Goal: Task Accomplishment & Management: Manage account settings

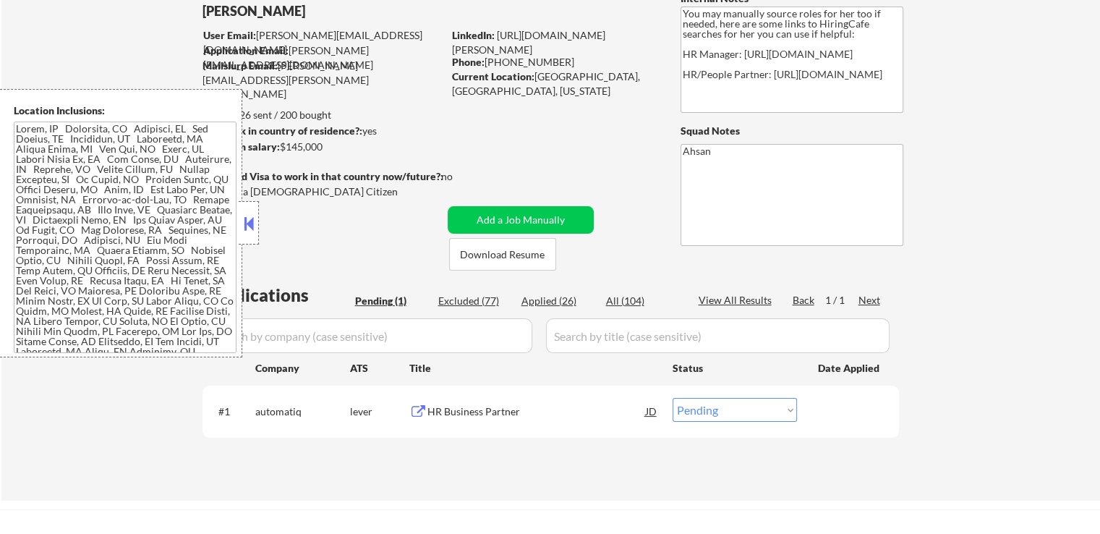
scroll to position [145, 0]
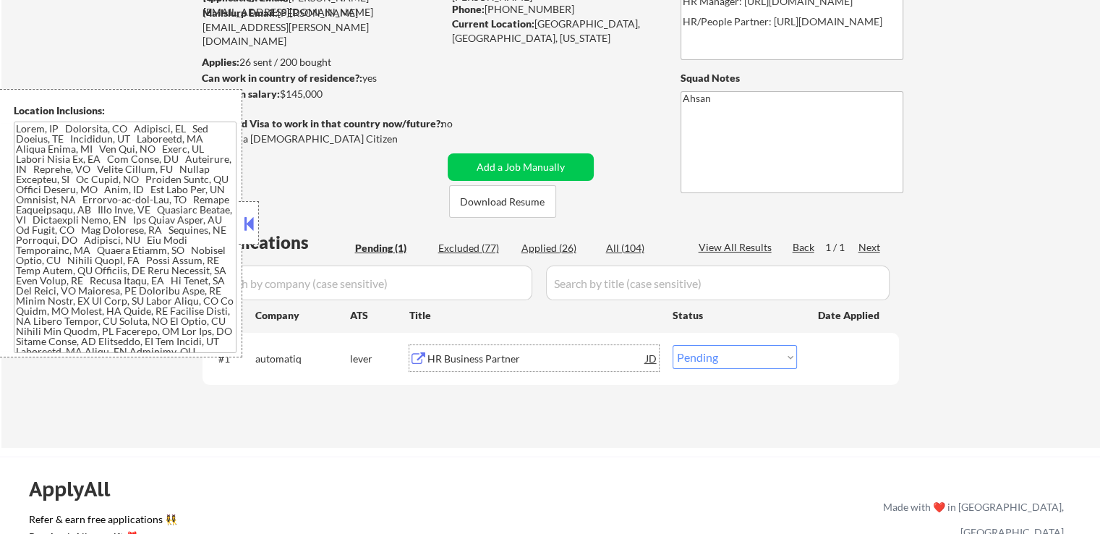
click at [488, 357] on div "HR Business Partner" at bounding box center [537, 359] width 219 height 14
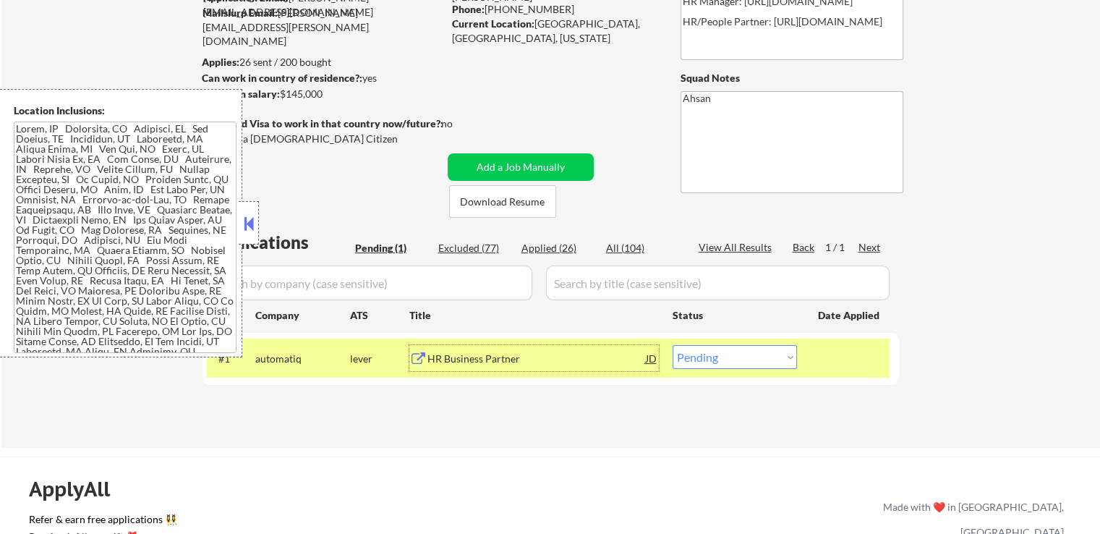
click at [647, 357] on div "JD" at bounding box center [652, 358] width 14 height 26
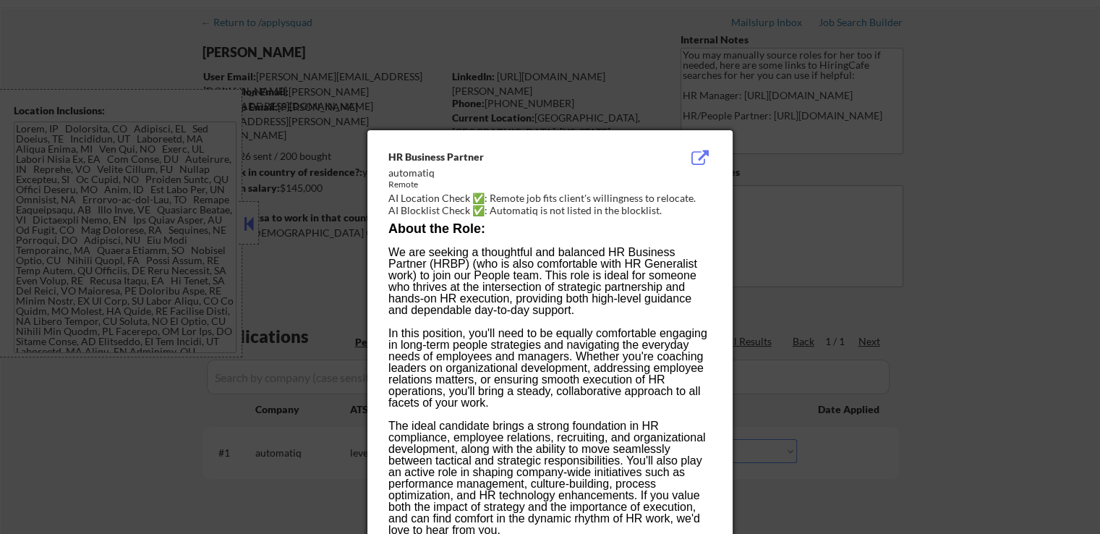
scroll to position [0, 0]
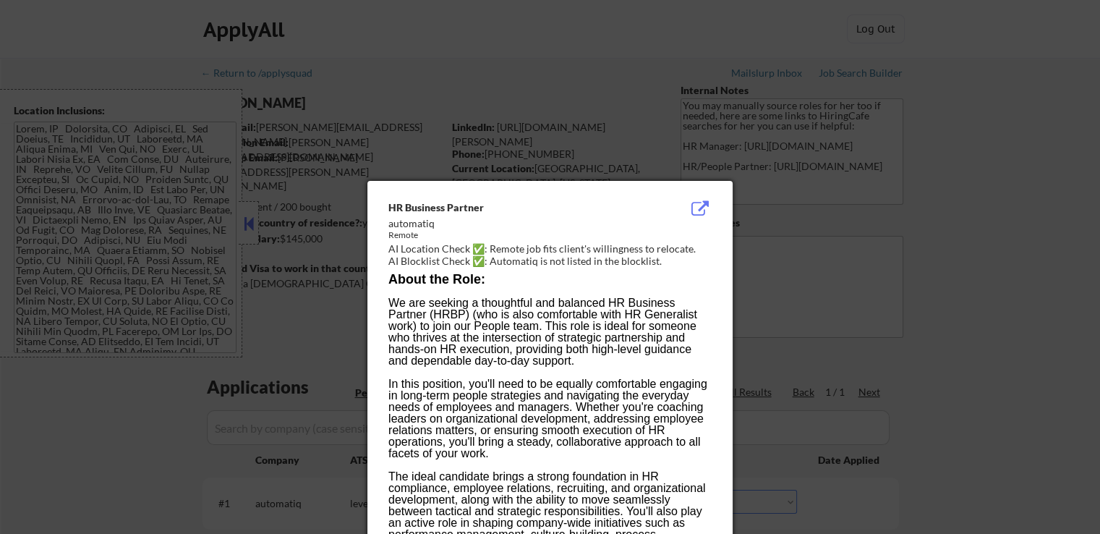
click at [949, 248] on div at bounding box center [550, 267] width 1100 height 534
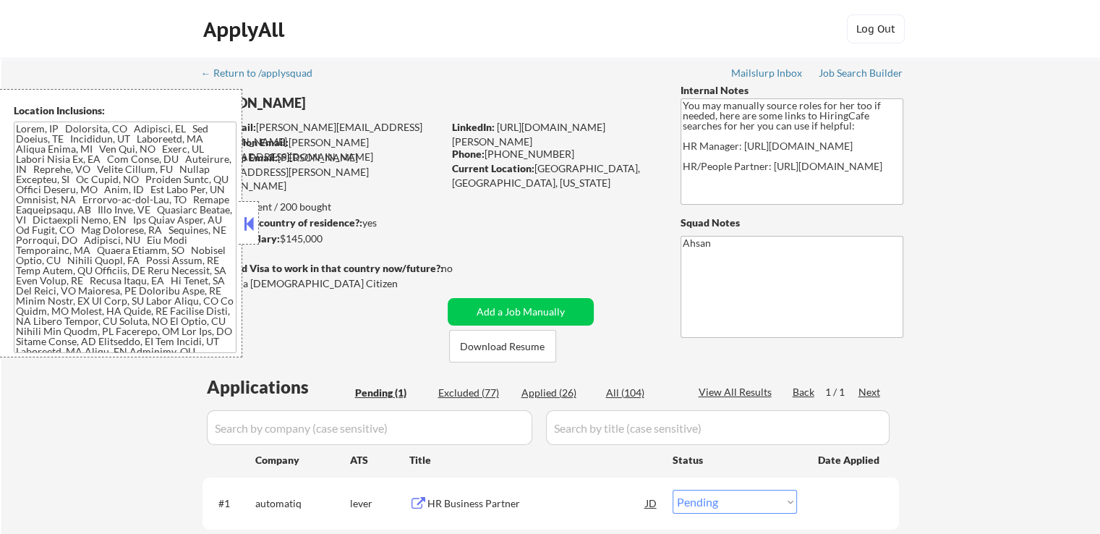
scroll to position [145, 0]
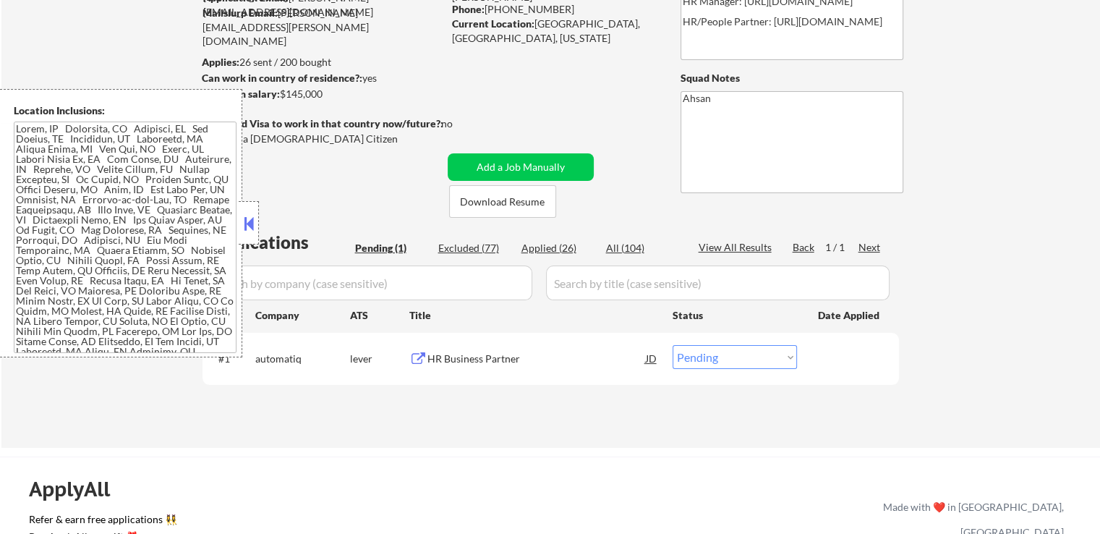
click at [426, 360] on button at bounding box center [419, 359] width 18 height 14
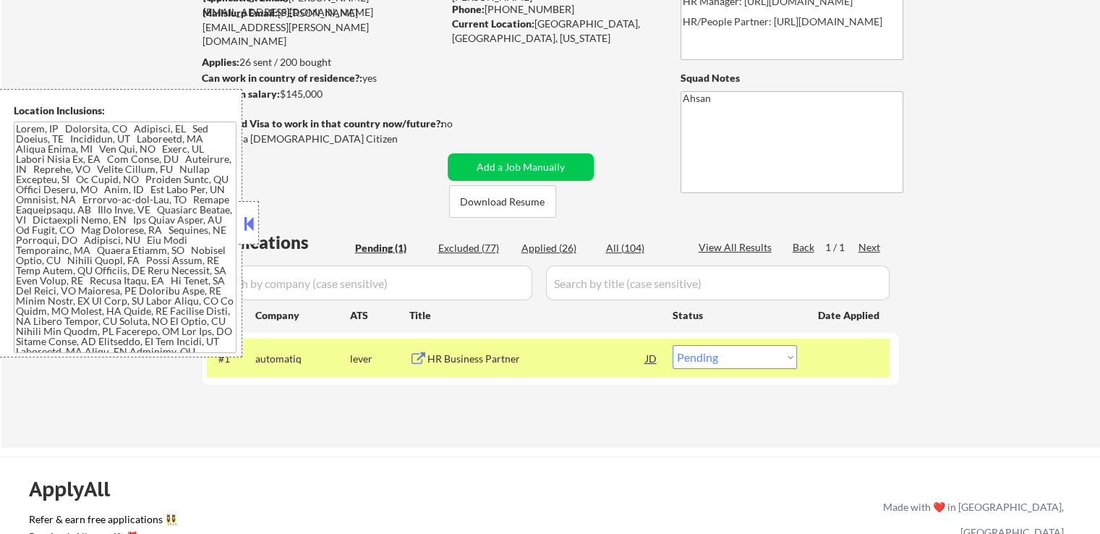
click at [655, 360] on div "JD" at bounding box center [652, 358] width 14 height 26
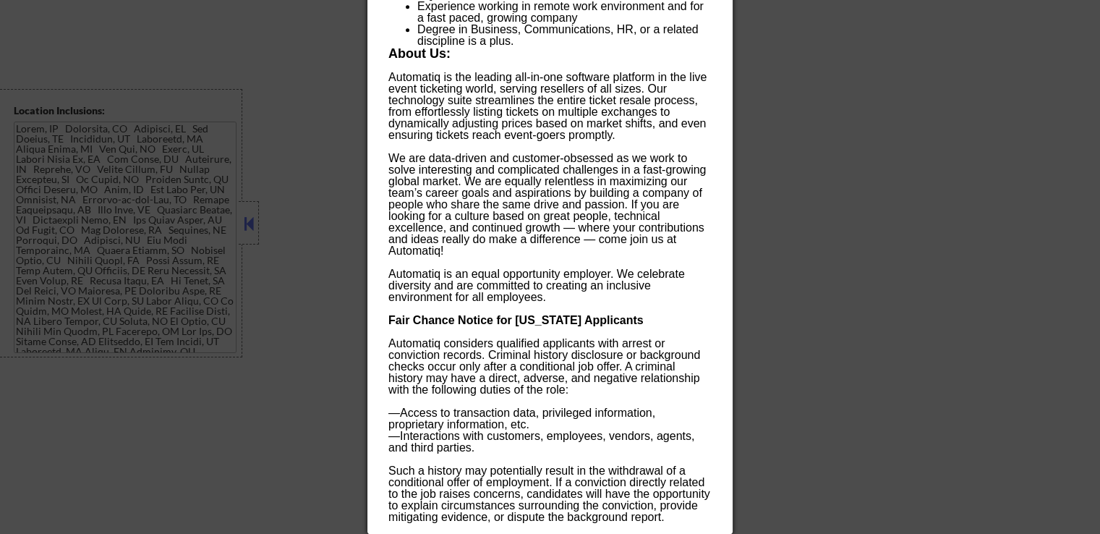
scroll to position [1398, 0]
click at [865, 153] on div at bounding box center [550, 267] width 1100 height 534
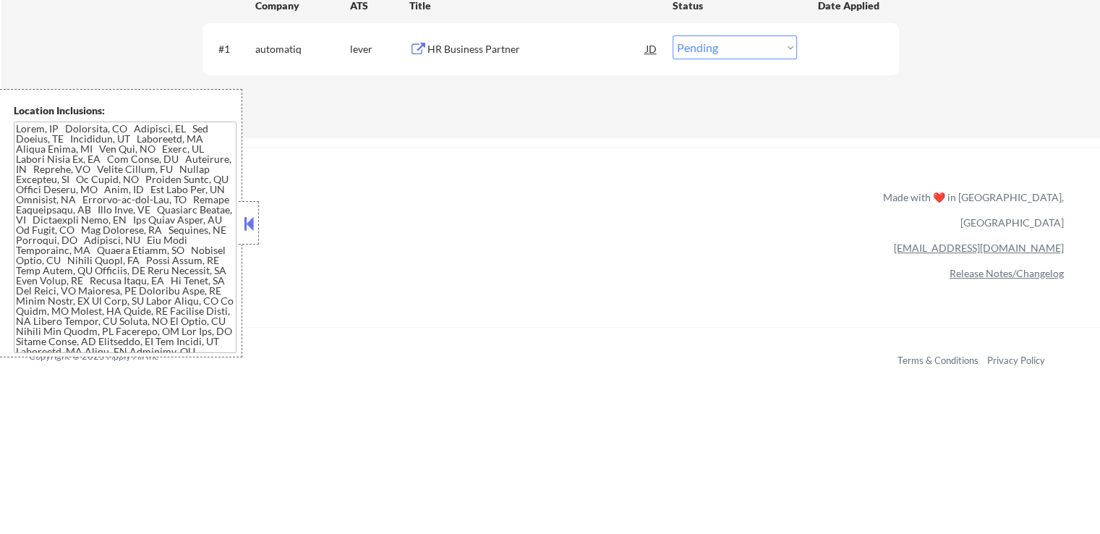
scroll to position [366, 0]
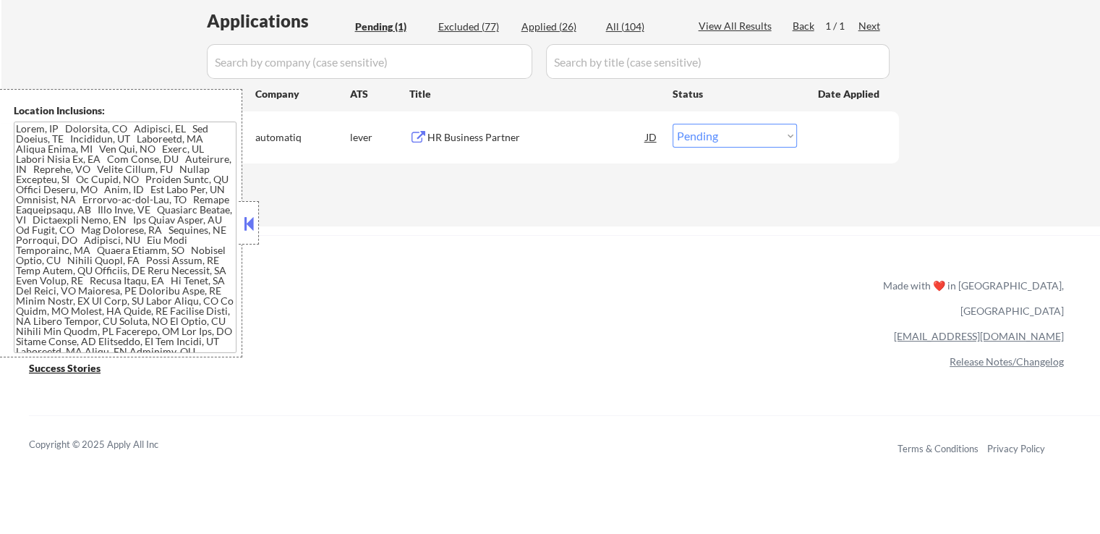
click at [729, 128] on select "Choose an option... Pending Applied Excluded (Questions) Excluded (Expired) Exc…" at bounding box center [735, 136] width 124 height 24
select select ""excluded__salary_""
click at [673, 124] on select "Choose an option... Pending Applied Excluded (Questions) Excluded (Expired) Exc…" at bounding box center [735, 136] width 124 height 24
click at [253, 220] on button at bounding box center [249, 224] width 16 height 22
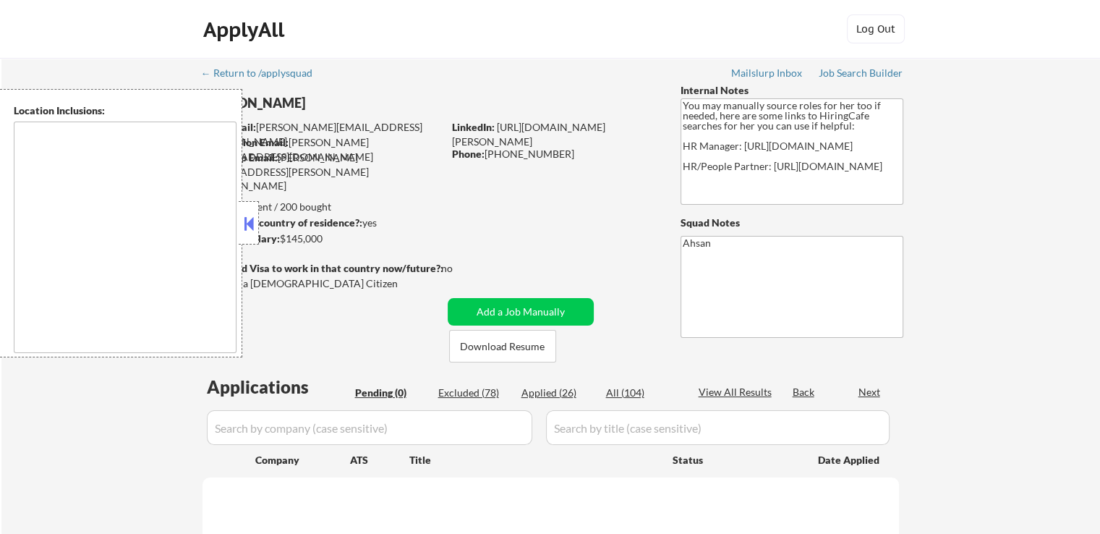
type textarea "[GEOGRAPHIC_DATA], [GEOGRAPHIC_DATA] [GEOGRAPHIC_DATA], [GEOGRAPHIC_DATA] [GEOG…"
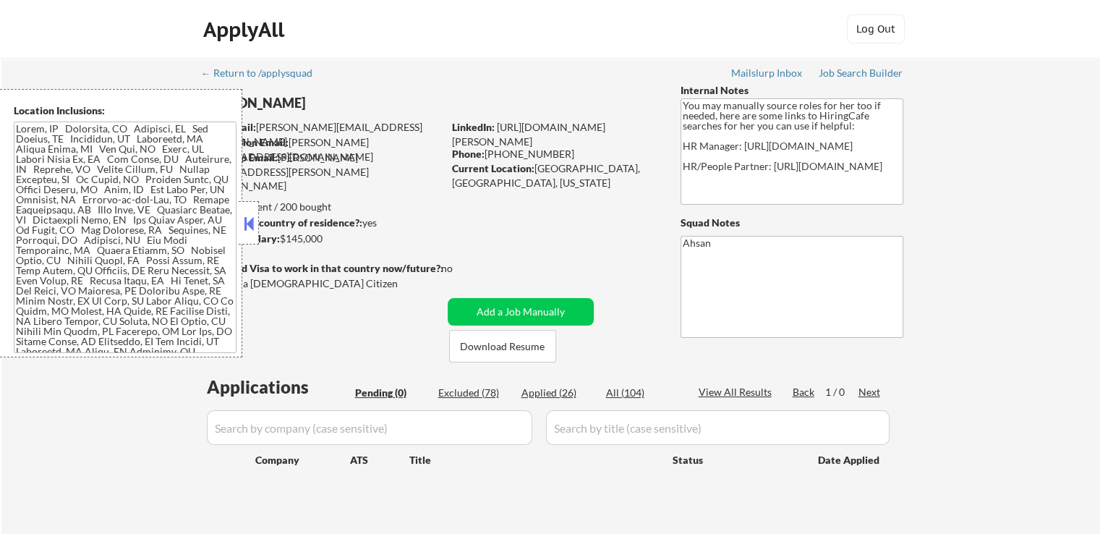
click at [250, 215] on button at bounding box center [249, 224] width 16 height 22
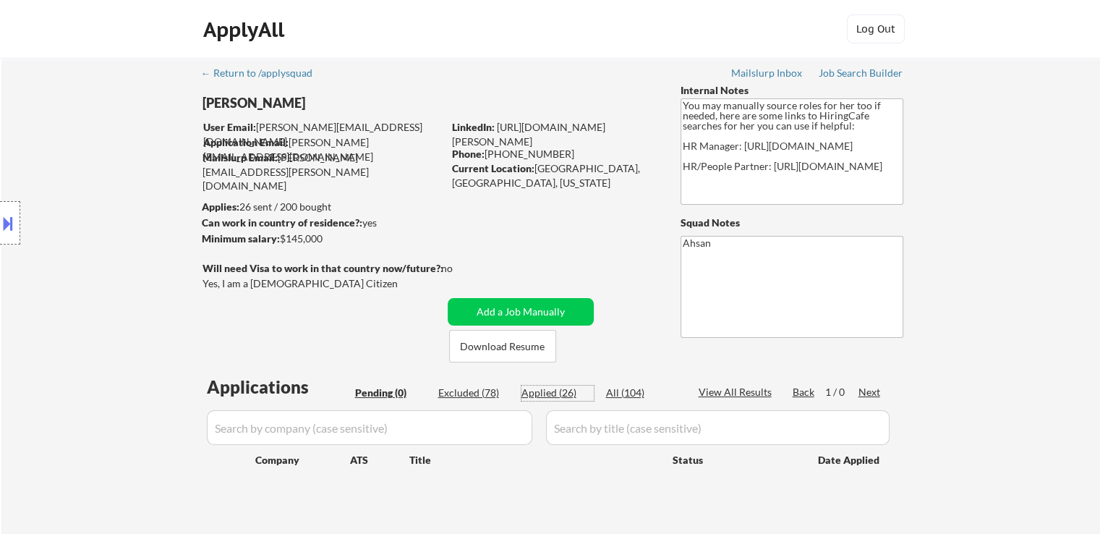
click at [547, 391] on div "Applied (26)" at bounding box center [558, 393] width 72 height 14
select select ""applied""
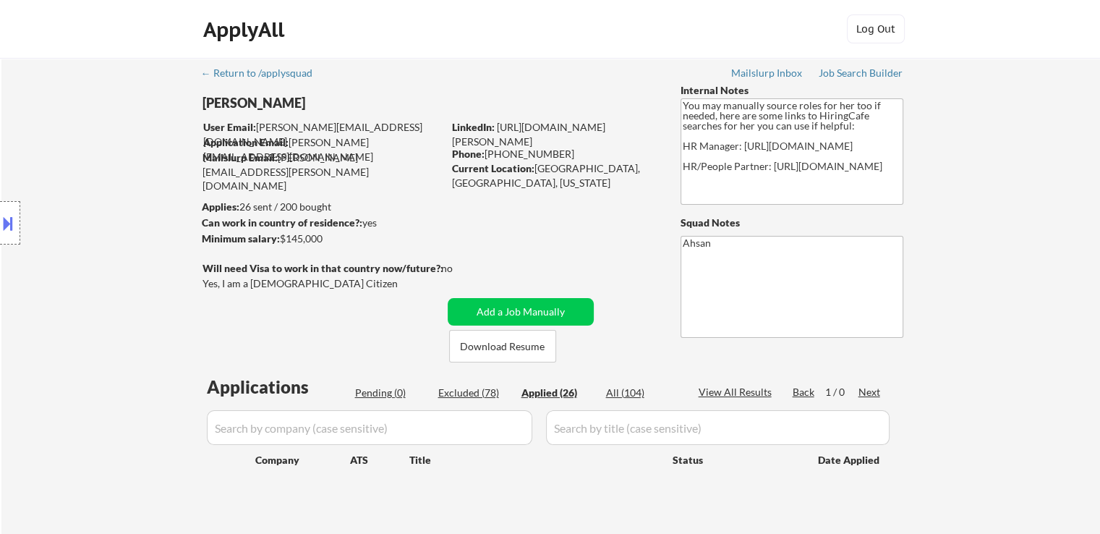
select select ""applied""
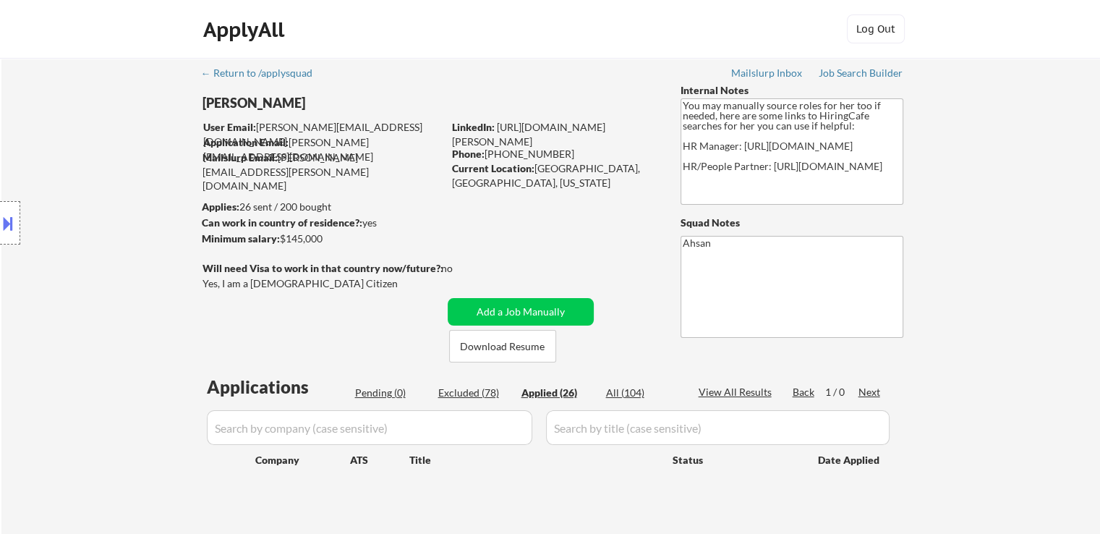
select select ""applied""
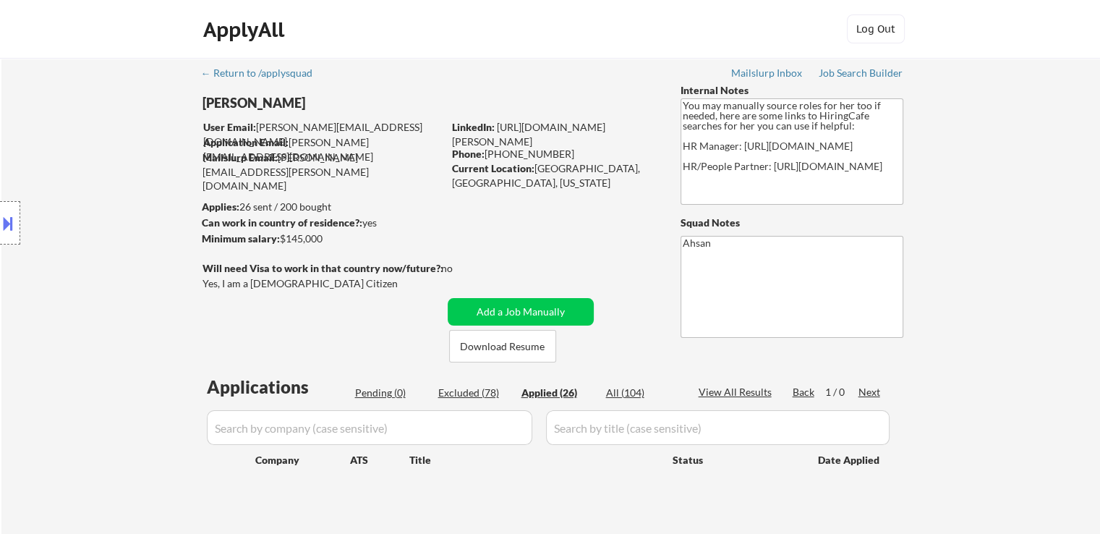
select select ""applied""
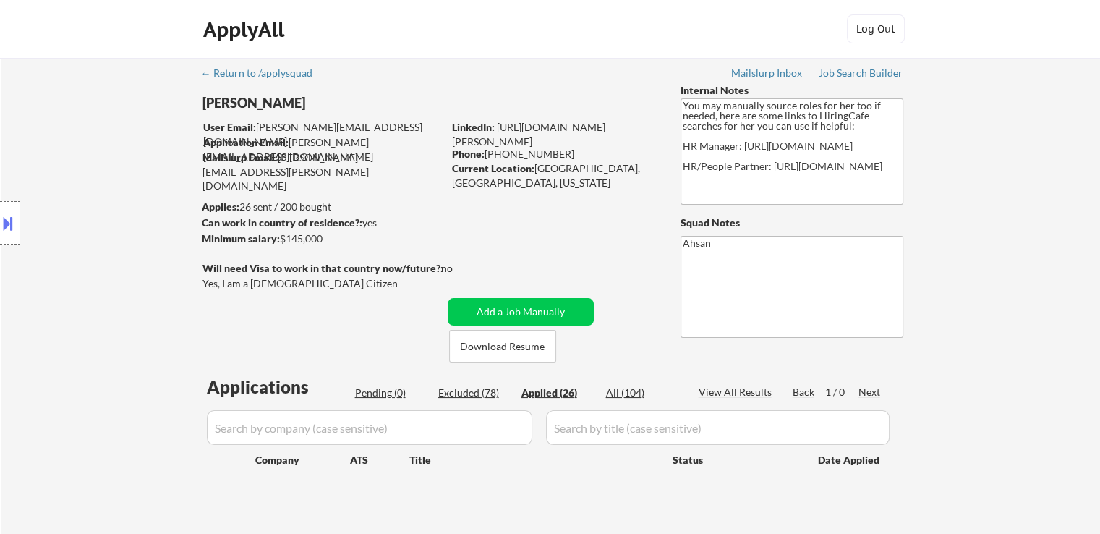
select select ""applied""
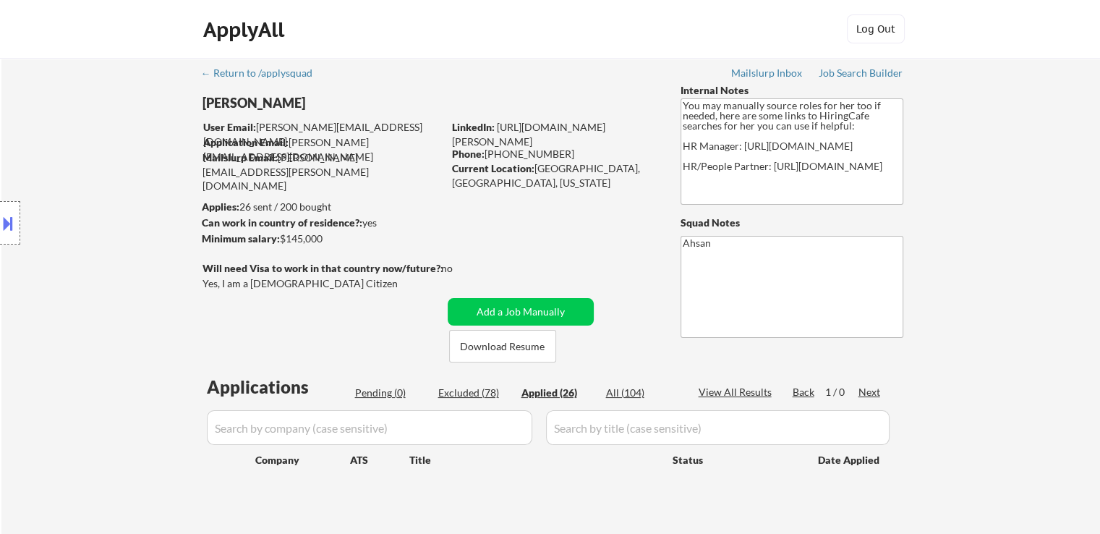
select select ""applied""
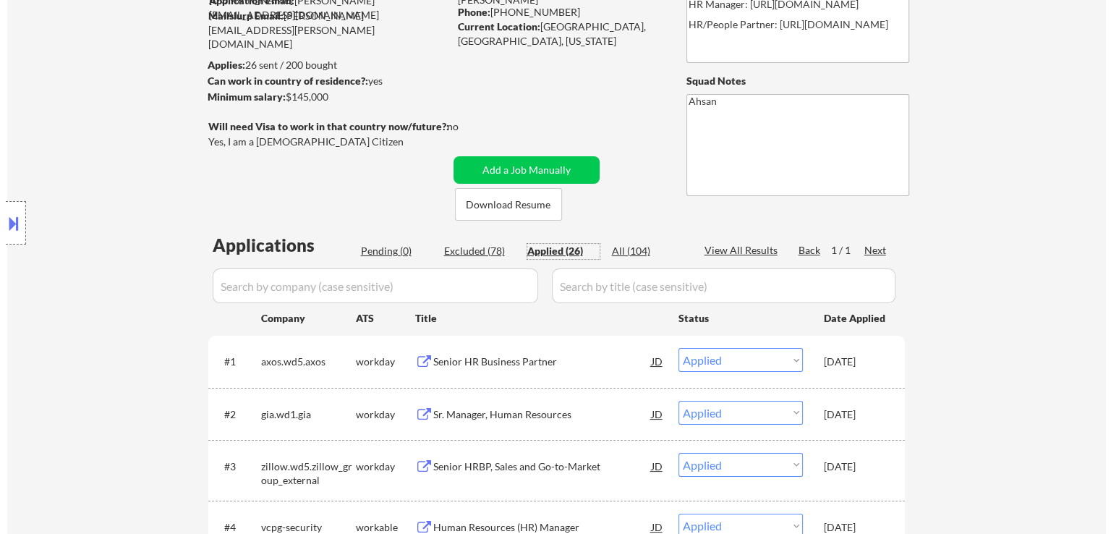
scroll to position [145, 0]
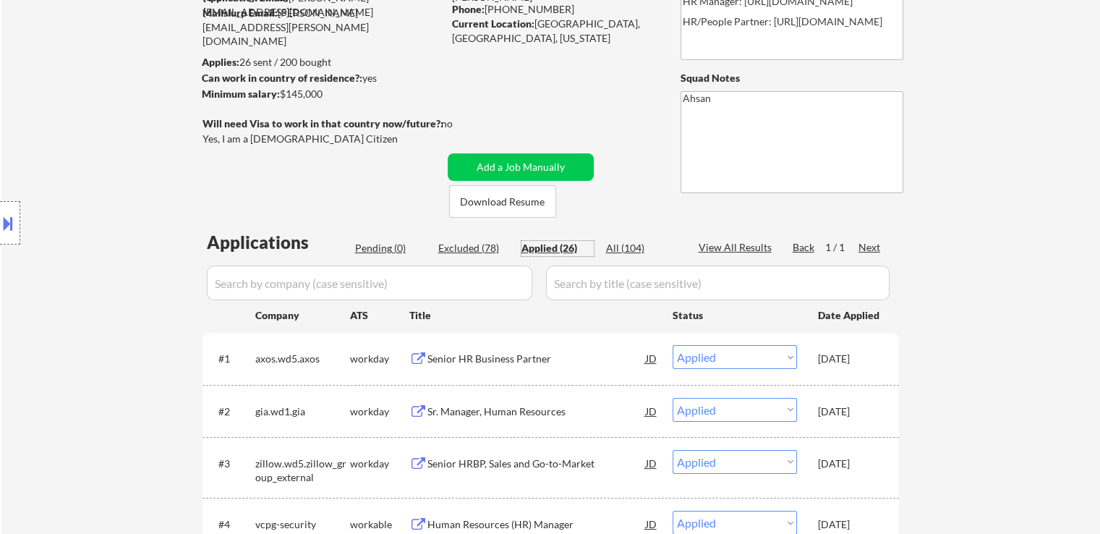
click at [292, 287] on input "input" at bounding box center [370, 283] width 326 height 35
paste input "seamlessai"
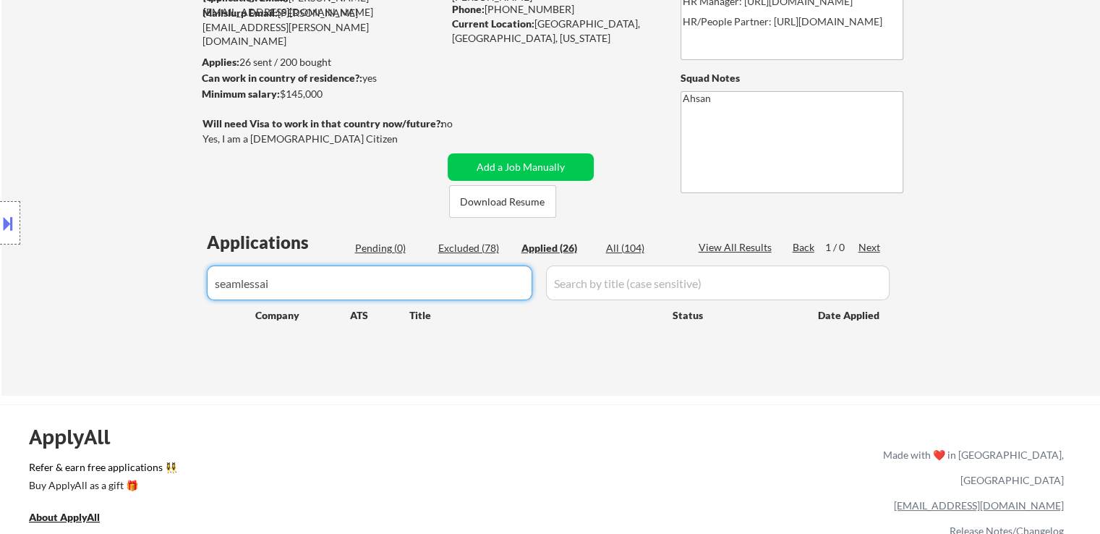
drag, startPoint x: 285, startPoint y: 281, endPoint x: 82, endPoint y: 298, distance: 204.1
click at [82, 298] on body "← Return to /applysquad Mailslurp Inbox Job Search Builder Jessica Johnson User…" at bounding box center [550, 122] width 1100 height 534
paste input "seamless"
drag, startPoint x: 262, startPoint y: 284, endPoint x: 379, endPoint y: 286, distance: 117.2
click at [379, 286] on input "input" at bounding box center [370, 283] width 326 height 35
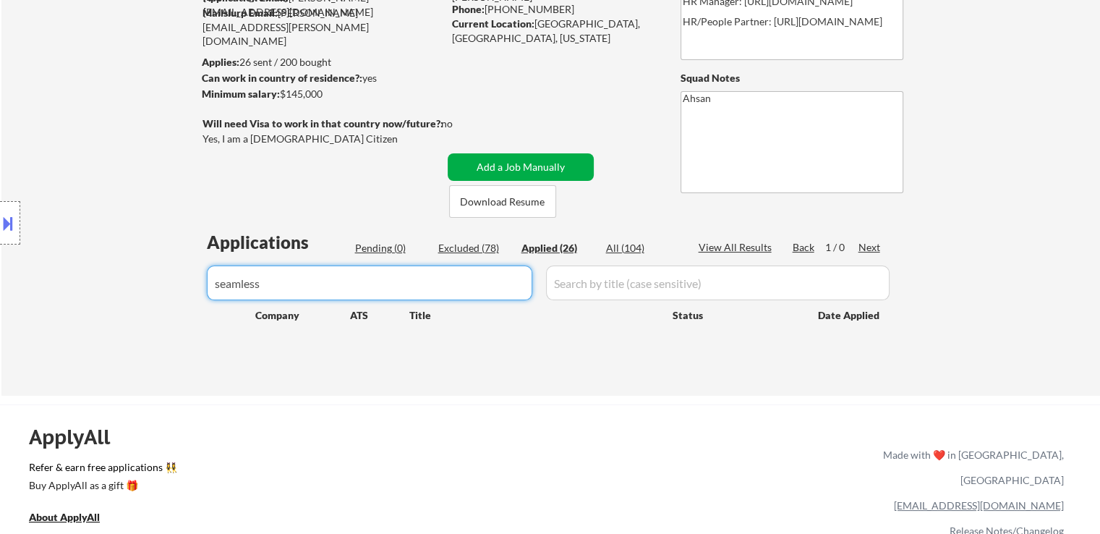
type input "seamless"
click at [509, 166] on button "Add a Job Manually" at bounding box center [521, 166] width 146 height 27
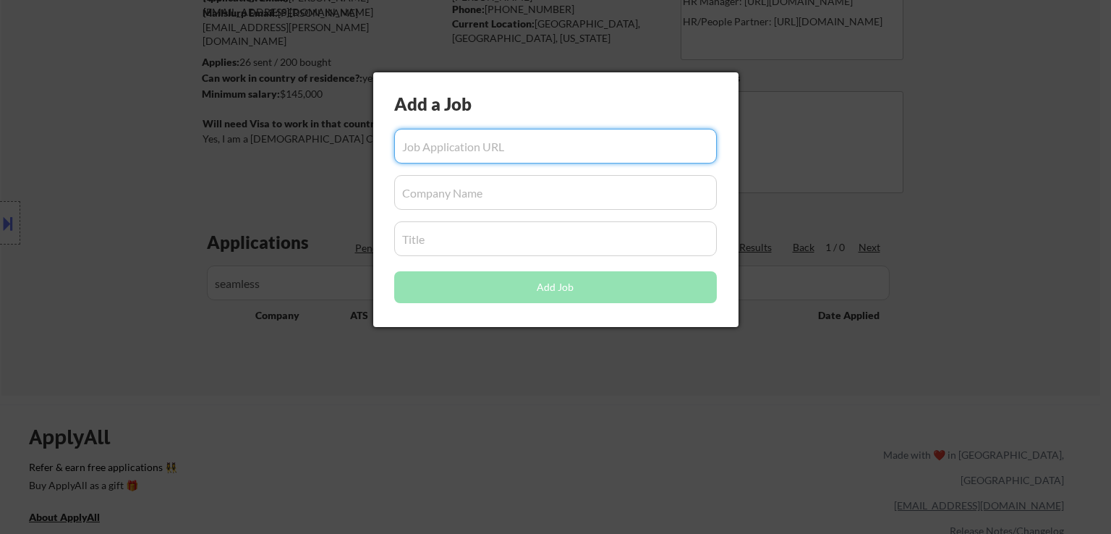
click at [522, 242] on input "input" at bounding box center [555, 238] width 323 height 35
click at [543, 146] on input "input" at bounding box center [555, 146] width 323 height 35
paste input "https://job-boards.greenhouse.io/seamlessai/jobs/5673404004"
type input "https://job-boards.greenhouse.io/seamlessai/jobs/5673404004"
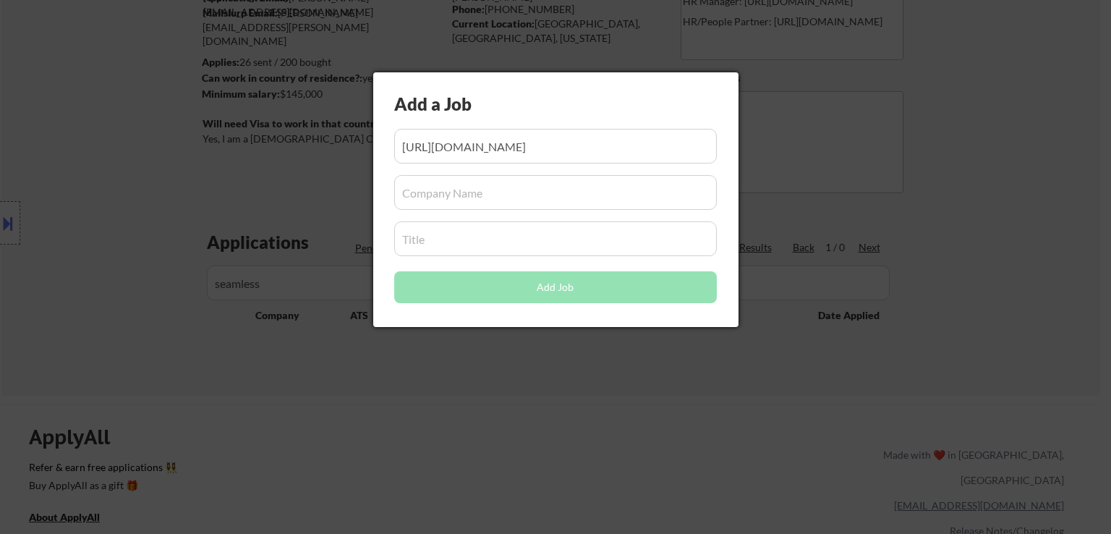
scroll to position [0, 0]
click at [527, 190] on input "input" at bounding box center [555, 192] width 323 height 35
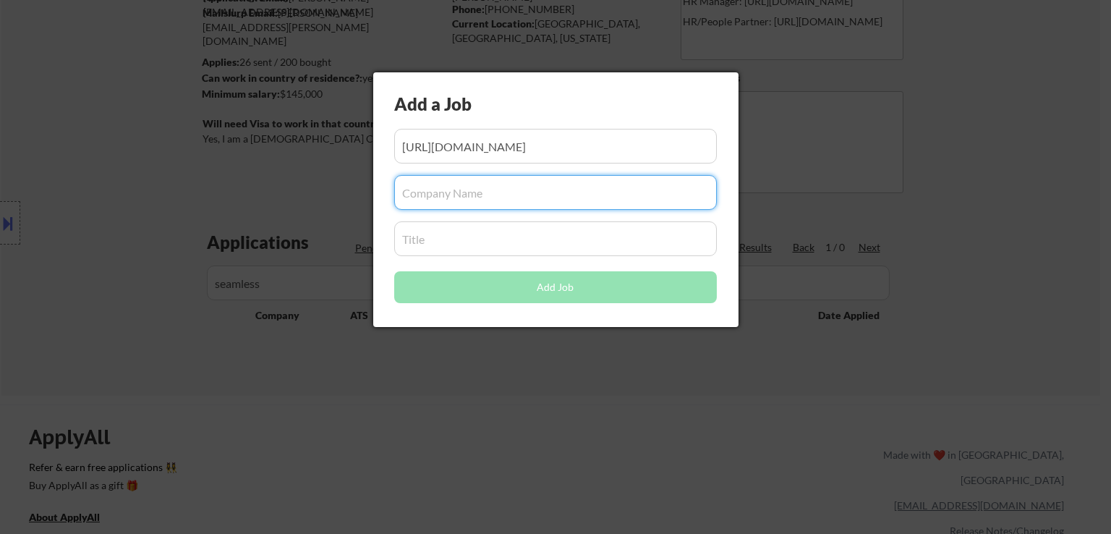
paste input "Seamless.AI"
type input "Seamless.AI"
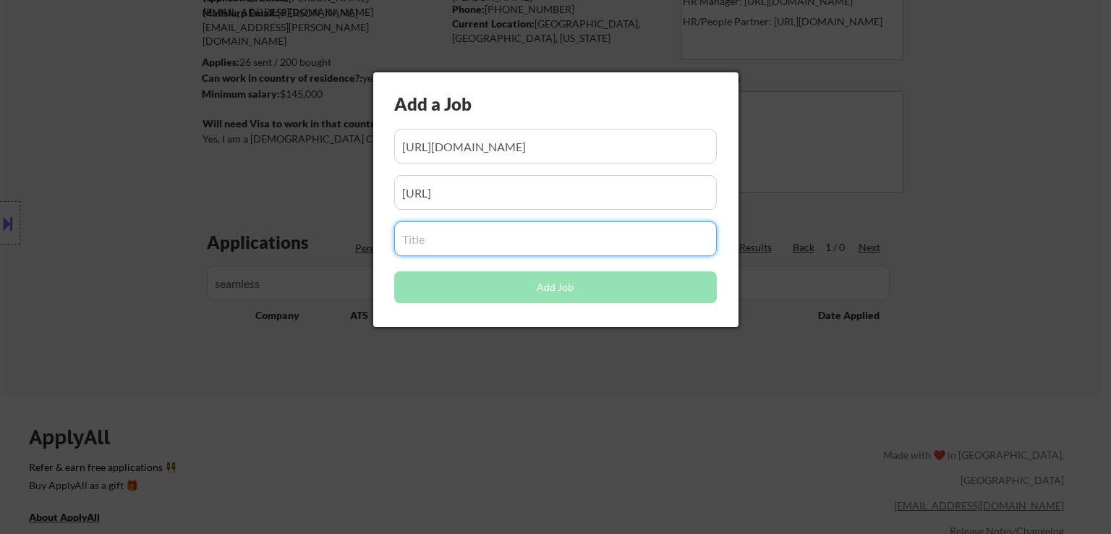
click at [506, 237] on input "input" at bounding box center [555, 238] width 323 height 35
paste input "Senior HR Business Partner (GTM) - Remote US"
type input "Senior HR Business Partner (GTM) - Remote US"
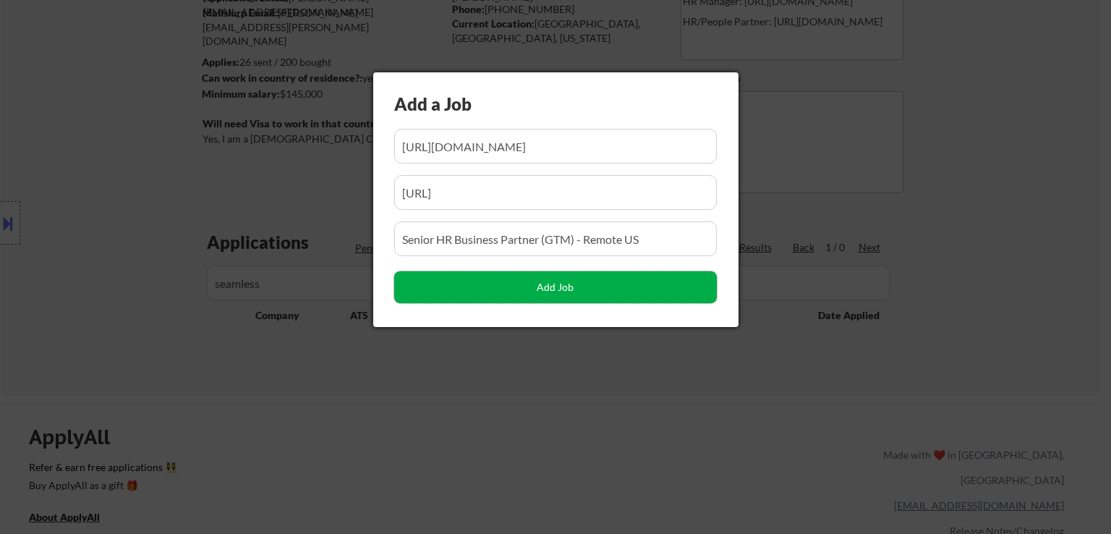
click at [564, 287] on button "Add Job" at bounding box center [555, 287] width 323 height 32
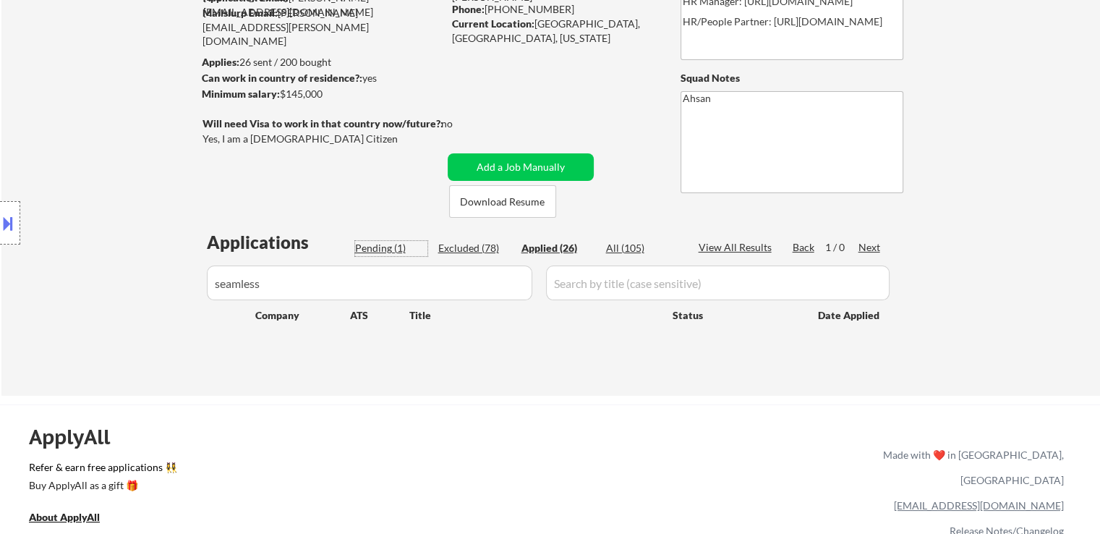
click at [386, 247] on div "Pending (1)" at bounding box center [391, 248] width 72 height 14
click at [561, 169] on button "Add a Job Manually" at bounding box center [521, 166] width 146 height 27
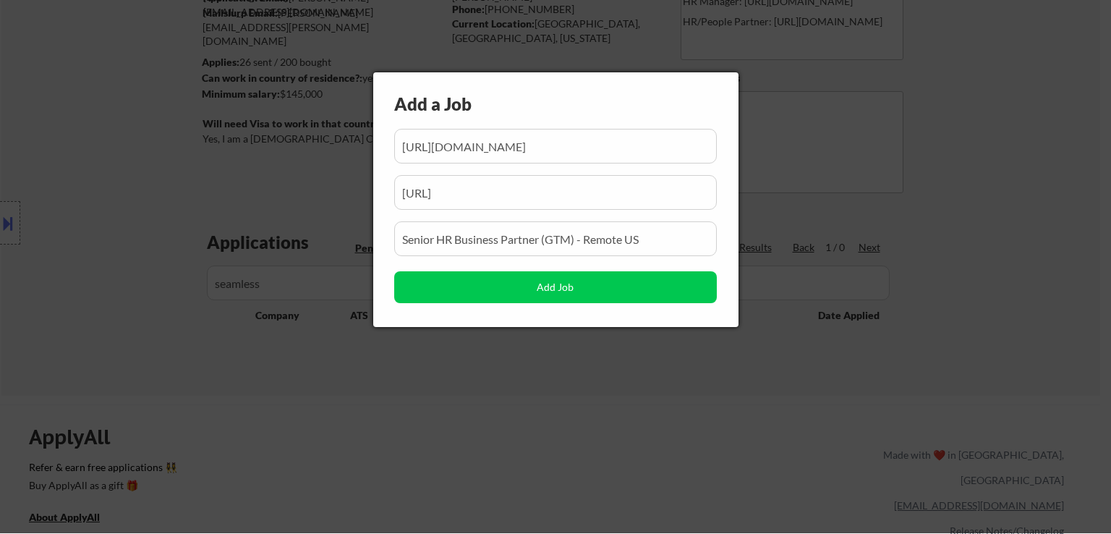
scroll to position [0, 13]
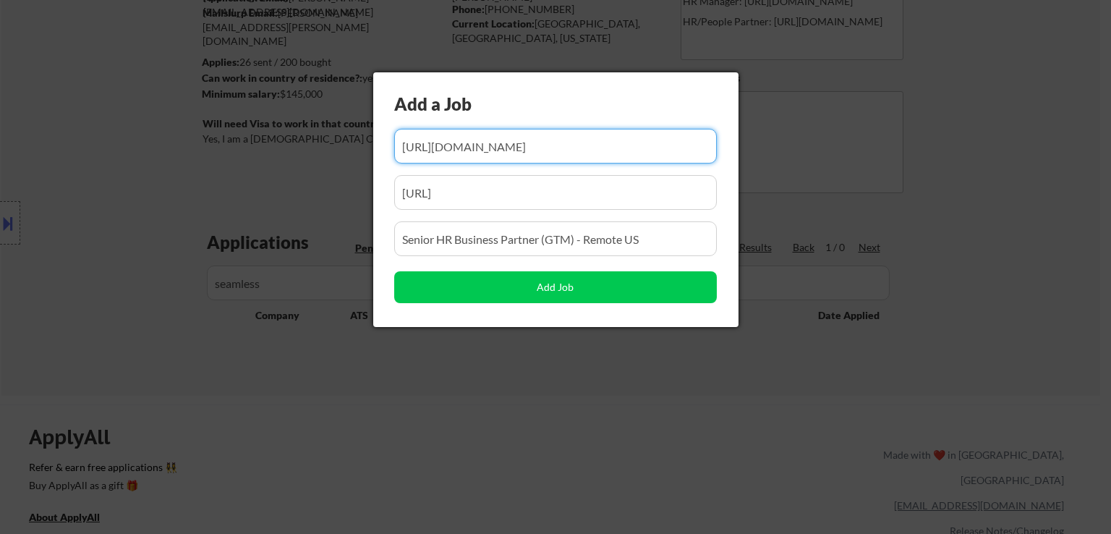
click at [660, 150] on input "input" at bounding box center [555, 146] width 323 height 35
paste input "https://verawholehealth.wd1.myworkdayjobs.com/external/job/New-York-USA/Lead--H…"
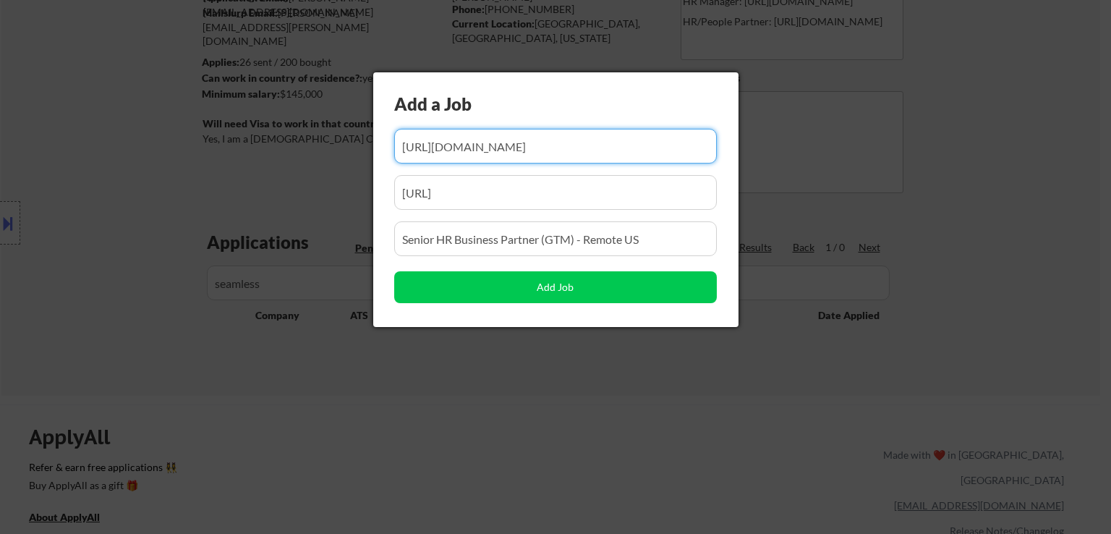
scroll to position [0, 291]
type input "https://verawholehealth.wd1.myworkdayjobs.com/external/job/New-York-USA/Lead--H…"
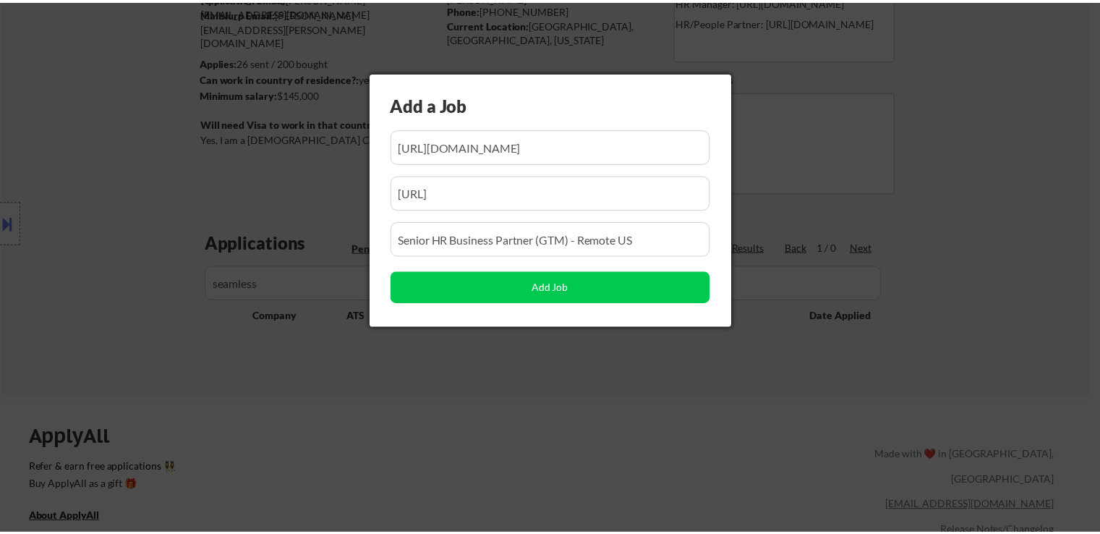
scroll to position [0, 0]
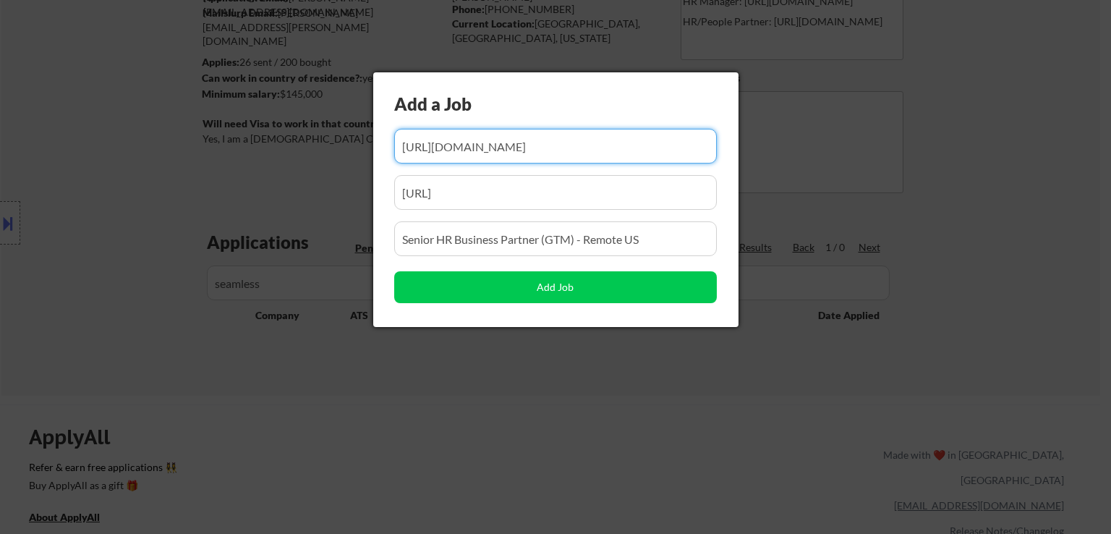
drag, startPoint x: 657, startPoint y: 239, endPoint x: 59, endPoint y: 262, distance: 598.1
click at [59, 262] on body "← Return to /applysquad Mailslurp Inbox Job Search Builder Jessica Johnson User…" at bounding box center [555, 122] width 1111 height 534
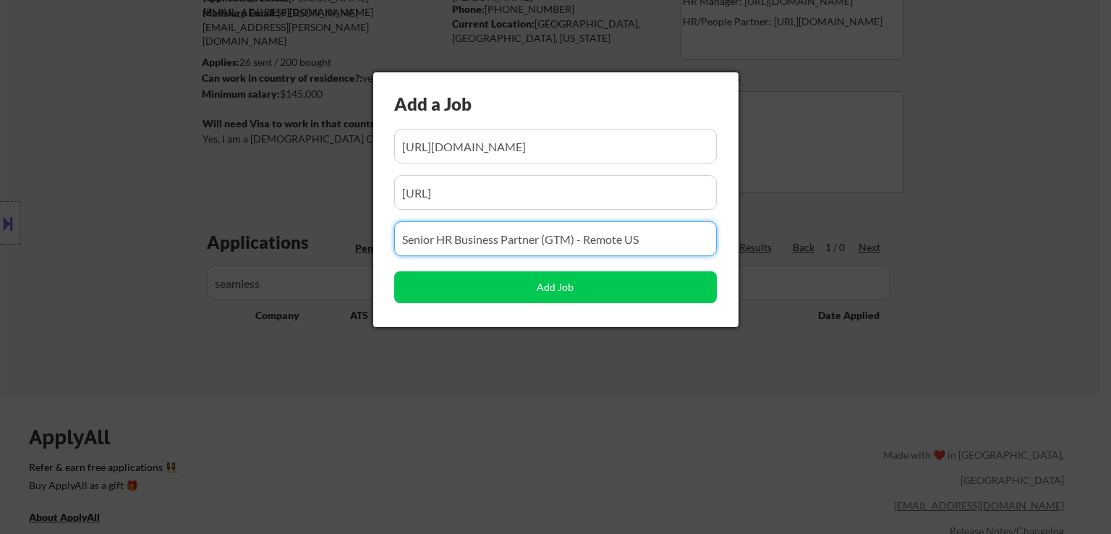
paste input "Lead, HR Business Partner"
type input "Lead, HR Business Partner"
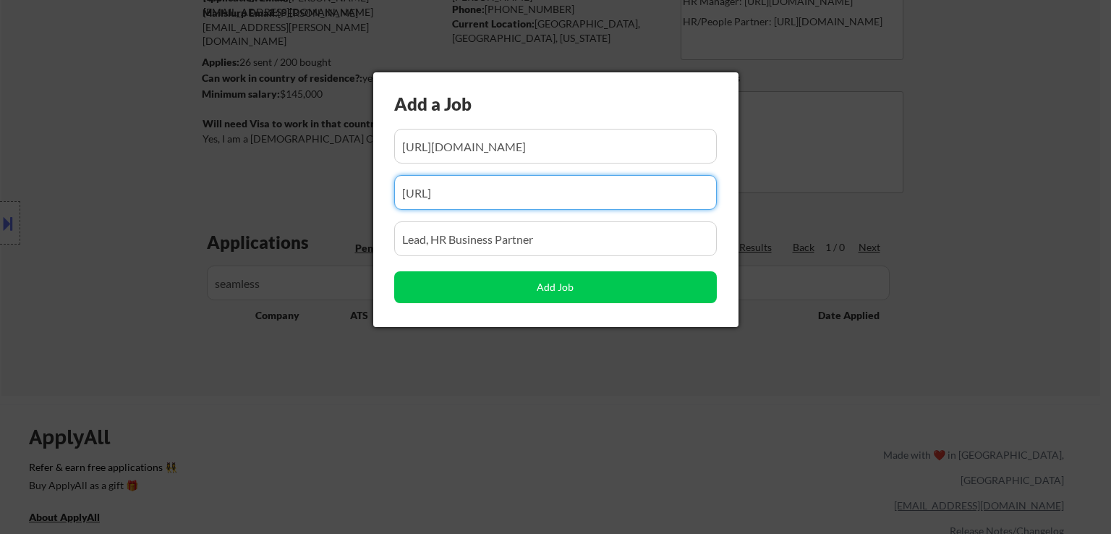
drag, startPoint x: 501, startPoint y: 182, endPoint x: 425, endPoint y: 189, distance: 75.5
click at [269, 187] on body "← Return to /applysquad Mailslurp Inbox Job Search Builder Jessica Johnson User…" at bounding box center [555, 122] width 1111 height 534
paste input "verawholehealth"
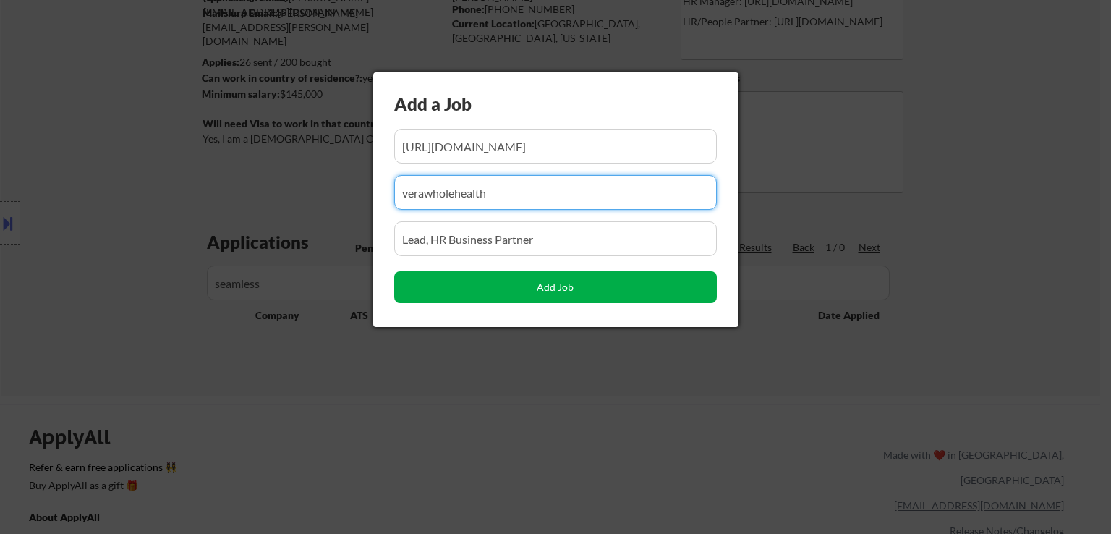
type input "verawholehealth"
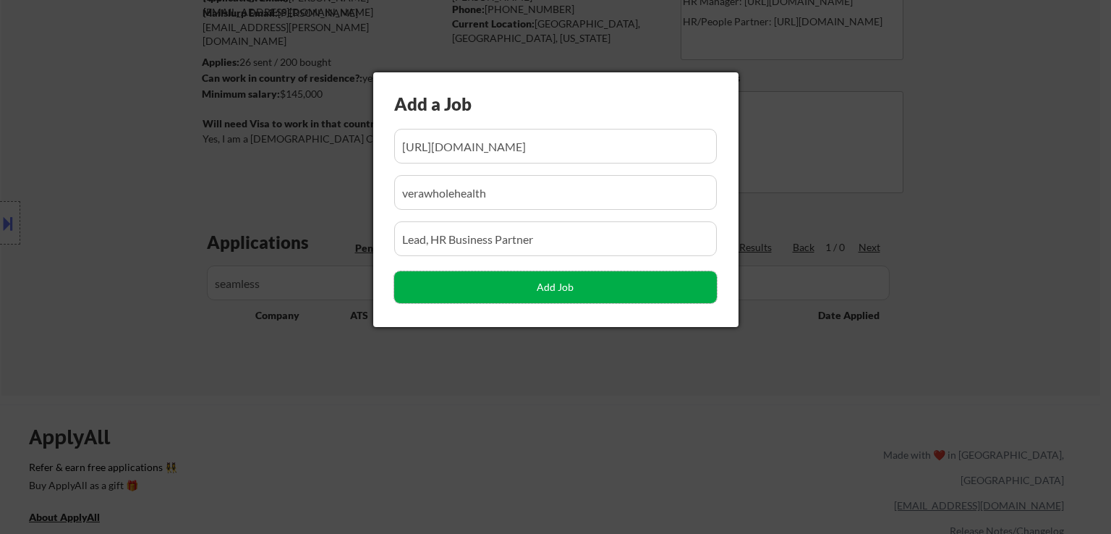
click at [551, 285] on button "Add Job" at bounding box center [555, 287] width 323 height 32
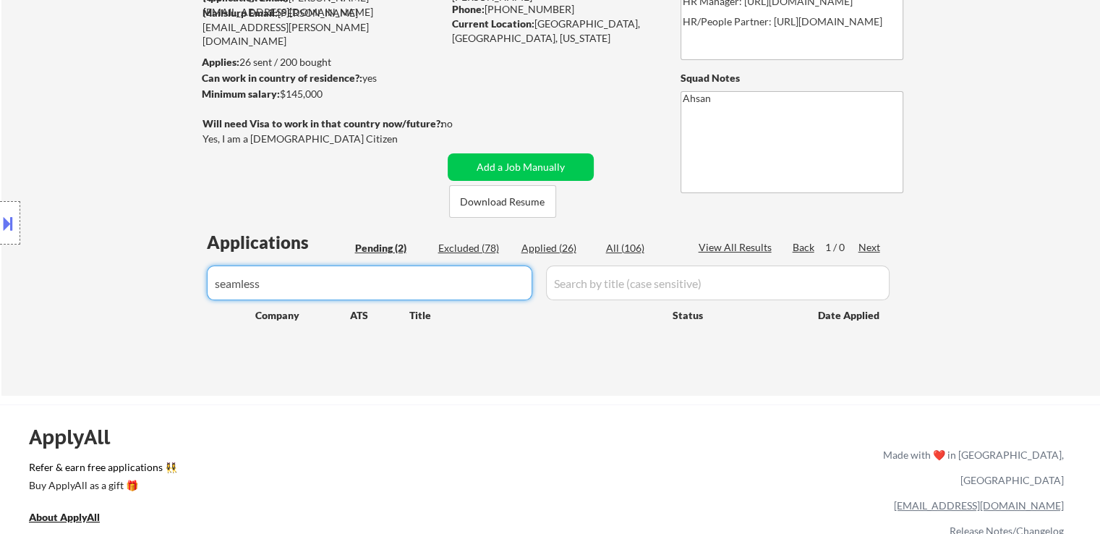
drag, startPoint x: 148, startPoint y: 284, endPoint x: 0, endPoint y: 294, distance: 148.7
click at [0, 294] on body "← Return to /applysquad Mailslurp Inbox Job Search Builder Jessica Johnson User…" at bounding box center [550, 122] width 1100 height 534
paste input "verawholehealth"
type input "verawholehealth"
select select ""pending""
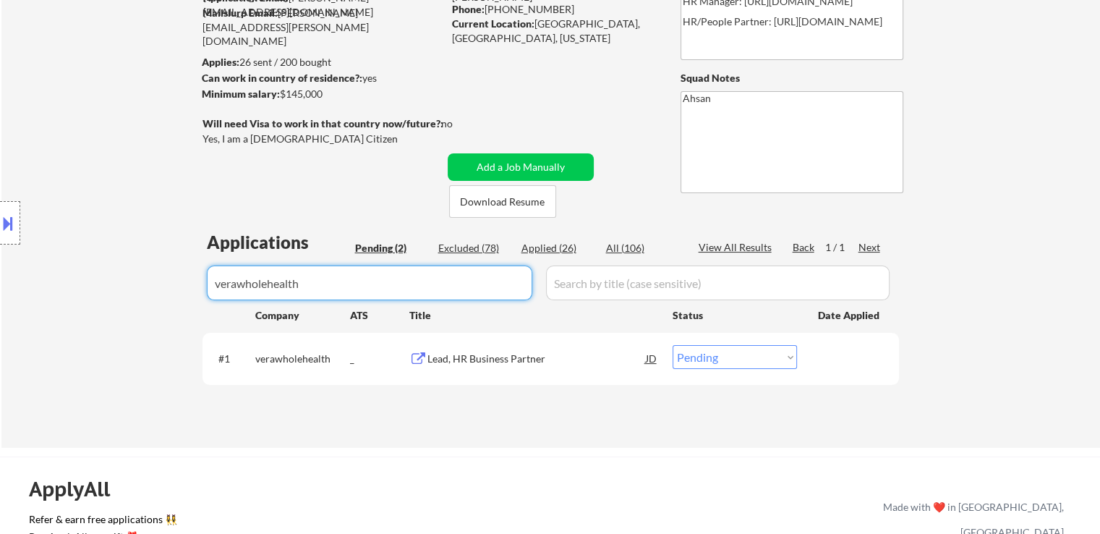
type input "verawholehealth"
click at [556, 250] on div "Applied (26)" at bounding box center [558, 248] width 72 height 14
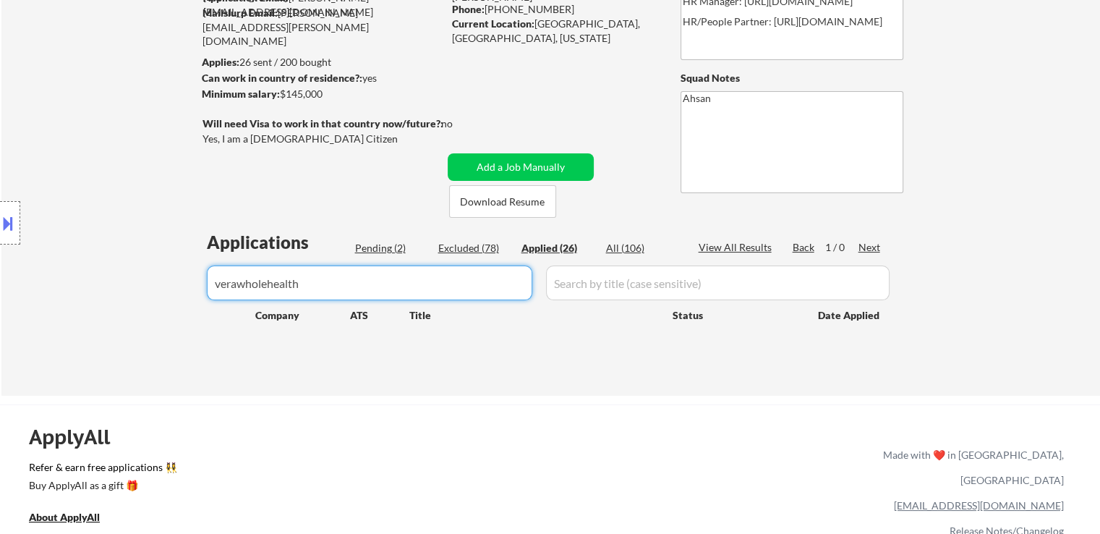
drag, startPoint x: 344, startPoint y: 285, endPoint x: 0, endPoint y: 305, distance: 345.0
click at [0, 305] on body "← Return to /applysquad Mailslurp Inbox Job Search Builder Jessica Johnson User…" at bounding box center [550, 122] width 1100 height 534
click at [379, 245] on div "Pending (2)" at bounding box center [391, 248] width 72 height 14
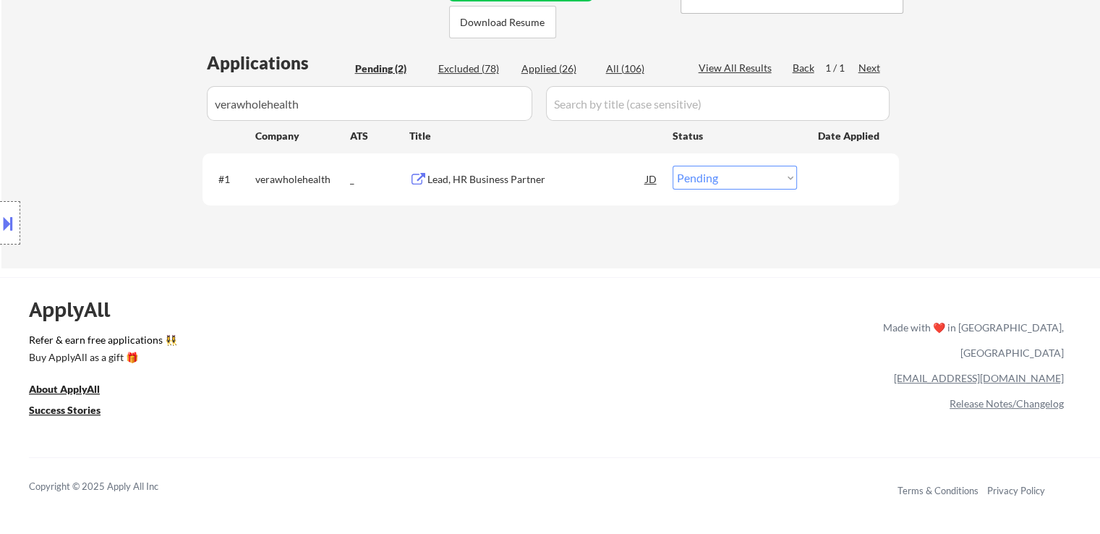
scroll to position [362, 0]
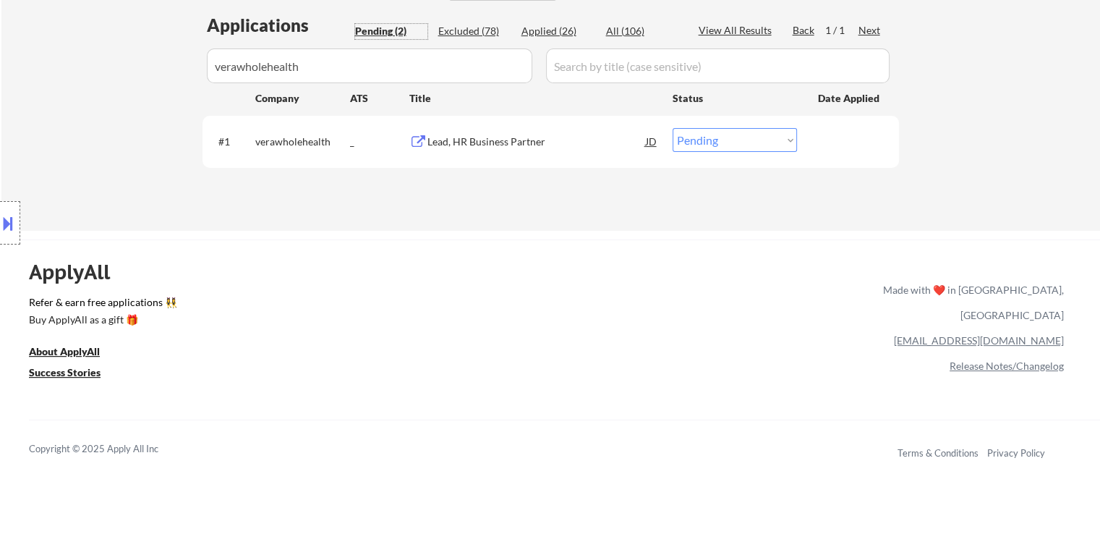
click at [449, 33] on div "Excluded (78)" at bounding box center [474, 31] width 72 height 14
click at [383, 35] on div "Pending (2)" at bounding box center [391, 31] width 72 height 14
click at [707, 143] on select "Choose an option... Pending Applied Excluded (Questions) Excluded (Expired) Exc…" at bounding box center [735, 140] width 124 height 24
select select ""applied""
click at [673, 128] on select "Choose an option... Pending Applied Excluded (Questions) Excluded (Expired) Exc…" at bounding box center [735, 140] width 124 height 24
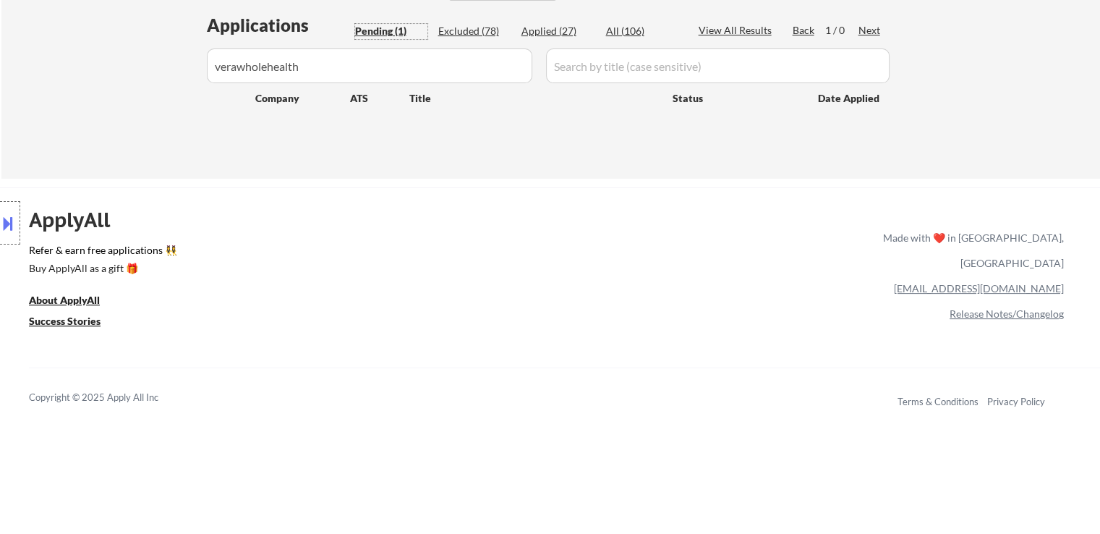
click at [387, 33] on div "Pending (1)" at bounding box center [391, 31] width 72 height 14
click at [546, 31] on div "Applied (27)" at bounding box center [558, 31] width 72 height 14
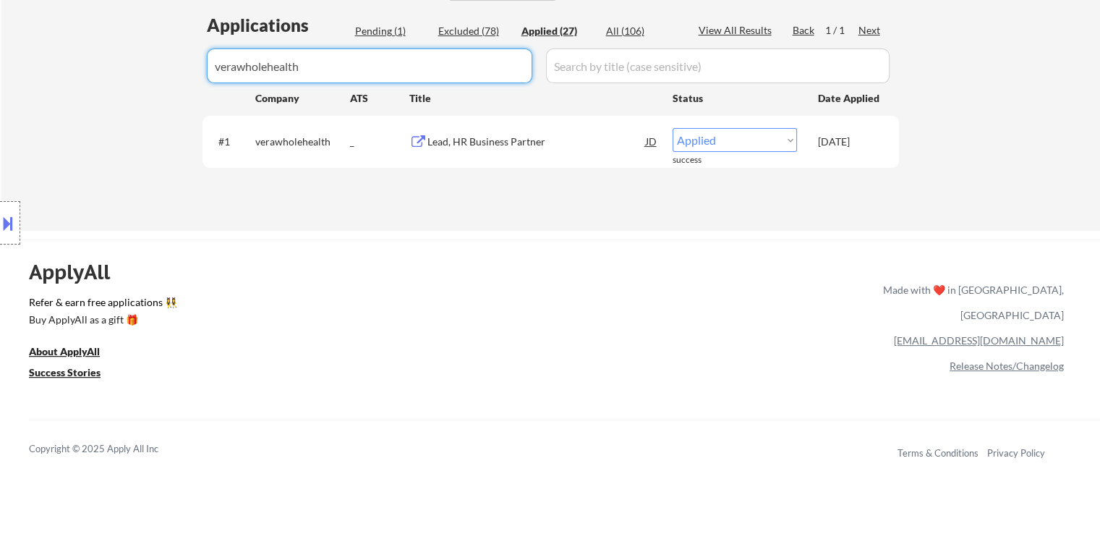
drag, startPoint x: 342, startPoint y: 67, endPoint x: 242, endPoint y: 75, distance: 100.2
paste input "humaninterest"
drag, startPoint x: 385, startPoint y: 64, endPoint x: 102, endPoint y: 68, distance: 282.9
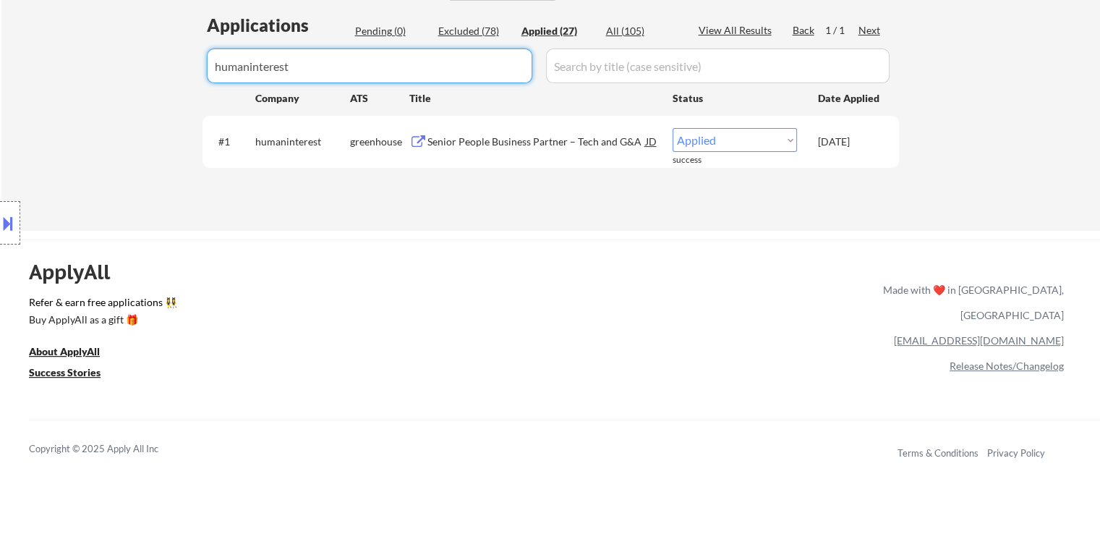
paste input "vanta"
type input "vanta"
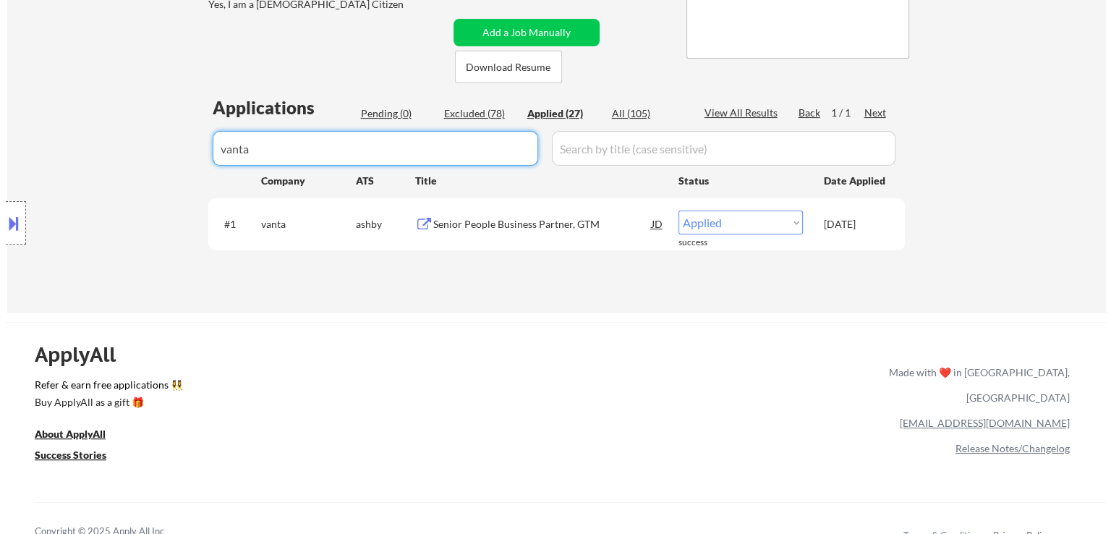
scroll to position [217, 0]
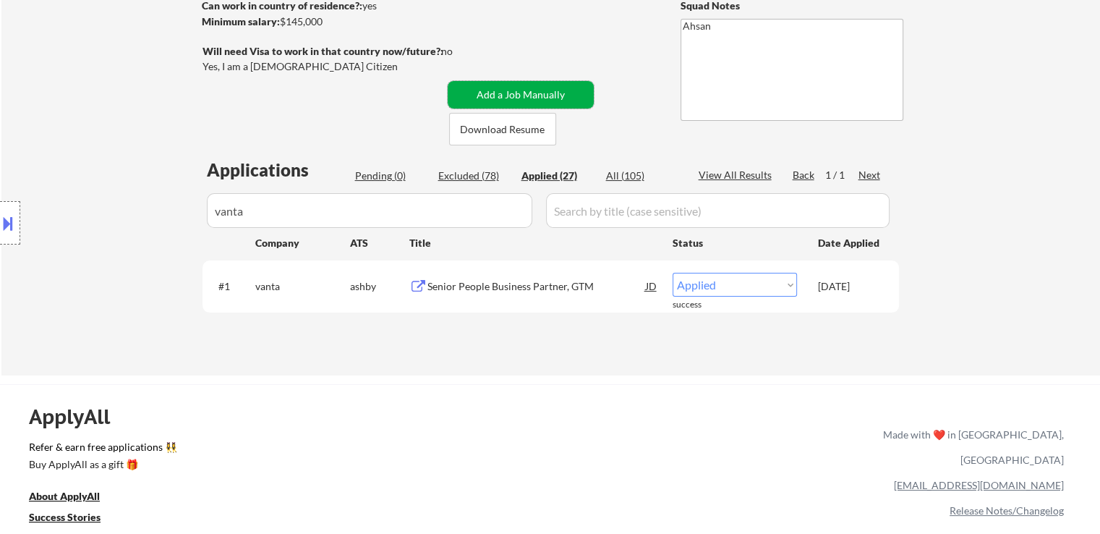
click at [501, 96] on button "Add a Job Manually" at bounding box center [521, 94] width 146 height 27
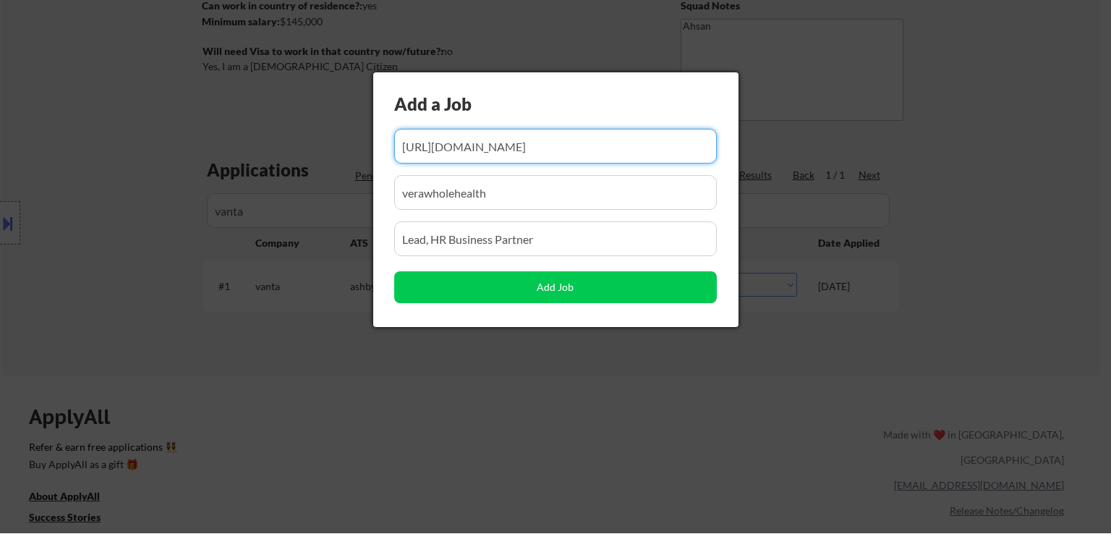
scroll to position [0, 291]
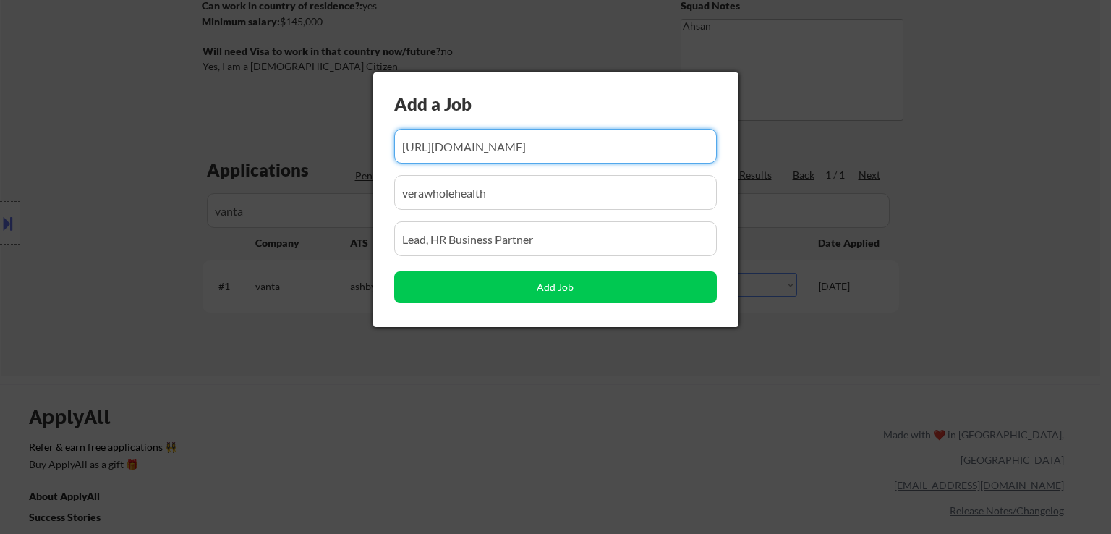
click at [629, 153] on input "input" at bounding box center [555, 146] width 323 height 35
paste input "https://job-boards.greenhouse.io/angi/jobs/8187932002"
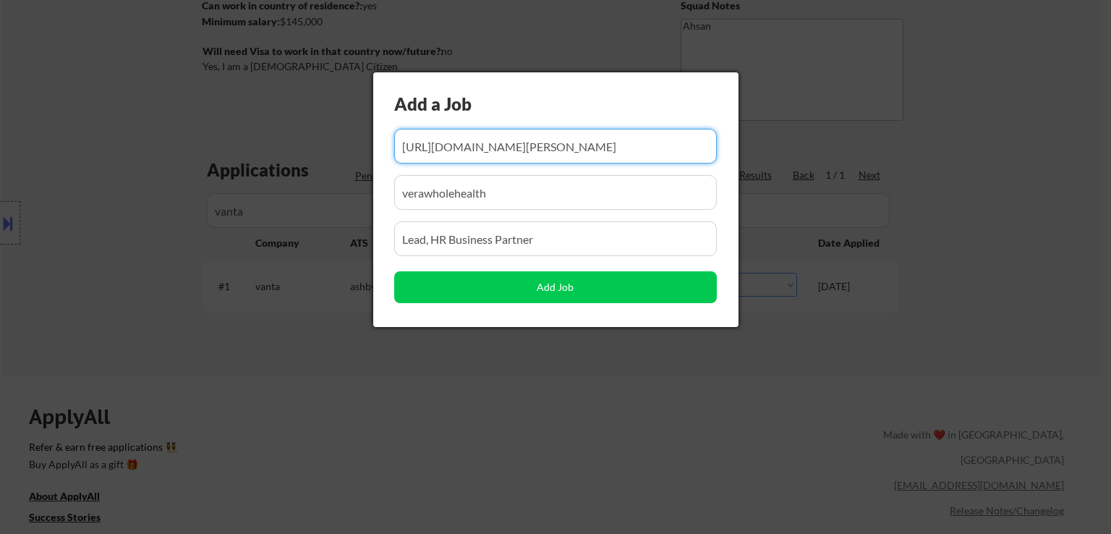
scroll to position [0, 0]
type input "https://job-boards.greenhouse.io/angi/jobs/8187932002"
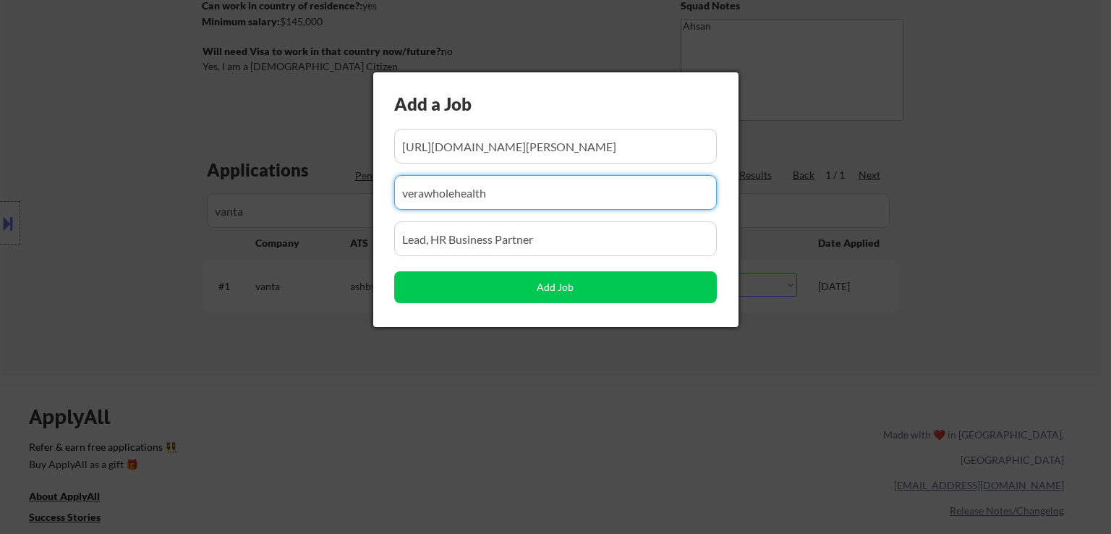
drag, startPoint x: 473, startPoint y: 183, endPoint x: 133, endPoint y: 191, distance: 340.2
click at [133, 191] on body "← Return to /applysquad Mailslurp Inbox Job Search Builder Jessica Johnson User…" at bounding box center [555, 50] width 1111 height 534
paste input "[PERSON_NAME]"
type input "[PERSON_NAME]"
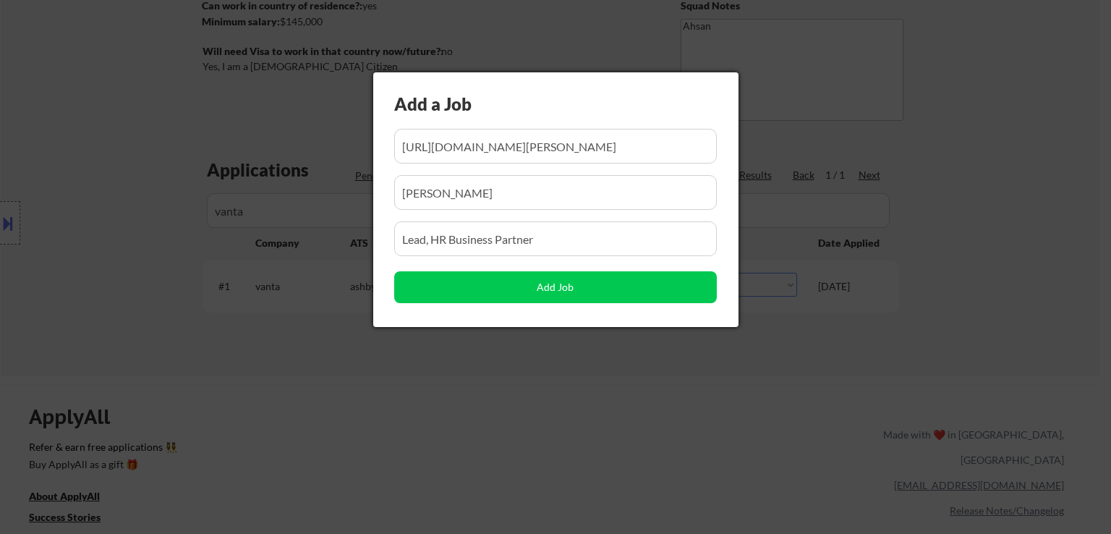
click at [159, 254] on body "← Return to /applysquad Mailslurp Inbox Job Search Builder Jessica Johnson User…" at bounding box center [555, 50] width 1111 height 534
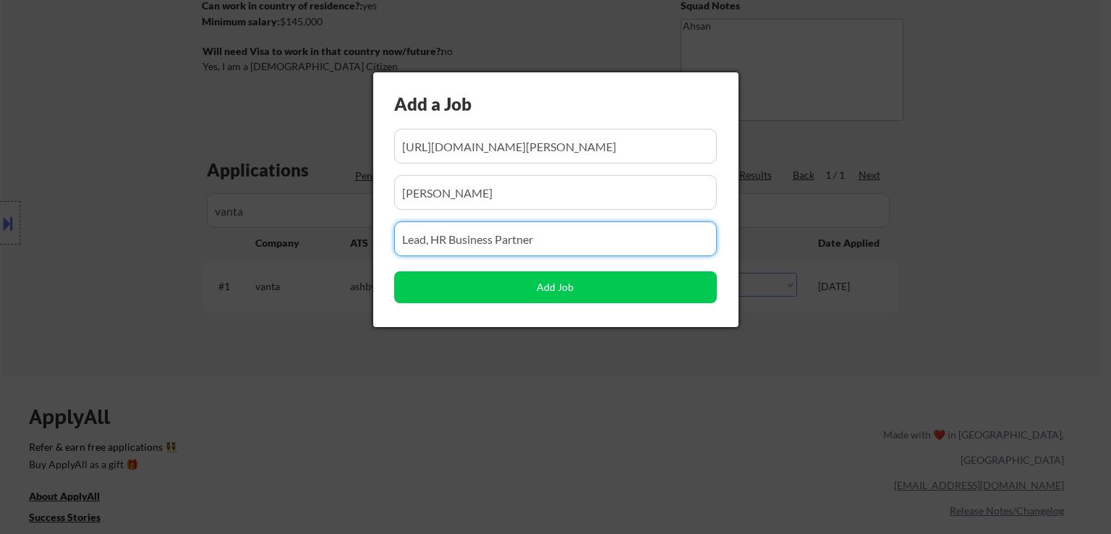
paste input "Sr HR Business Partner, Product & Technology"
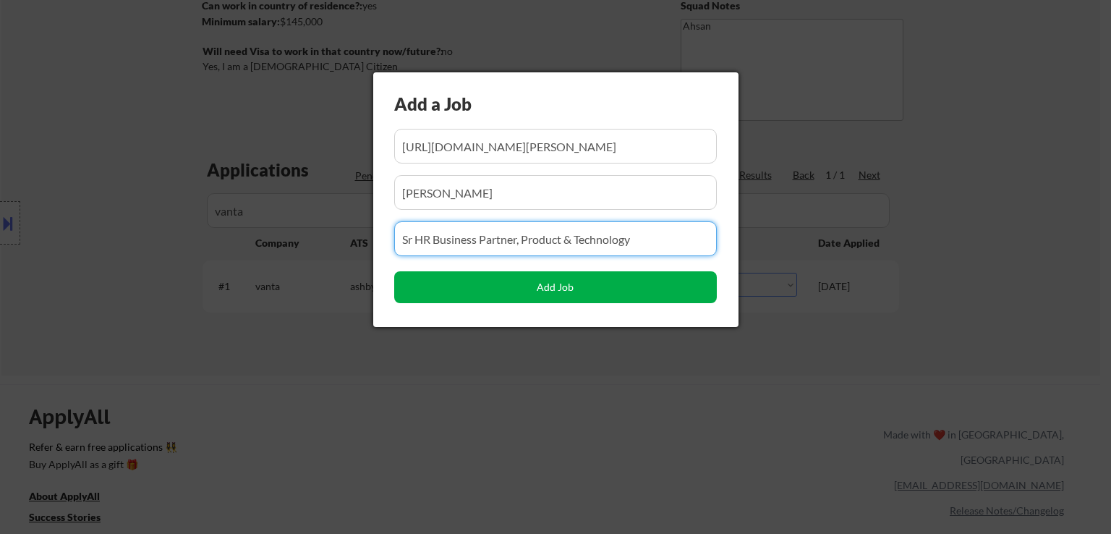
type input "Sr HR Business Partner, Product & Technology"
click at [540, 284] on button "Add Job" at bounding box center [555, 287] width 323 height 32
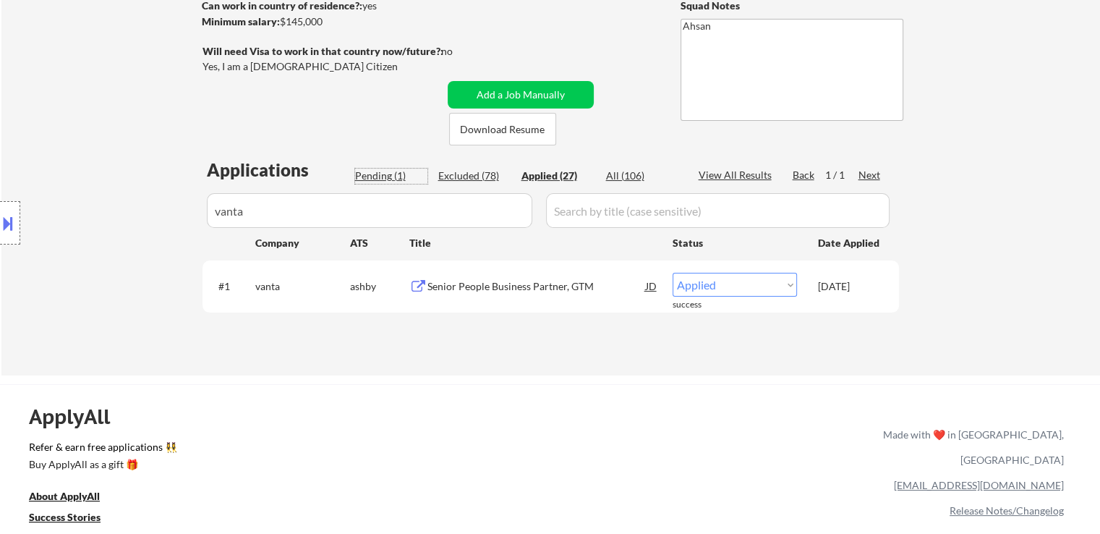
click at [386, 181] on div "Pending (1)" at bounding box center [391, 176] width 72 height 14
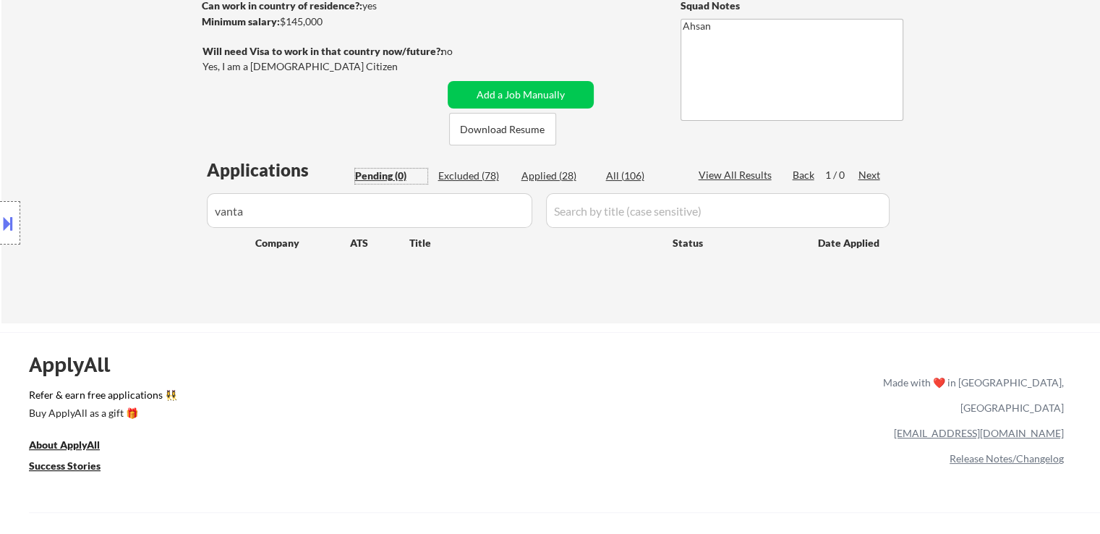
click at [543, 180] on div "Applied (28)" at bounding box center [558, 176] width 72 height 14
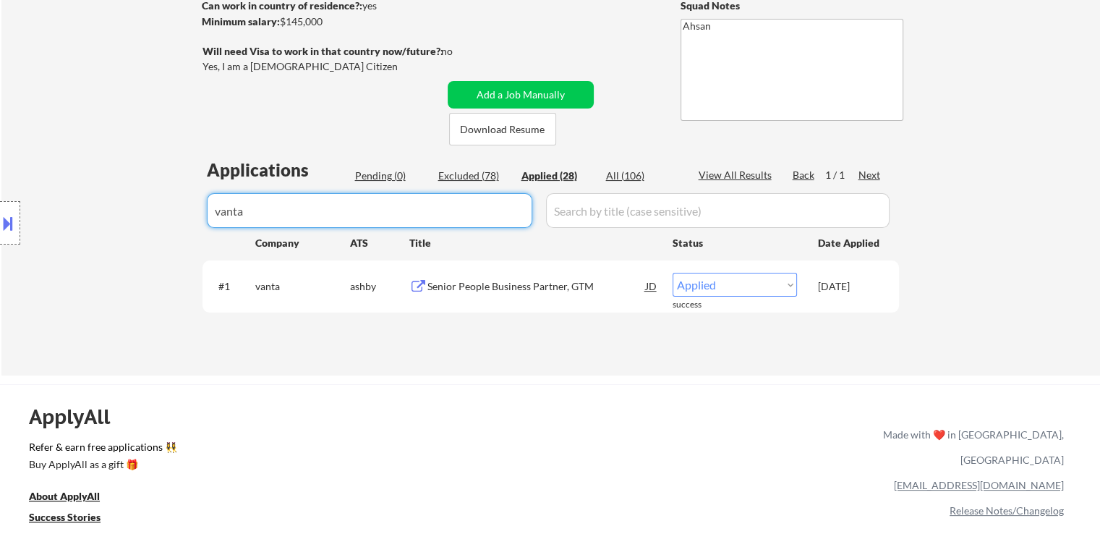
click at [385, 212] on input "input" at bounding box center [370, 210] width 326 height 35
drag, startPoint x: 385, startPoint y: 212, endPoint x: 98, endPoint y: 208, distance: 287.3
click at [98, 208] on body "← Return to /applysquad Mailslurp Inbox Job Search Builder Jessica Johnson User…" at bounding box center [550, 50] width 1100 height 534
paste input "phdata"
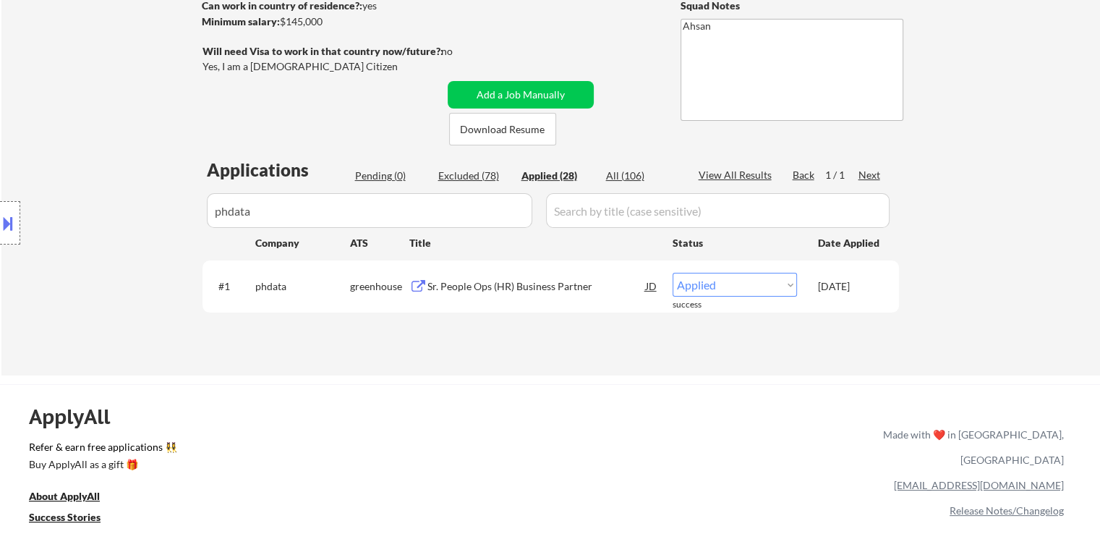
drag, startPoint x: 46, startPoint y: 216, endPoint x: 35, endPoint y: 217, distance: 10.2
click at [35, 217] on body "← Return to /applysquad Mailslurp Inbox Job Search Builder Jessica Johnson User…" at bounding box center [550, 50] width 1100 height 534
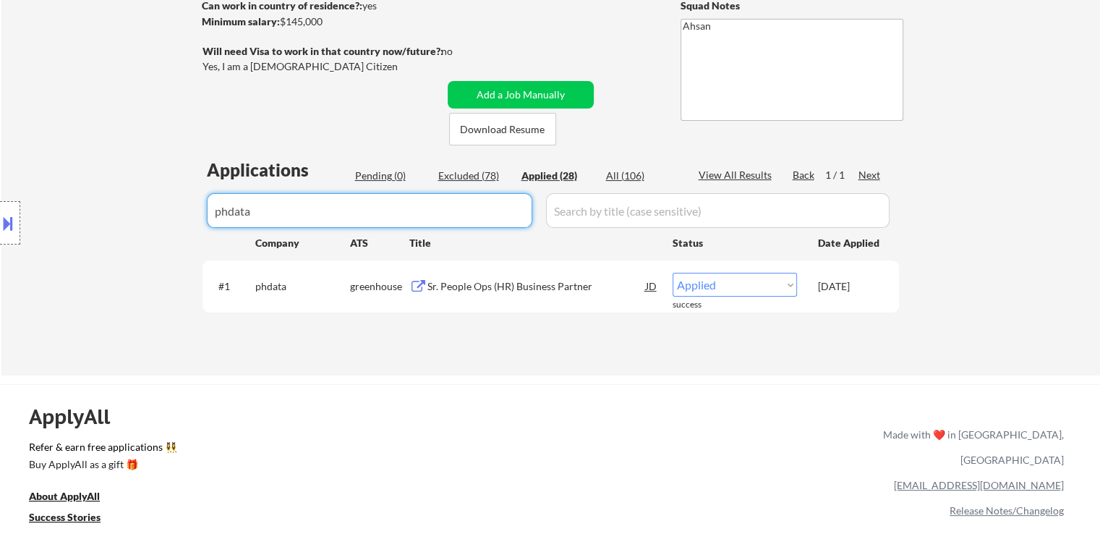
paste input "attentive"
click at [78, 226] on body "← Return to /applysquad Mailslurp Inbox Job Search Builder Jessica Johnson User…" at bounding box center [550, 50] width 1100 height 534
paste input "blueorigin"
drag, startPoint x: 350, startPoint y: 214, endPoint x: 69, endPoint y: 212, distance: 281.5
click at [69, 212] on body "← Return to /applysquad Mailslurp Inbox Job Search Builder Jessica Johnson User…" at bounding box center [550, 50] width 1100 height 534
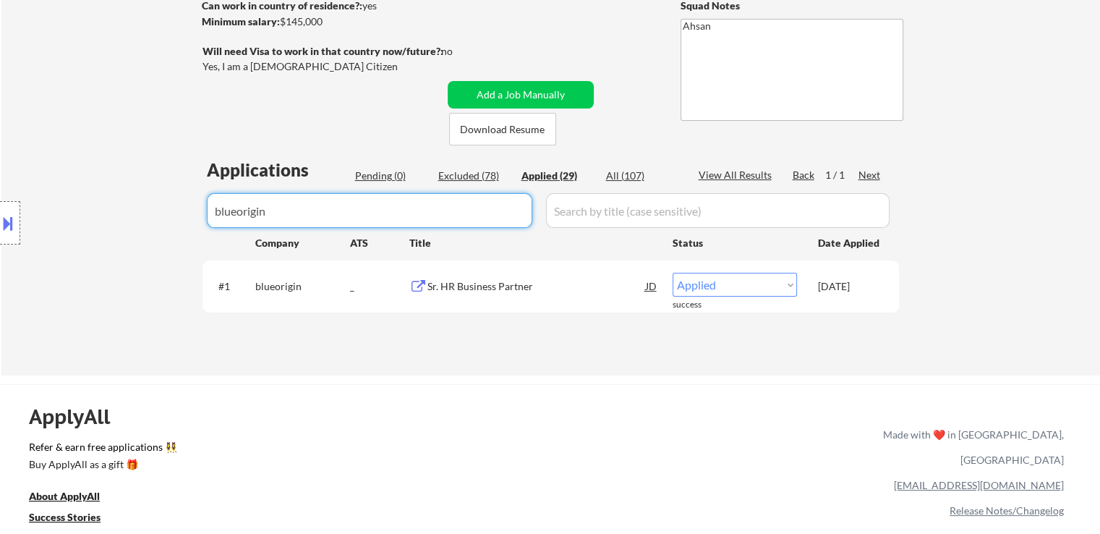
paste input "neo4j"
drag, startPoint x: 297, startPoint y: 203, endPoint x: 100, endPoint y: 228, distance: 198.3
click at [100, 228] on body "← Return to /applysquad Mailslurp Inbox Job Search Builder Jessica Johnson User…" at bounding box center [550, 50] width 1100 height 534
paste input "travere"
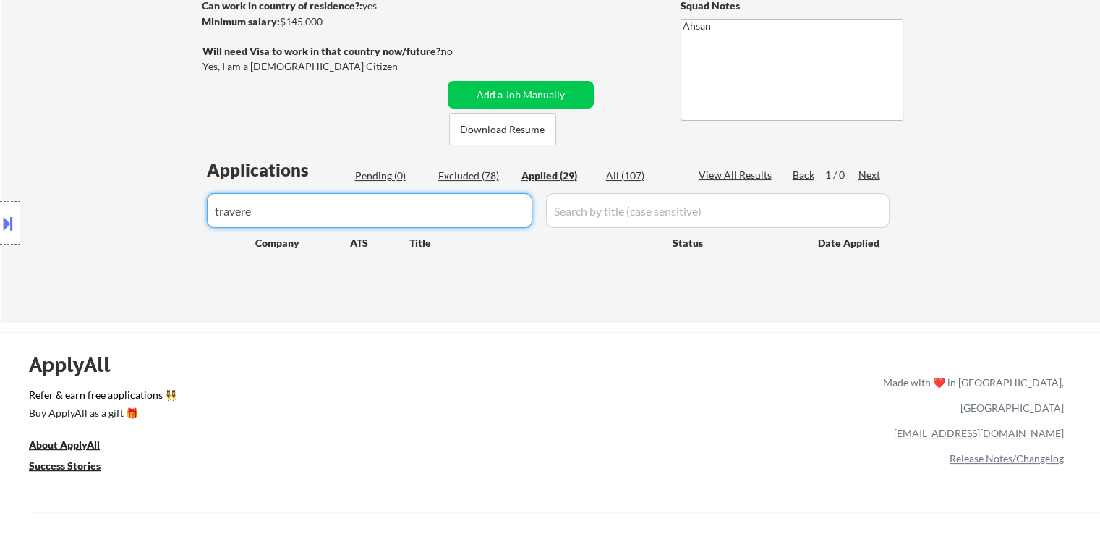
drag, startPoint x: 317, startPoint y: 207, endPoint x: 86, endPoint y: 229, distance: 231.8
click at [86, 229] on body "← Return to /applysquad Mailslurp Inbox Job Search Builder Jessica Johnson User…" at bounding box center [550, 50] width 1100 height 534
paste input "servicetitan"
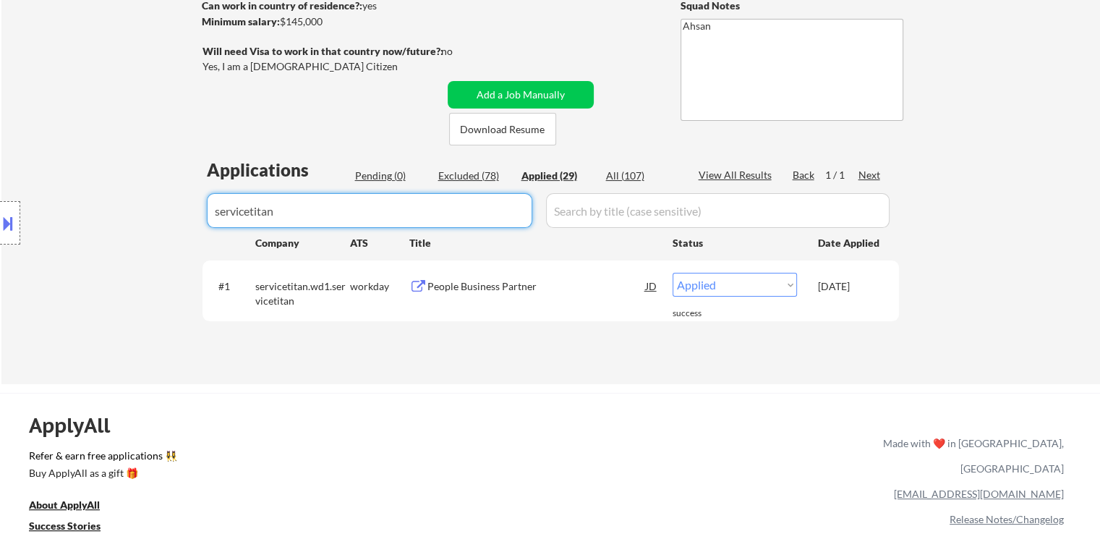
drag, startPoint x: 333, startPoint y: 216, endPoint x: 80, endPoint y: 215, distance: 252.5
click at [59, 216] on body "← Return to /applysquad Mailslurp Inbox Job Search Builder Jessica Johnson User…" at bounding box center [550, 50] width 1100 height 534
paste input "gohighlevel"
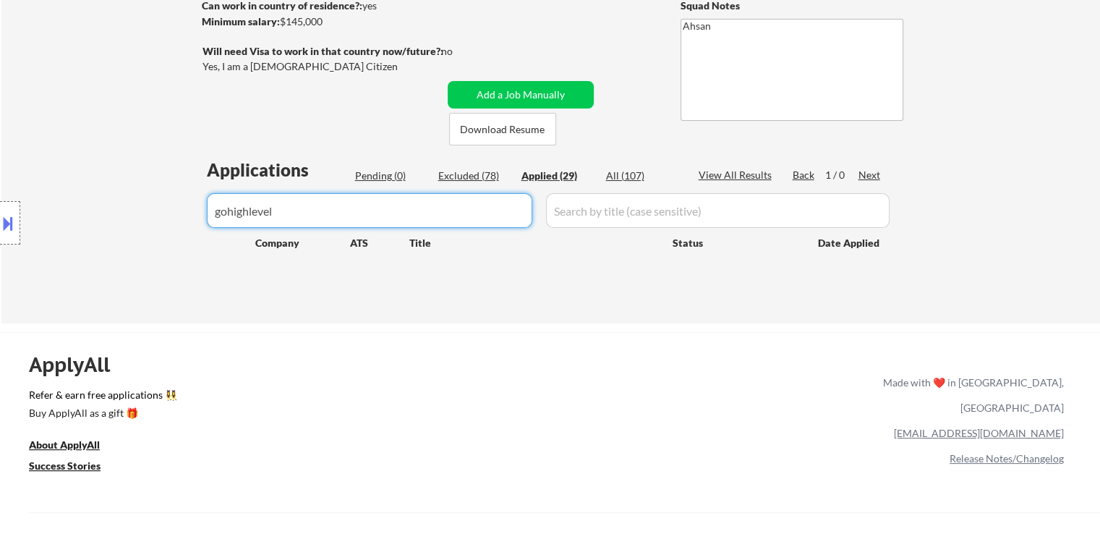
type input "gohighlevel"
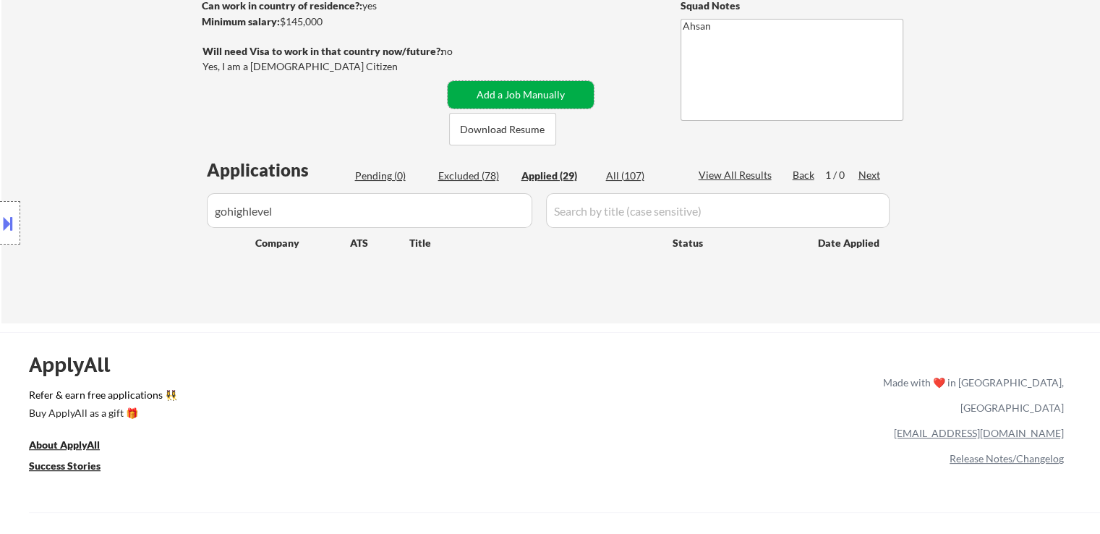
click at [541, 95] on button "Add a Job Manually" at bounding box center [521, 94] width 146 height 27
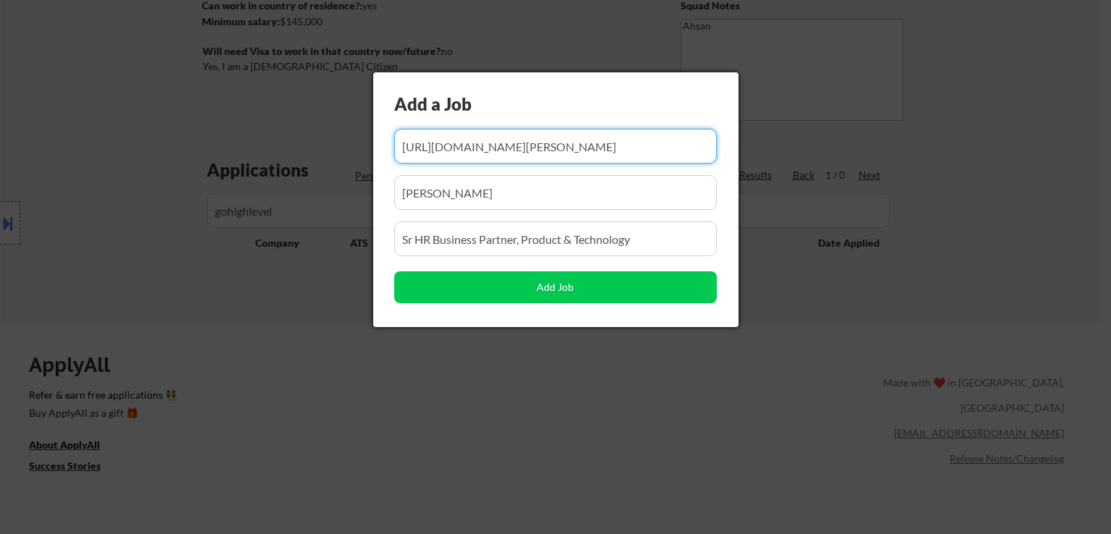
click at [619, 148] on input "input" at bounding box center [555, 146] width 323 height 35
paste input "https://travere.wd1.myworkdayjobs.com/traverecareers/job/San-Diego/Senior-Manag…"
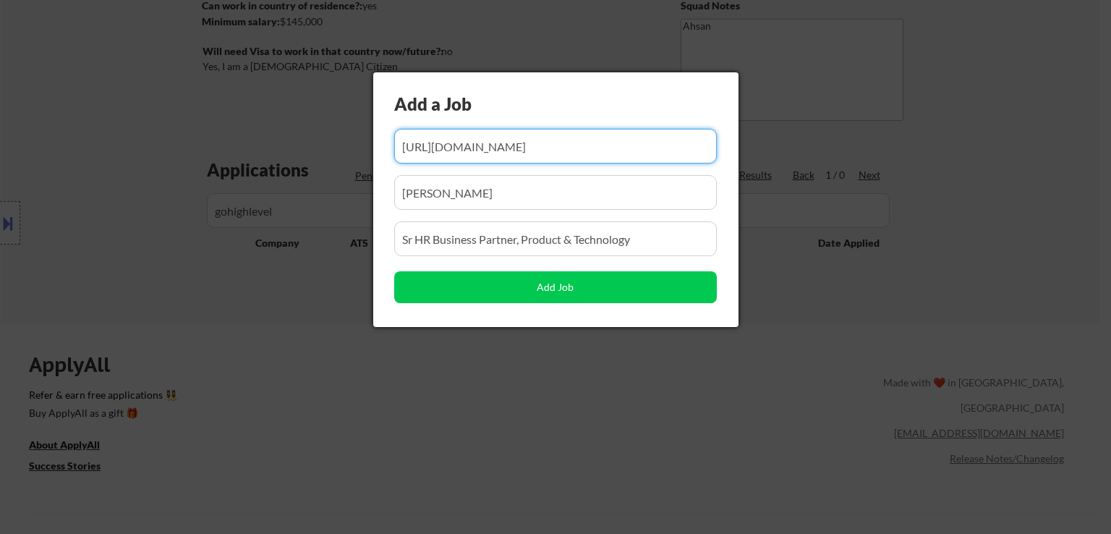
scroll to position [0, 415]
type input "https://travere.wd1.myworkdayjobs.com/traverecareers/job/San-Diego/Senior-Manag…"
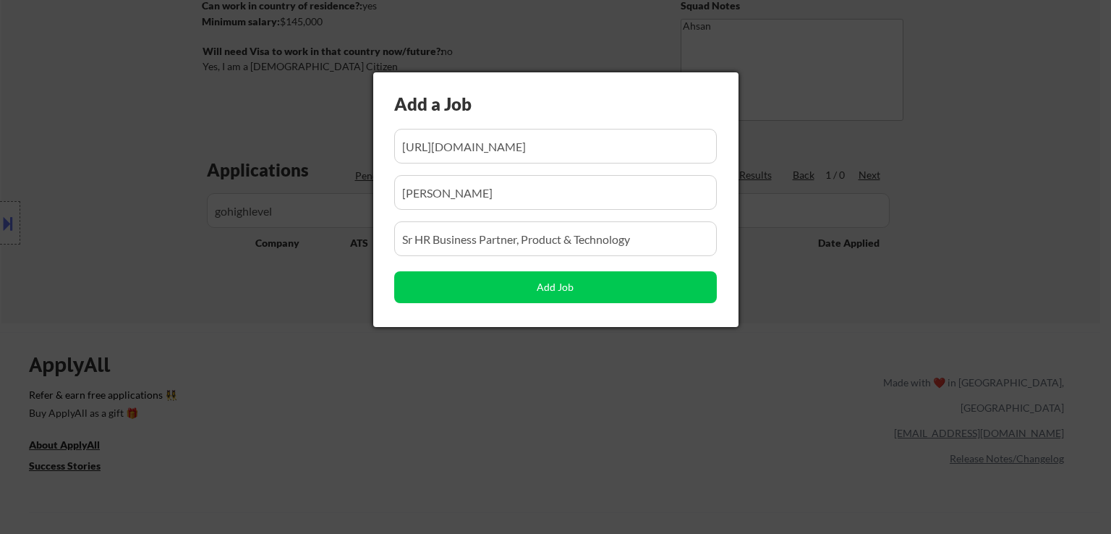
scroll to position [0, 0]
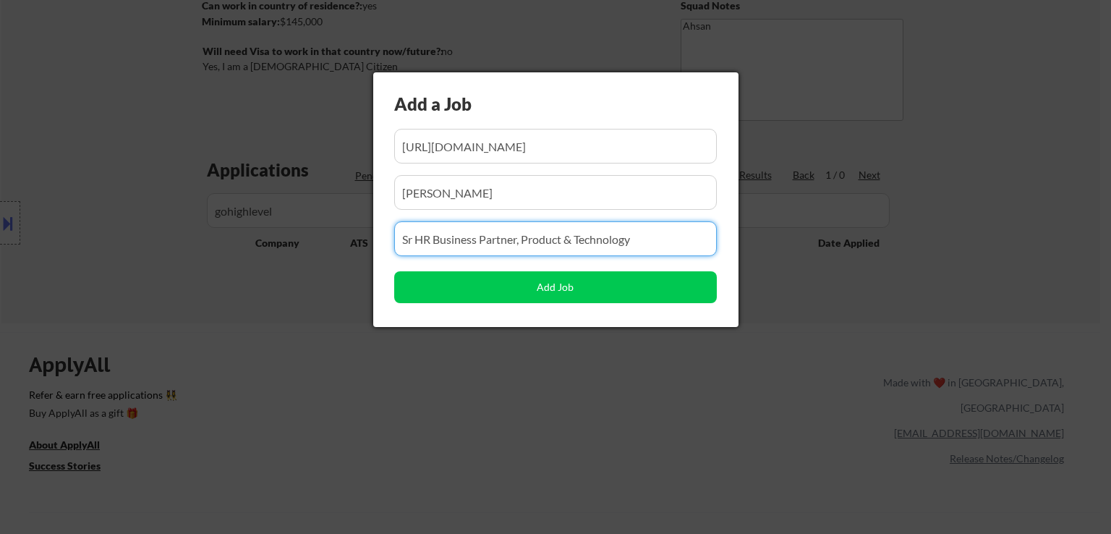
drag, startPoint x: 661, startPoint y: 241, endPoint x: 183, endPoint y: 268, distance: 479.0
click at [183, 268] on body "← Return to /applysquad Mailslurp Inbox Job Search Builder Jessica Johnson User…" at bounding box center [555, 50] width 1111 height 534
paste input "Senior Manager, People Success (People Success Partner)"
type input "Senior Manager, People Success (People Success Partner)"
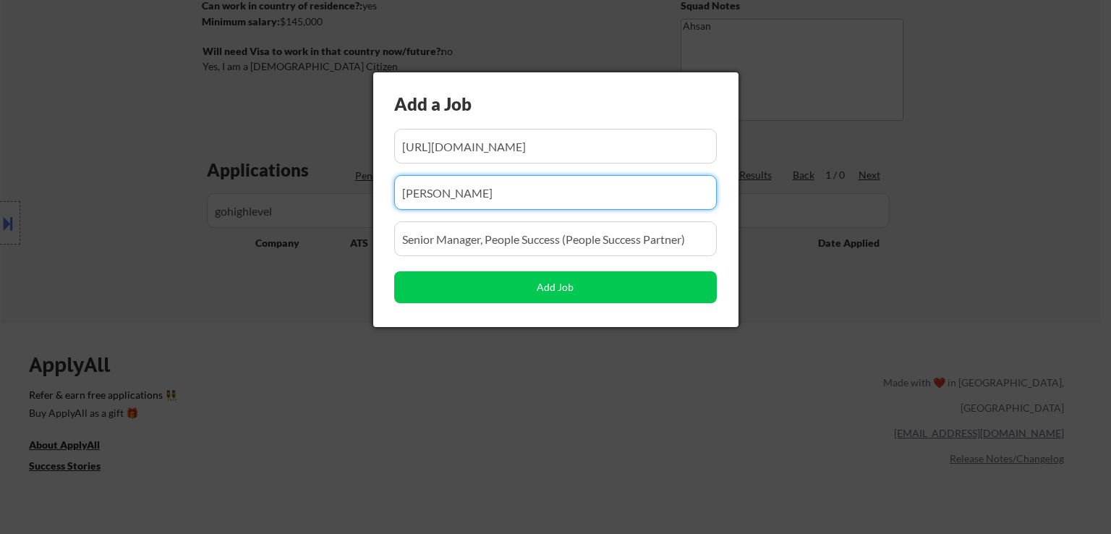
drag, startPoint x: 470, startPoint y: 186, endPoint x: 263, endPoint y: 220, distance: 209.0
click at [255, 217] on body "← Return to /applysquad Mailslurp Inbox Job Search Builder Jessica Johnson User…" at bounding box center [555, 50] width 1111 height 534
paste input "travere"
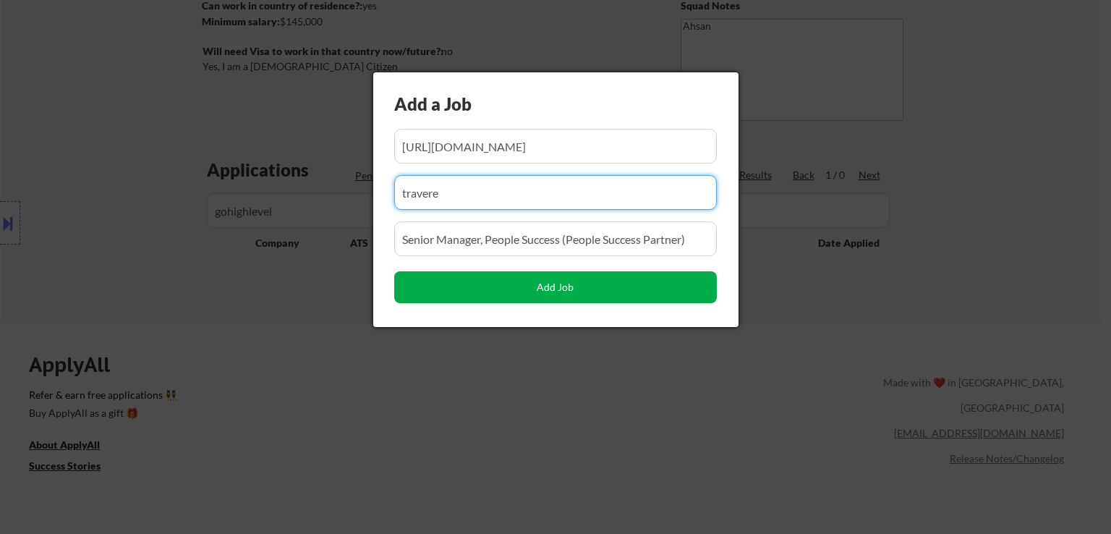
type input "travere"
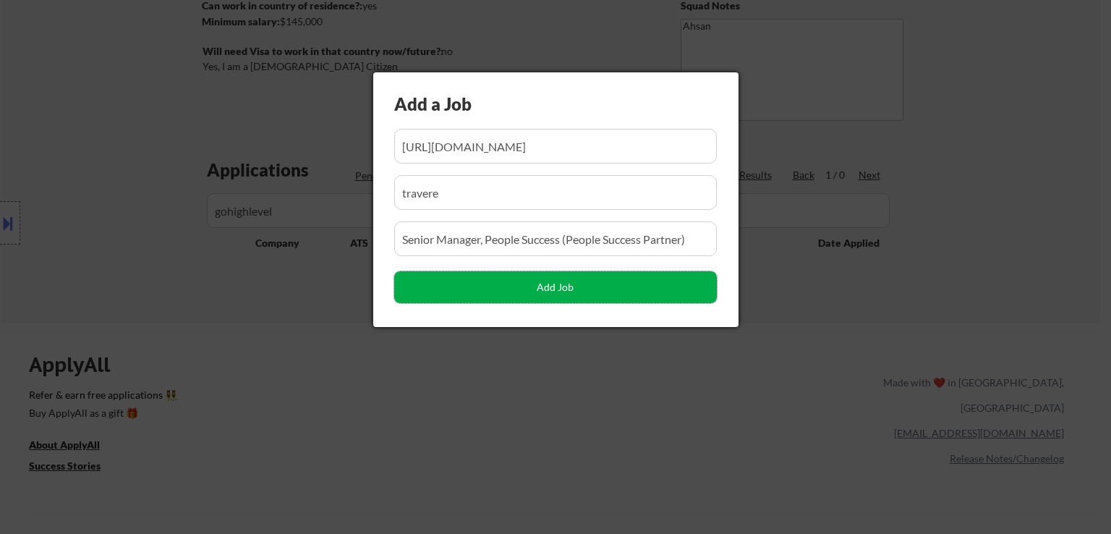
click at [532, 284] on button "Add Job" at bounding box center [555, 287] width 323 height 32
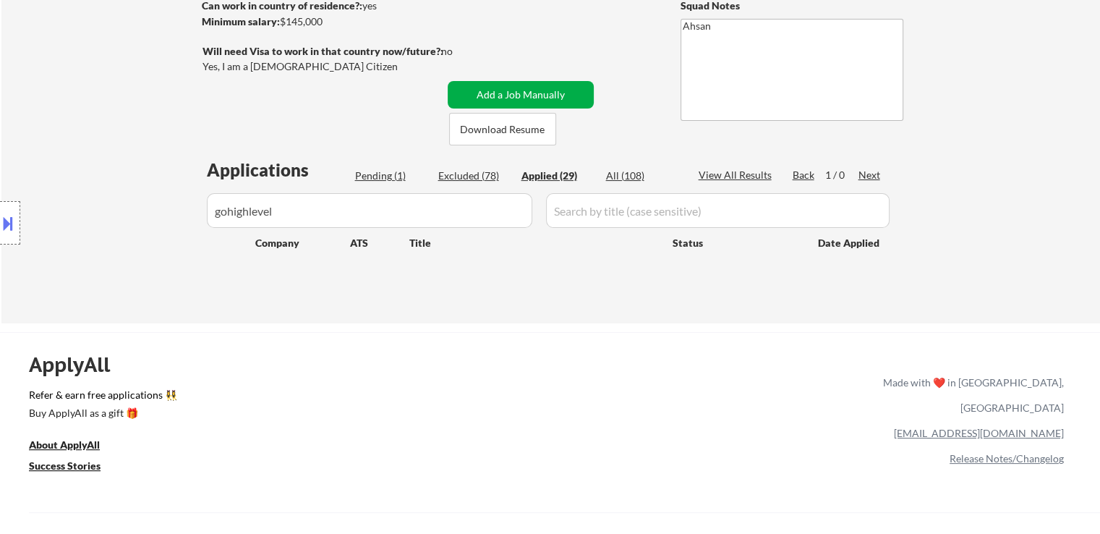
click at [519, 90] on button "Add a Job Manually" at bounding box center [521, 94] width 146 height 27
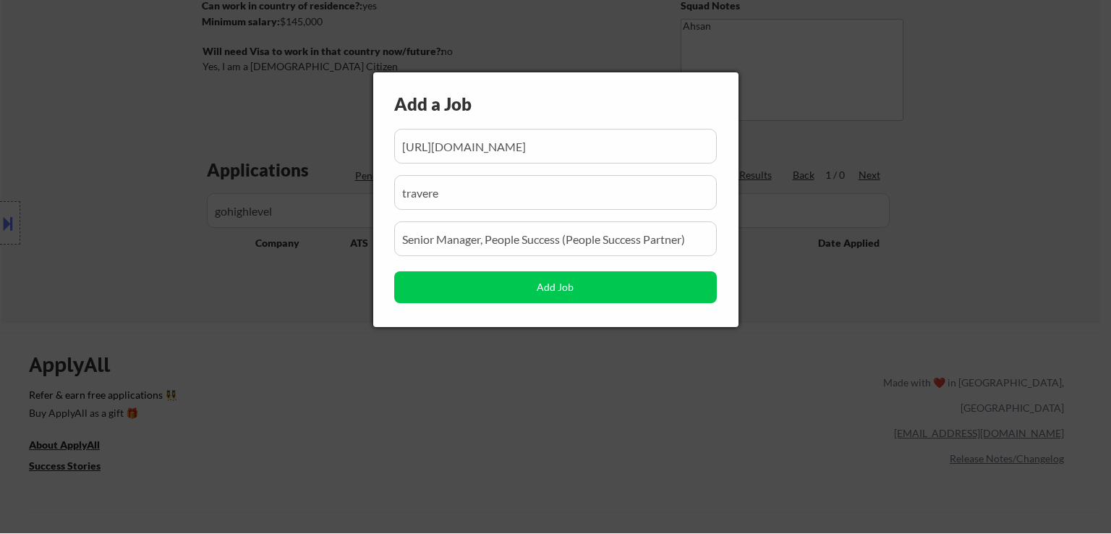
scroll to position [0, 415]
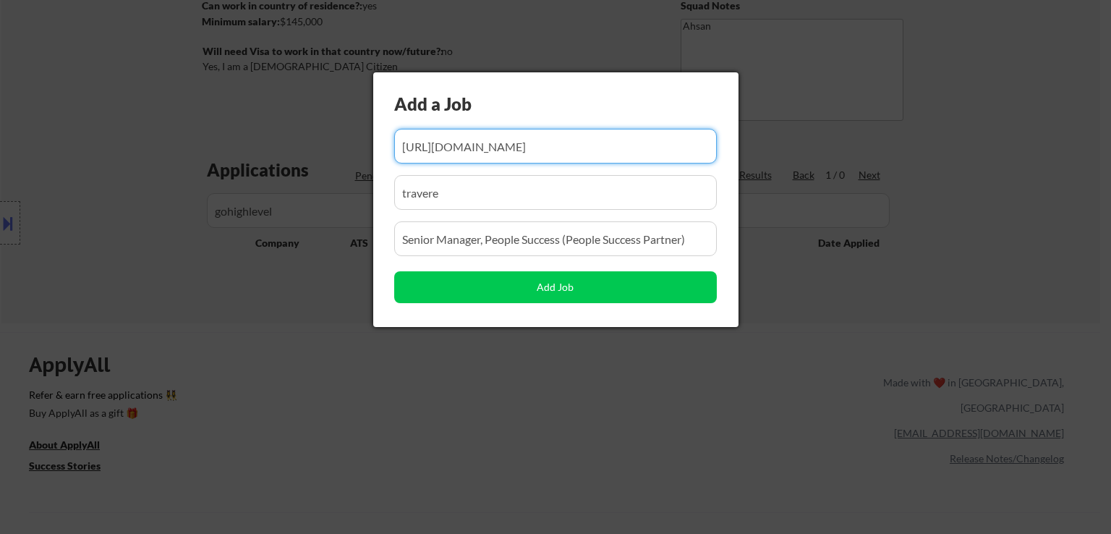
click at [586, 149] on input "input" at bounding box center [555, 146] width 323 height 35
click at [588, 148] on input "input" at bounding box center [555, 146] width 323 height 35
paste input "https://jobs.lever.co/gohighlevel/12795440-d649-40ed-b7f8-e9610c5e7617/"
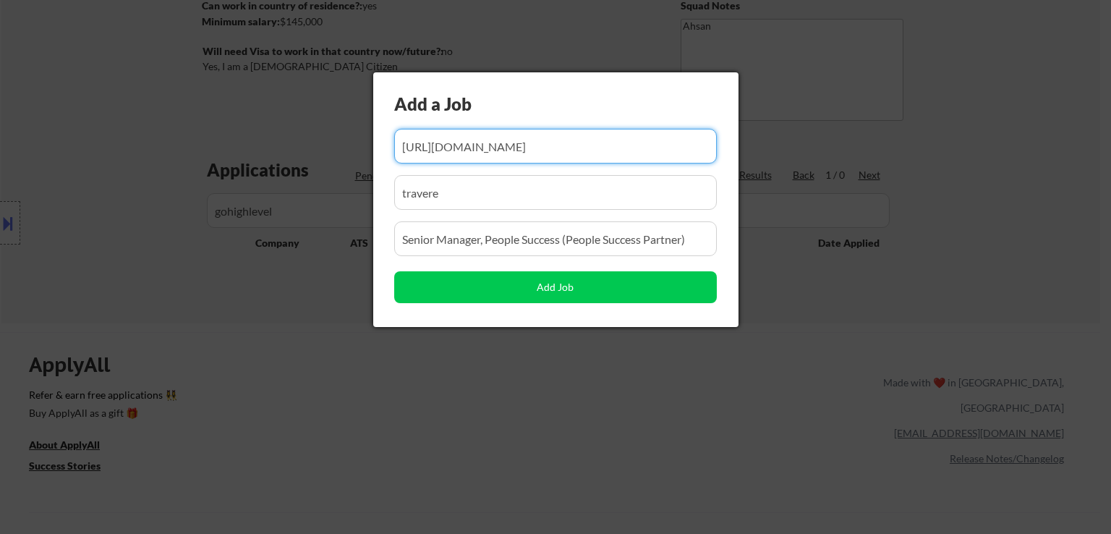
scroll to position [0, 86]
type input "https://jobs.lever.co/gohighlevel/12795440-d649-40ed-b7f8-e9610c5e7617/"
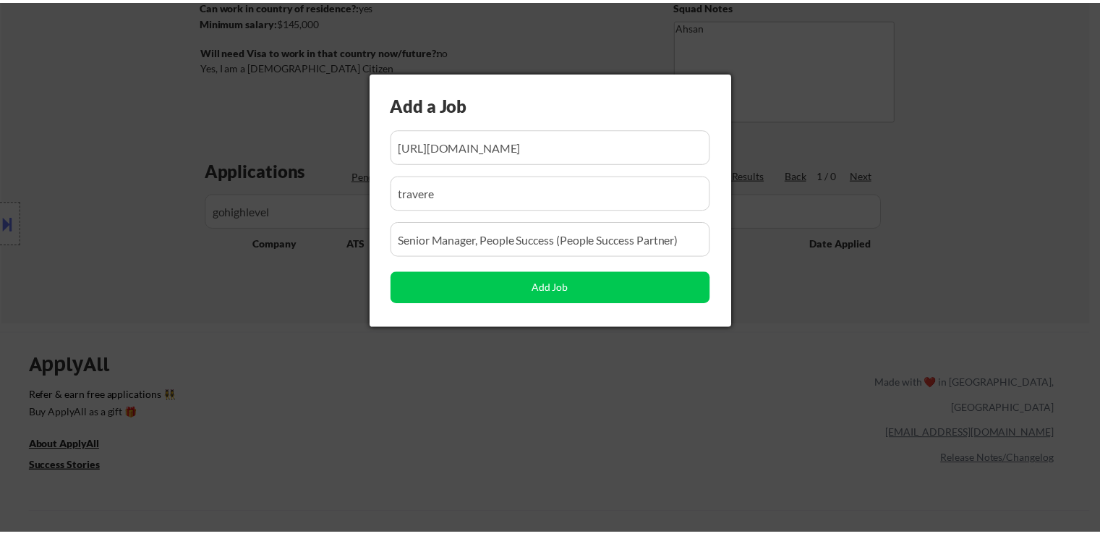
scroll to position [0, 0]
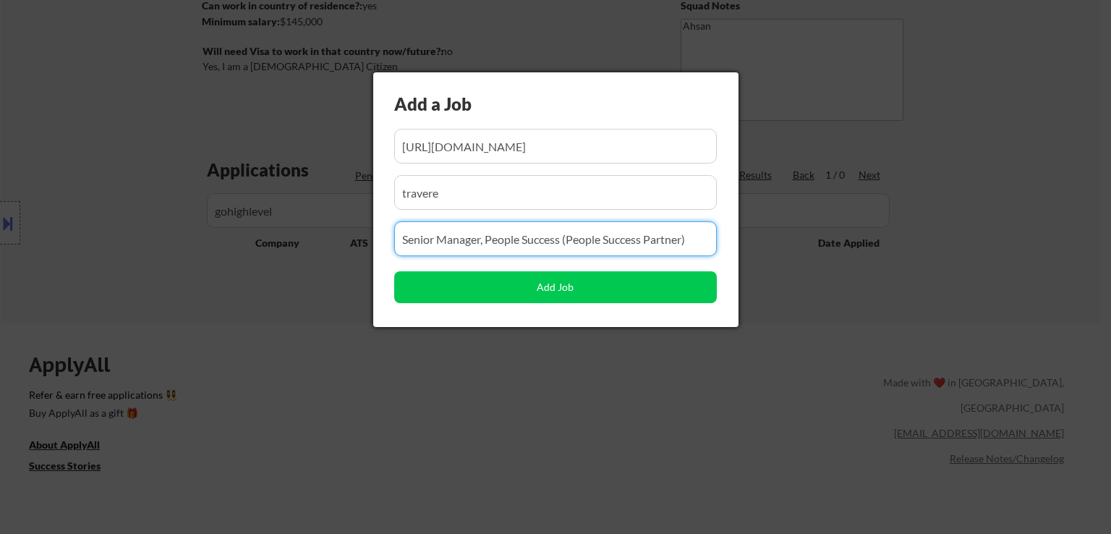
drag, startPoint x: 693, startPoint y: 238, endPoint x: 214, endPoint y: 238, distance: 479.0
click at [214, 238] on body "← Return to /applysquad Mailslurp Inbox Job Search Builder Jessica Johnson User…" at bounding box center [555, 50] width 1111 height 534
paste input "Senior People Business Partner"
type input "Senior People Business Partner"
drag, startPoint x: 491, startPoint y: 193, endPoint x: 333, endPoint y: 188, distance: 157.8
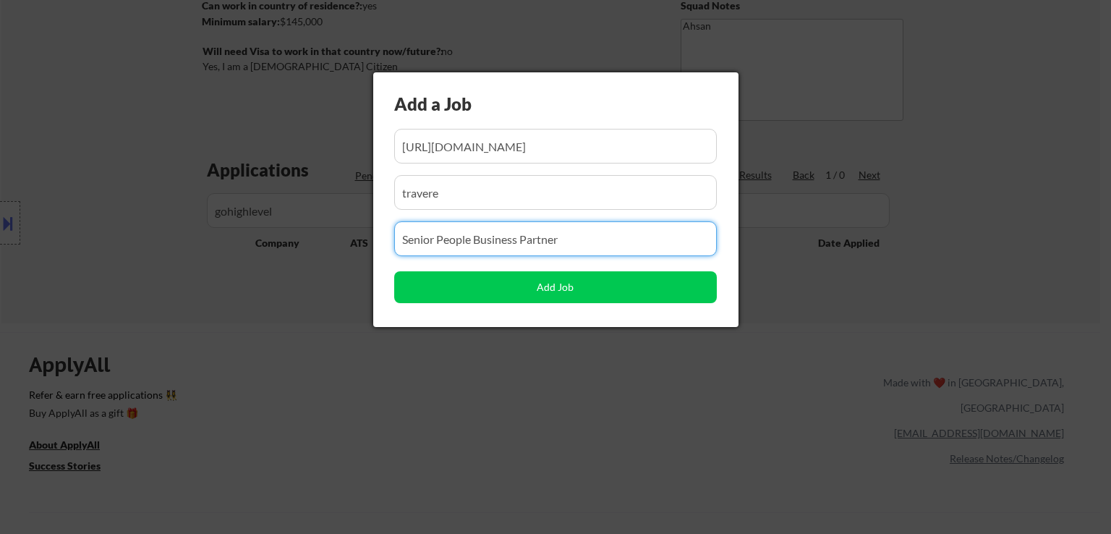
click at [333, 188] on body "← Return to /applysquad Mailslurp Inbox Job Search Builder Jessica Johnson User…" at bounding box center [555, 50] width 1111 height 534
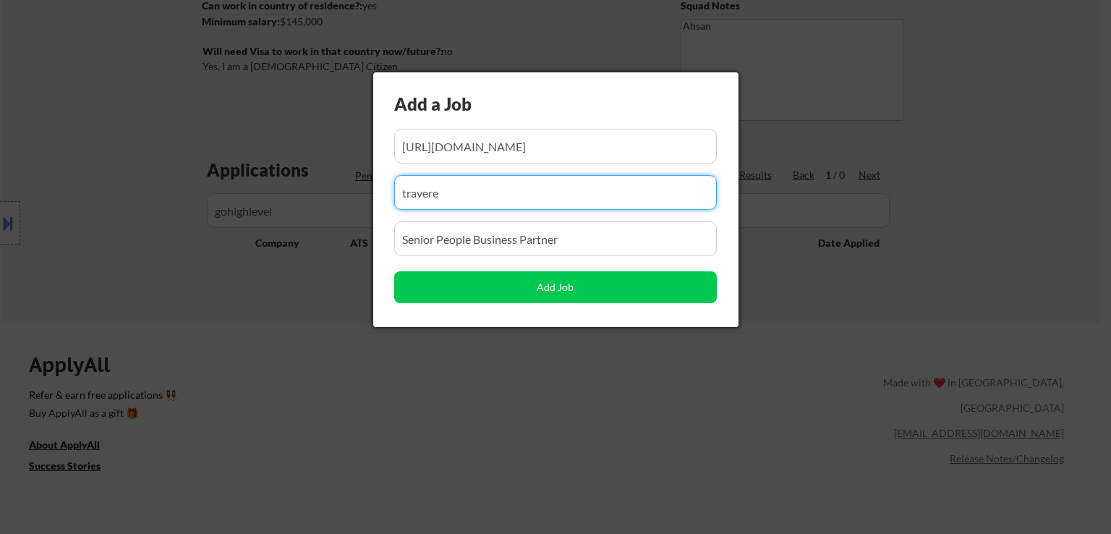
paste input "gohighlevel"
type input "gohighlevel"
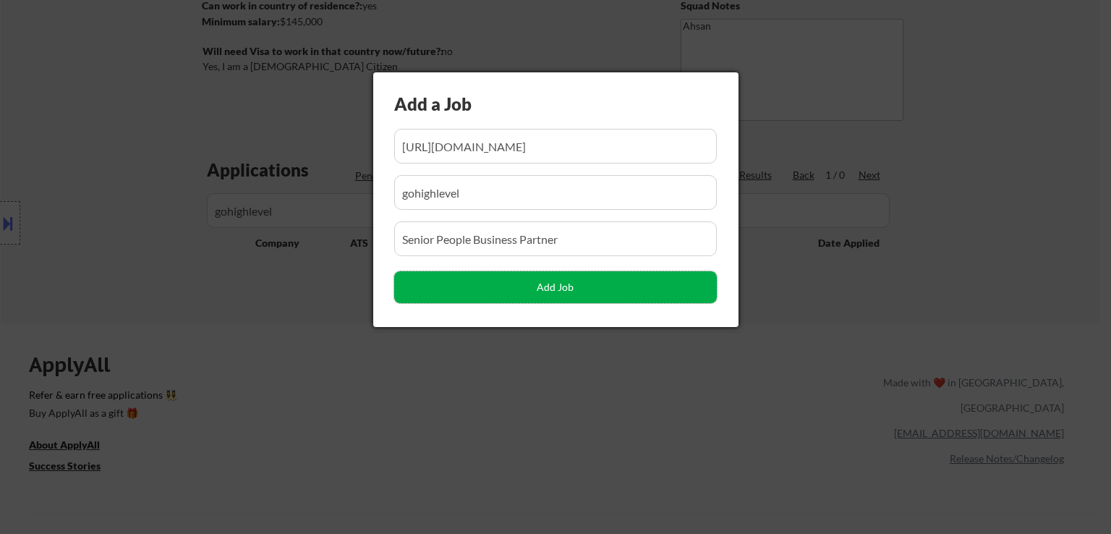
click at [556, 288] on button "Add Job" at bounding box center [555, 287] width 323 height 32
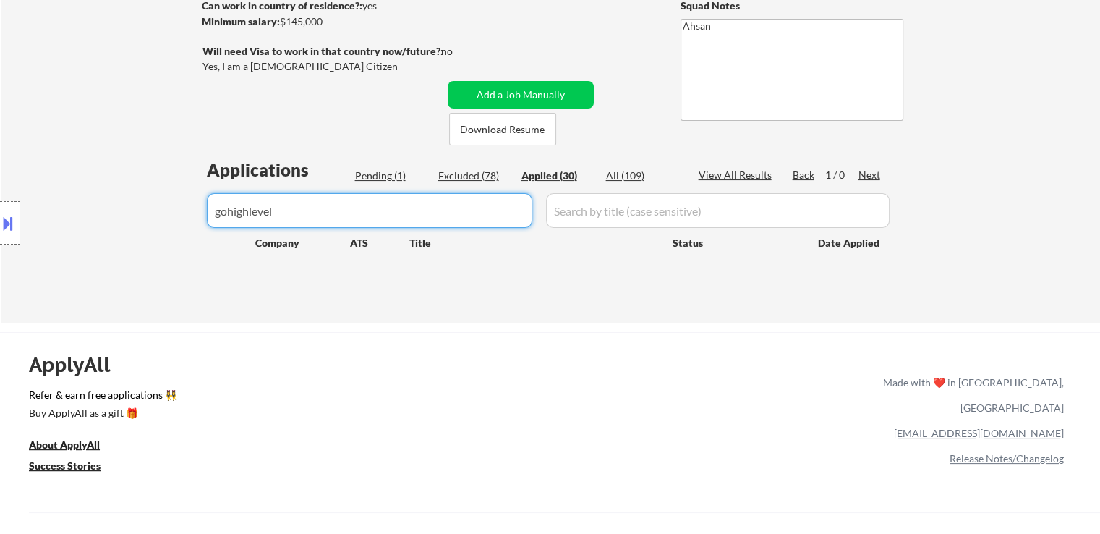
drag, startPoint x: 367, startPoint y: 213, endPoint x: 104, endPoint y: 211, distance: 262.6
click at [104, 211] on body "← Return to /applysquad Mailslurp Inbox Job Search Builder Jessica Johnson User…" at bounding box center [550, 50] width 1100 height 534
paste input "engine"
type input "engine"
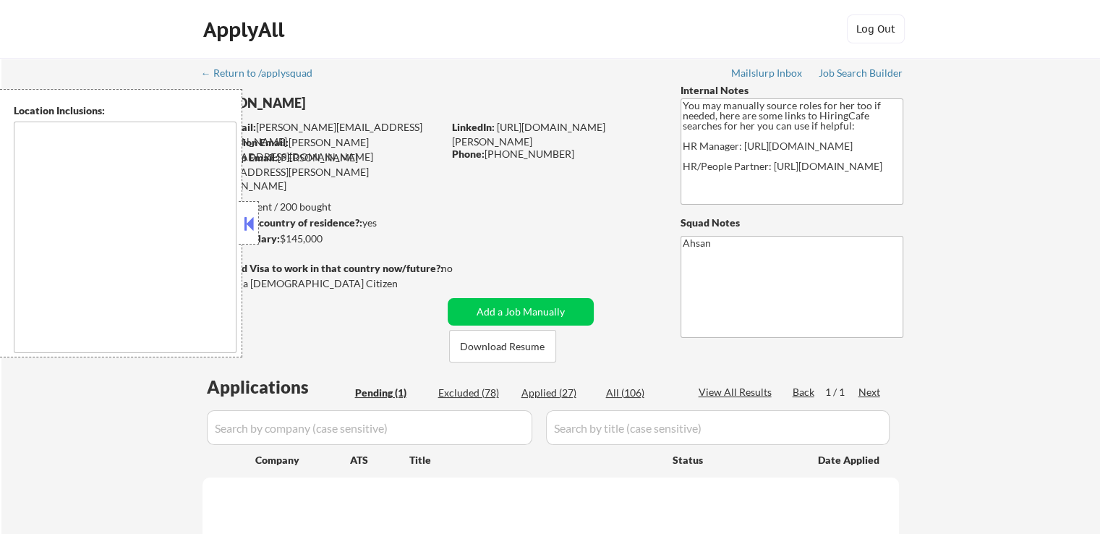
type textarea "[GEOGRAPHIC_DATA], [GEOGRAPHIC_DATA] [GEOGRAPHIC_DATA], [GEOGRAPHIC_DATA] [GEOG…"
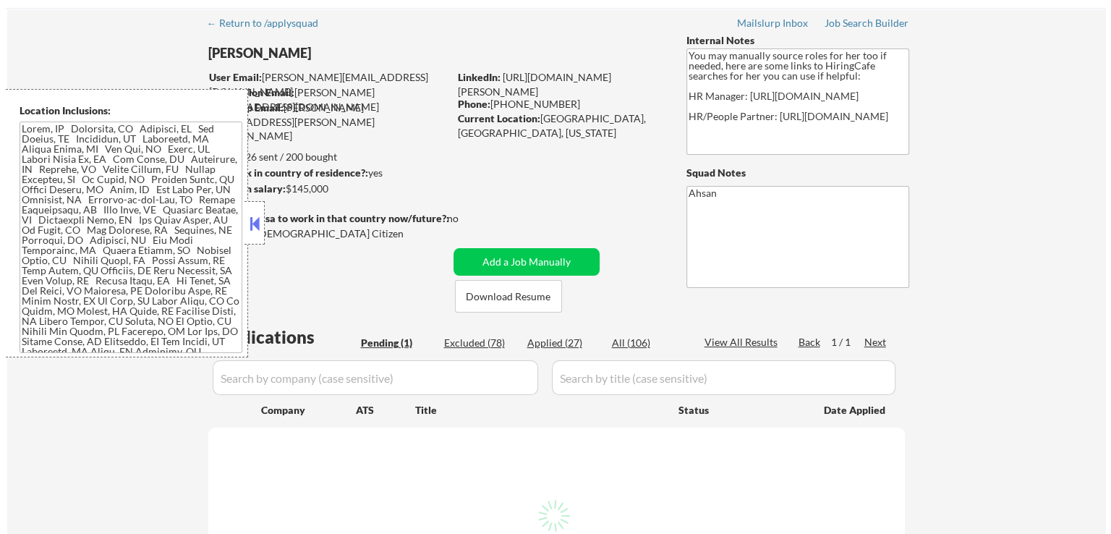
scroll to position [217, 0]
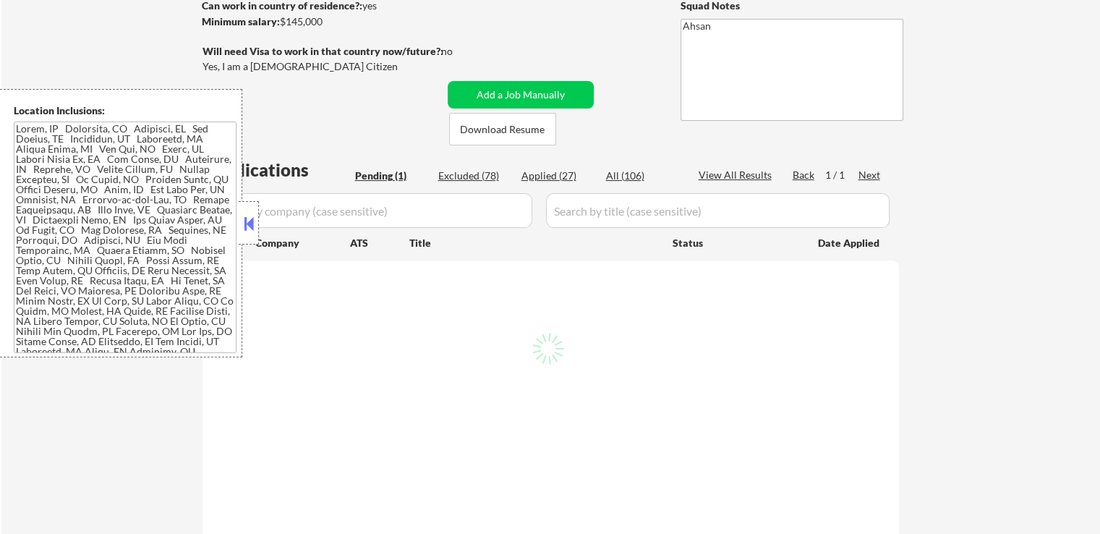
click at [379, 171] on div "Pending (1)" at bounding box center [391, 176] width 72 height 14
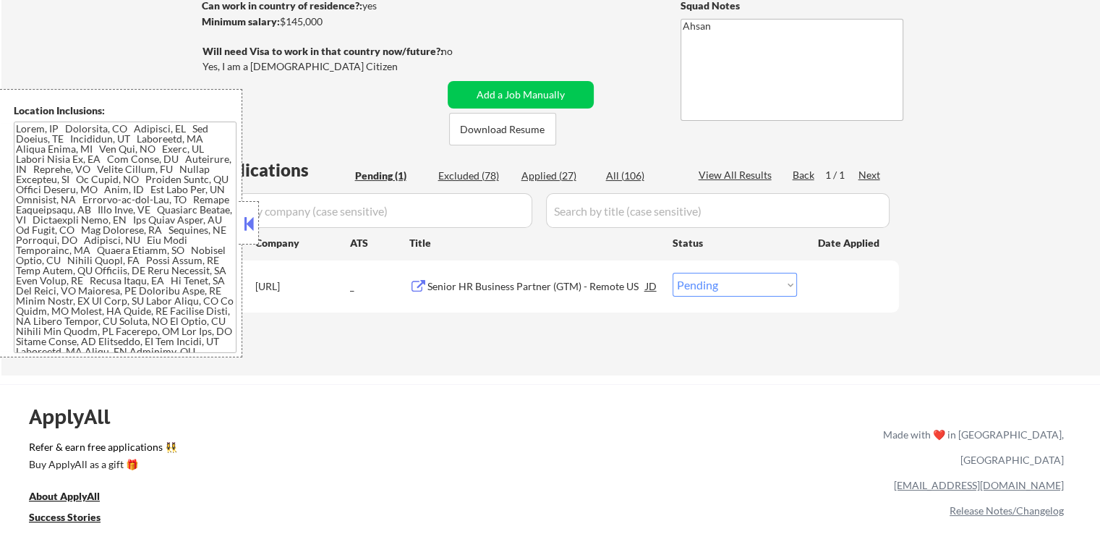
click at [753, 290] on select "Choose an option... Pending Applied Excluded (Questions) Excluded (Expired) Exc…" at bounding box center [735, 285] width 124 height 24
click at [380, 177] on div "Pending (1)" at bounding box center [391, 176] width 72 height 14
click at [741, 284] on select "Choose an option... Pending Applied Excluded (Questions) Excluded (Expired) Exc…" at bounding box center [735, 285] width 124 height 24
select select ""applied""
click at [673, 273] on select "Choose an option... Pending Applied Excluded (Questions) Excluded (Expired) Exc…" at bounding box center [735, 285] width 124 height 24
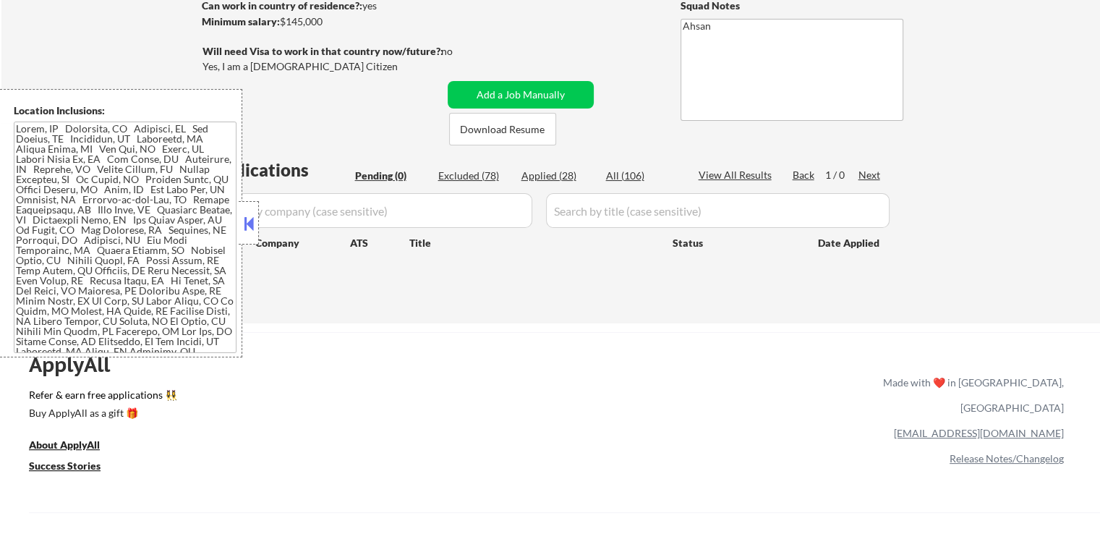
click at [250, 229] on button at bounding box center [249, 224] width 16 height 22
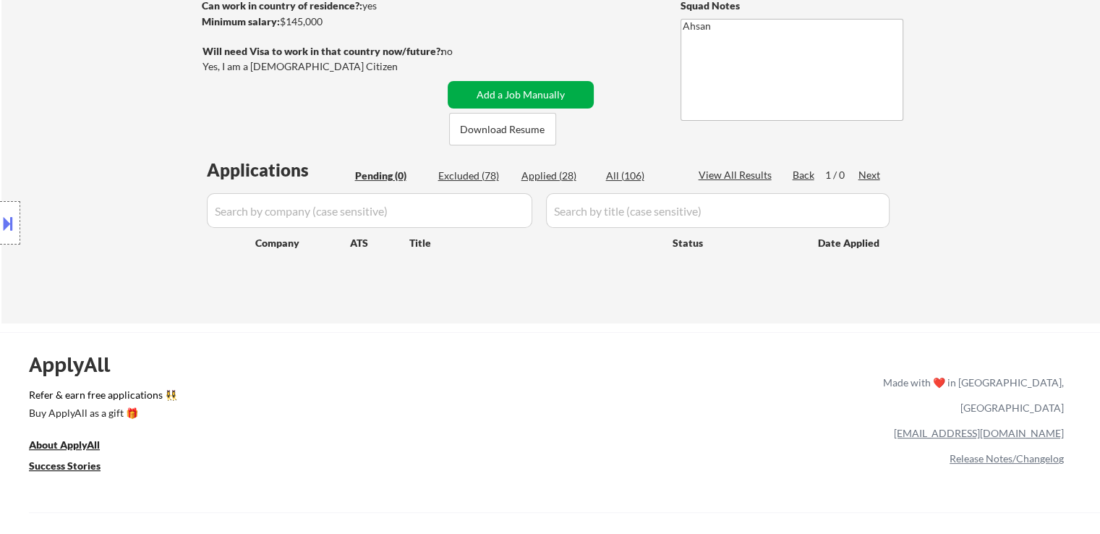
click at [512, 85] on button "Add a Job Manually" at bounding box center [521, 94] width 146 height 27
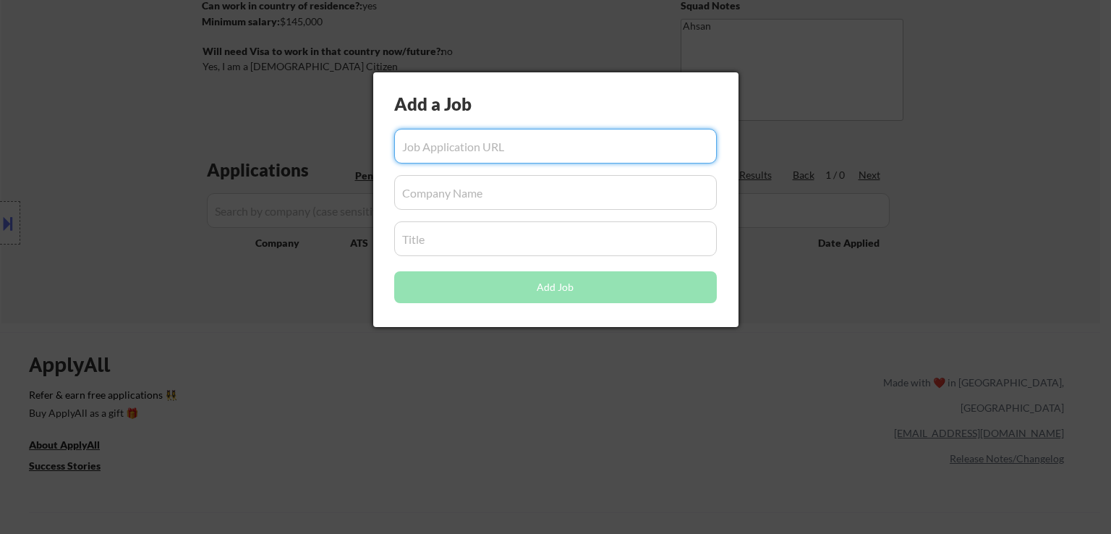
paste input "https://blueorigin.wd5.myworkdayjobs.com/blueorigin/job/Space-Coast-FL/Sr-HR-Bu…"
type input "https://blueorigin.wd5.myworkdayjobs.com/blueorigin/job/Space-Coast-FL/Sr-HR-Bu…"
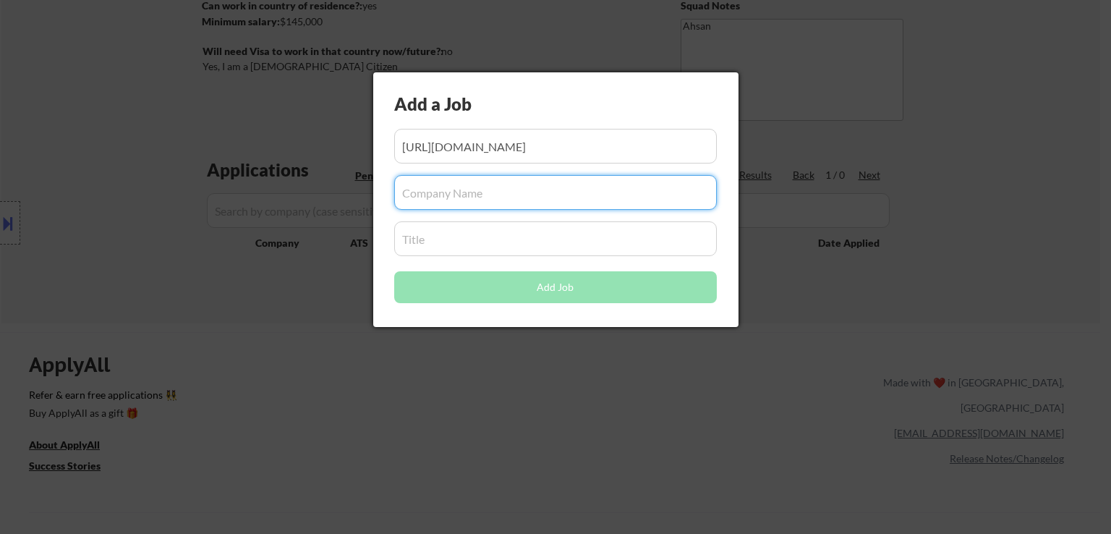
scroll to position [0, 0]
click at [515, 193] on input "input" at bounding box center [555, 192] width 323 height 35
paste input "Sr. HR Business Partner"
type input "Sr. HR Business Partner"
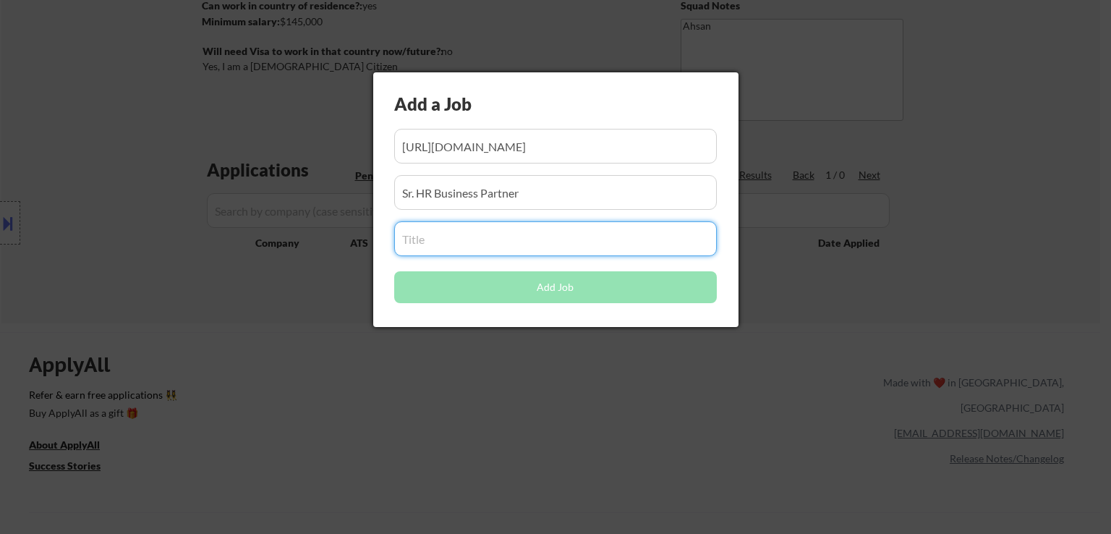
click at [472, 243] on input "input" at bounding box center [555, 238] width 323 height 35
paste input "Sr. HR Business Partner"
type input "Sr. HR Business Partner"
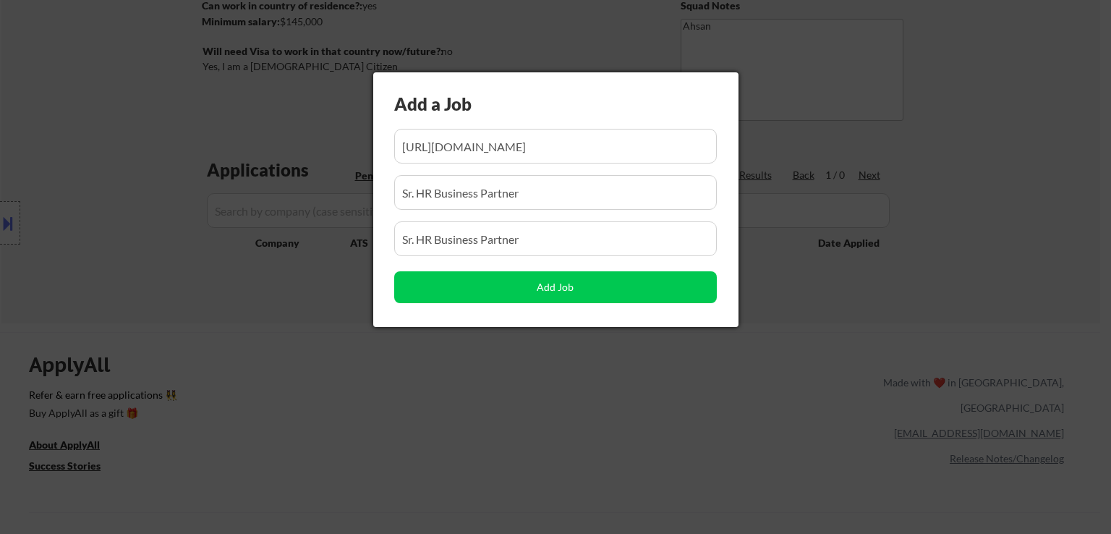
drag, startPoint x: 547, startPoint y: 198, endPoint x: 222, endPoint y: 208, distance: 325.0
click at [220, 206] on body "← Return to /applysquad Mailslurp Inbox Job Search Builder Jessica Johnson User…" at bounding box center [555, 50] width 1111 height 534
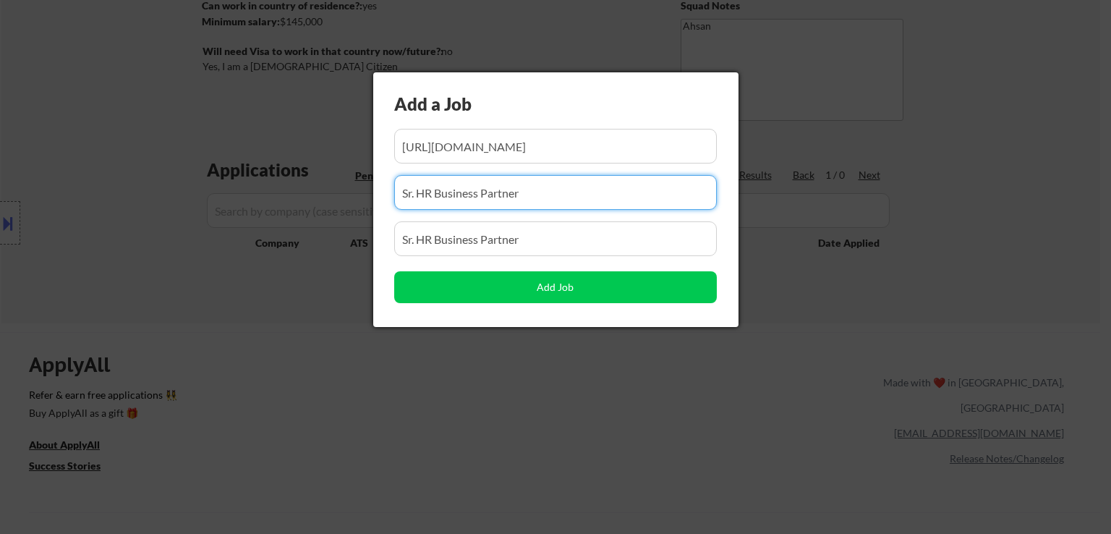
paste input "blueorigin"
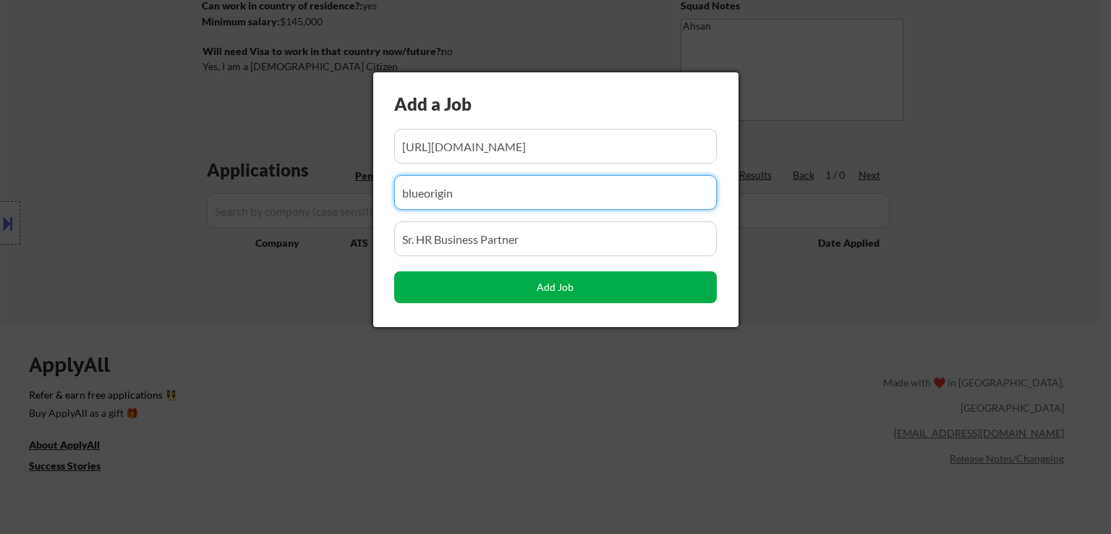
type input "blueorigin"
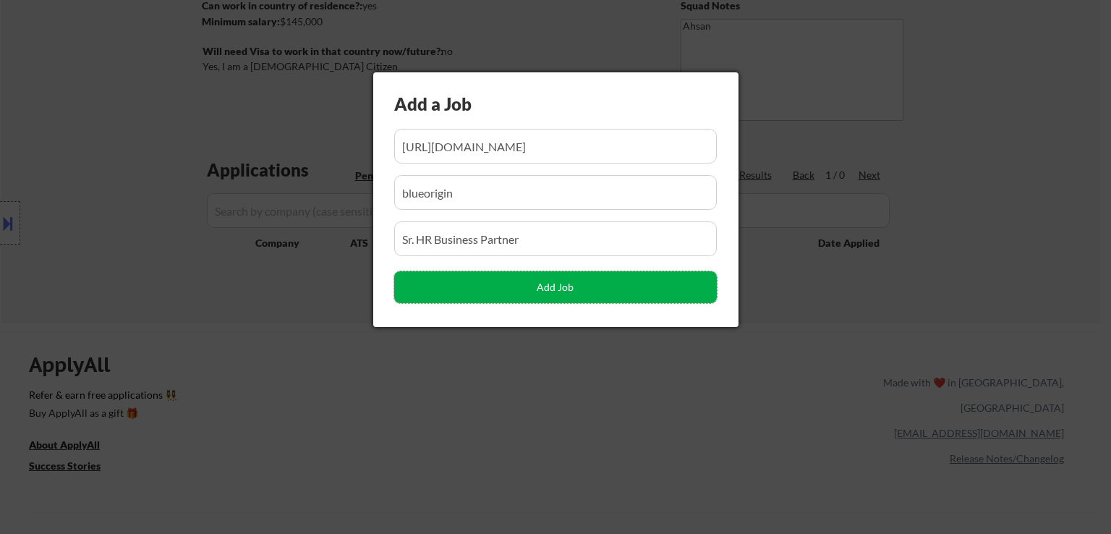
click at [534, 281] on button "Add Job" at bounding box center [555, 287] width 323 height 32
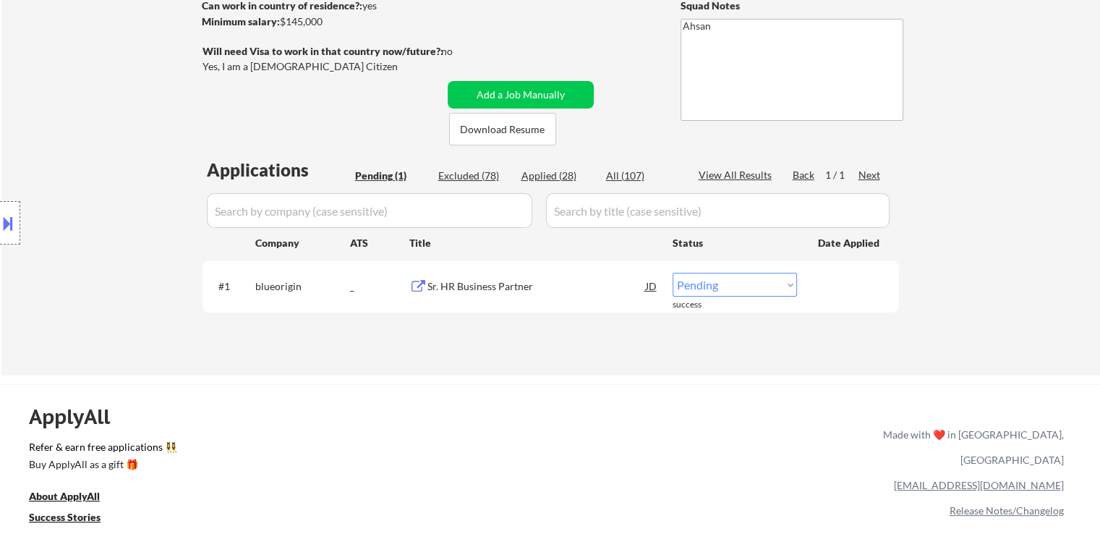
drag, startPoint x: 731, startPoint y: 287, endPoint x: 731, endPoint y: 296, distance: 9.4
click at [731, 287] on select "Choose an option... Pending Applied Excluded (Questions) Excluded (Expired) Exc…" at bounding box center [735, 285] width 124 height 24
click at [673, 273] on select "Choose an option... Pending Applied Excluded (Questions) Excluded (Expired) Exc…" at bounding box center [735, 285] width 124 height 24
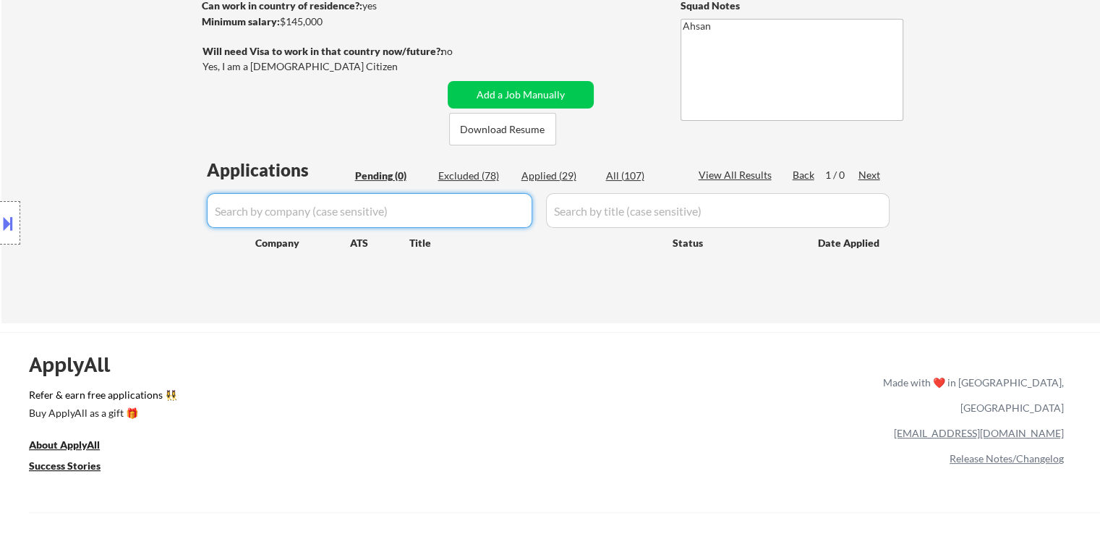
click at [310, 207] on input "input" at bounding box center [370, 210] width 326 height 35
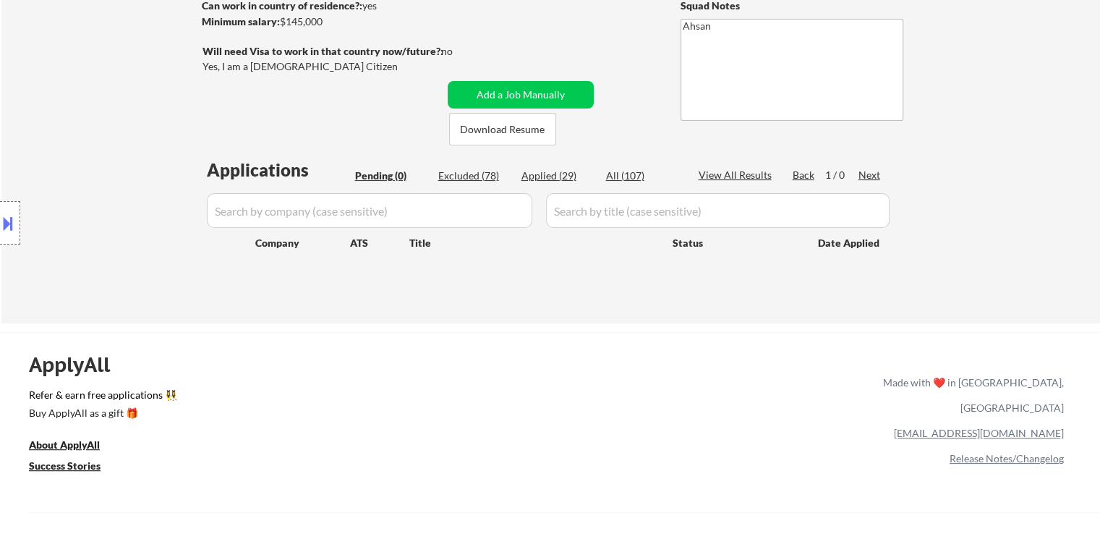
select select ""pending""
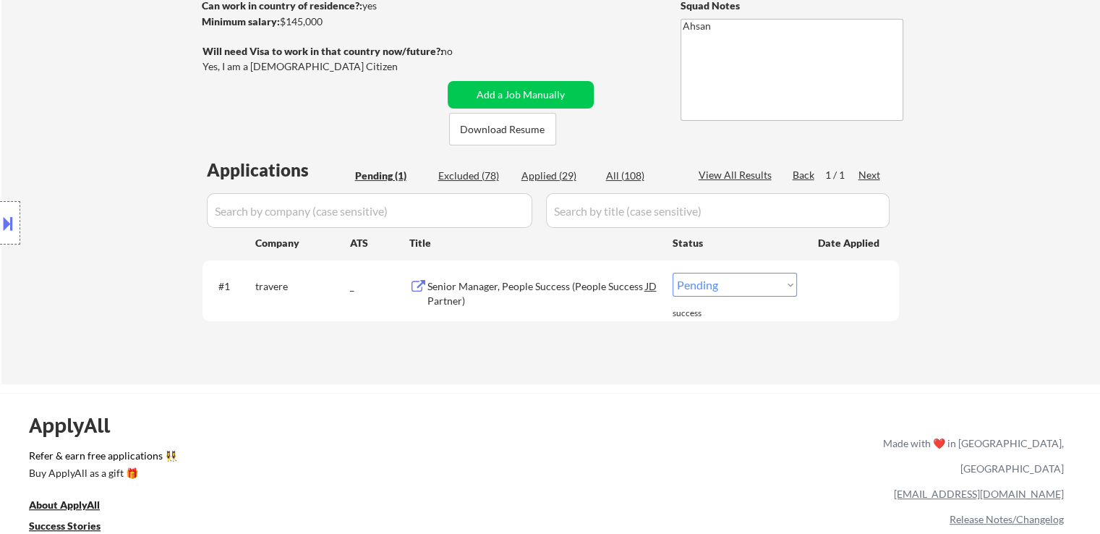
select select ""pending""
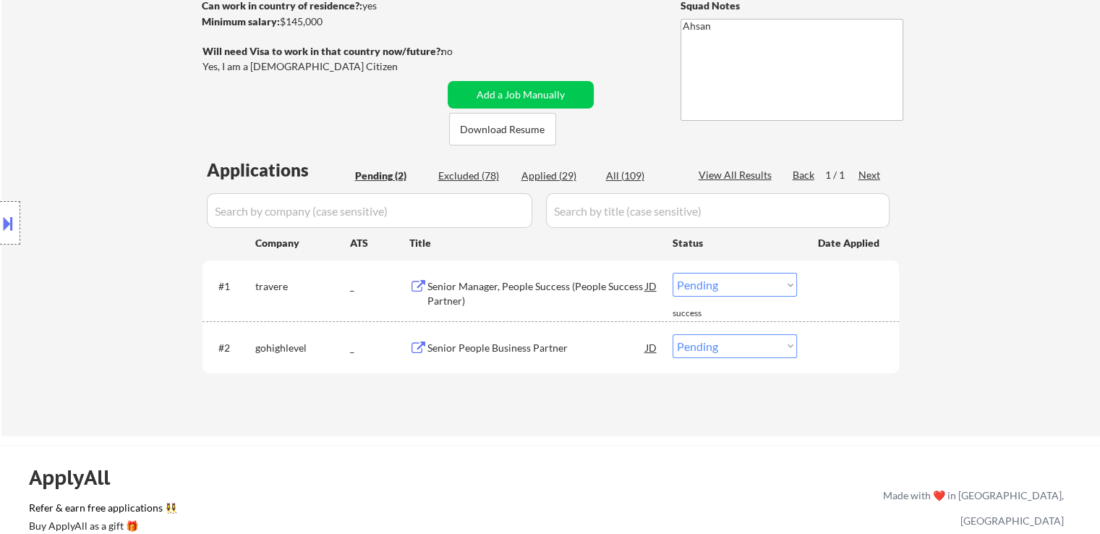
click at [368, 177] on div "Pending (2)" at bounding box center [391, 176] width 72 height 14
click at [737, 287] on select "Choose an option... Pending Applied Excluded (Questions) Excluded (Expired) Exc…" at bounding box center [735, 285] width 124 height 24
click at [673, 273] on select "Choose an option... Pending Applied Excluded (Questions) Excluded (Expired) Exc…" at bounding box center [735, 285] width 124 height 24
select select ""pending""
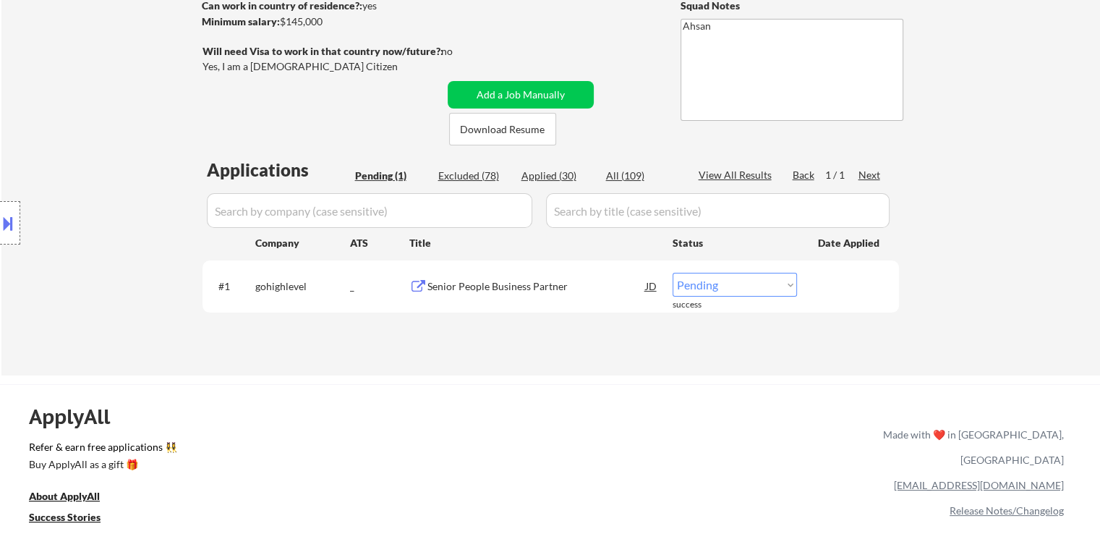
click at [427, 213] on input "input" at bounding box center [370, 210] width 326 height 35
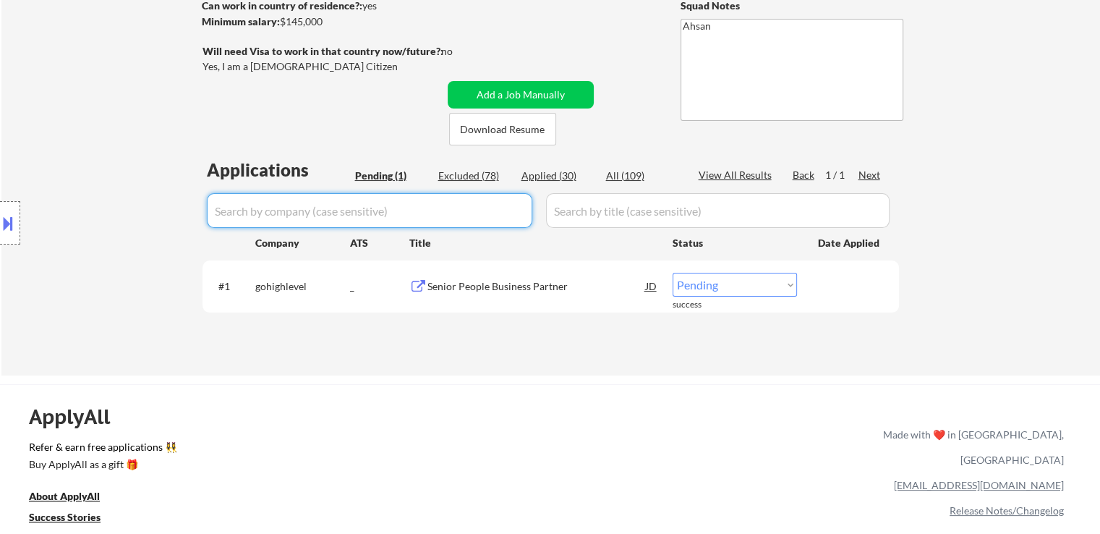
paste input "engine"
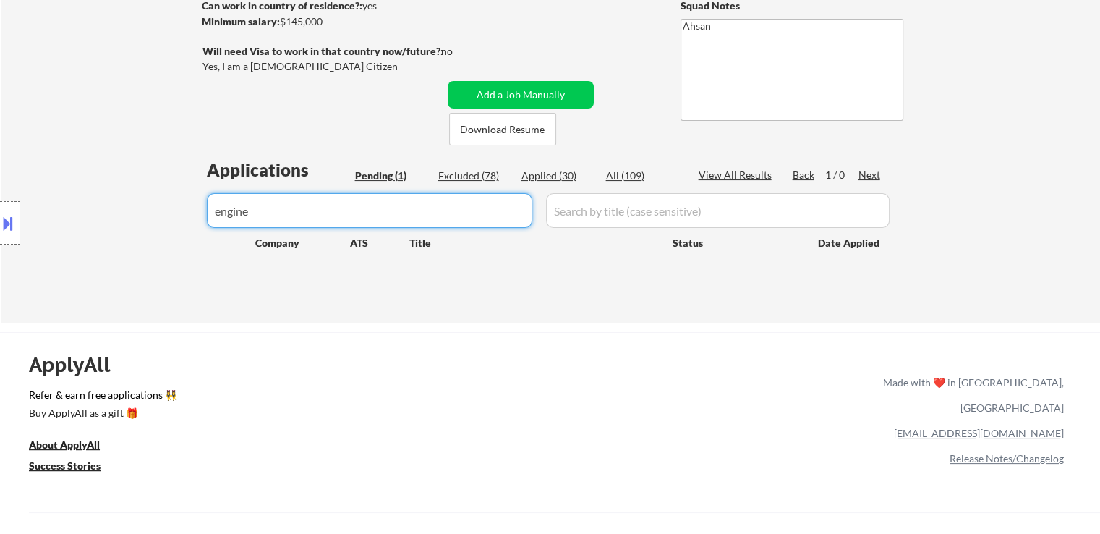
type input "engine"
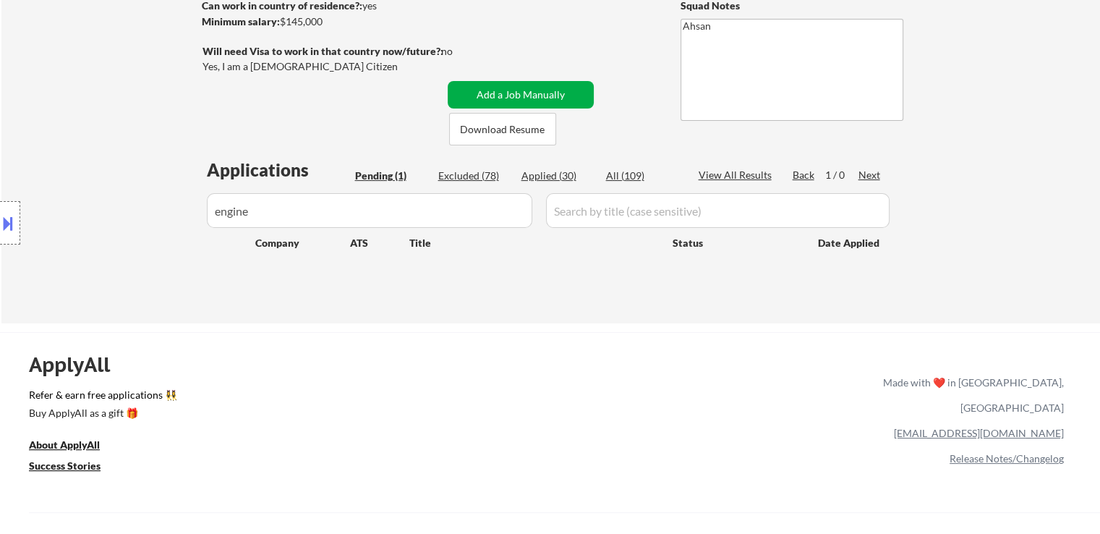
click at [539, 93] on button "Add a Job Manually" at bounding box center [521, 94] width 146 height 27
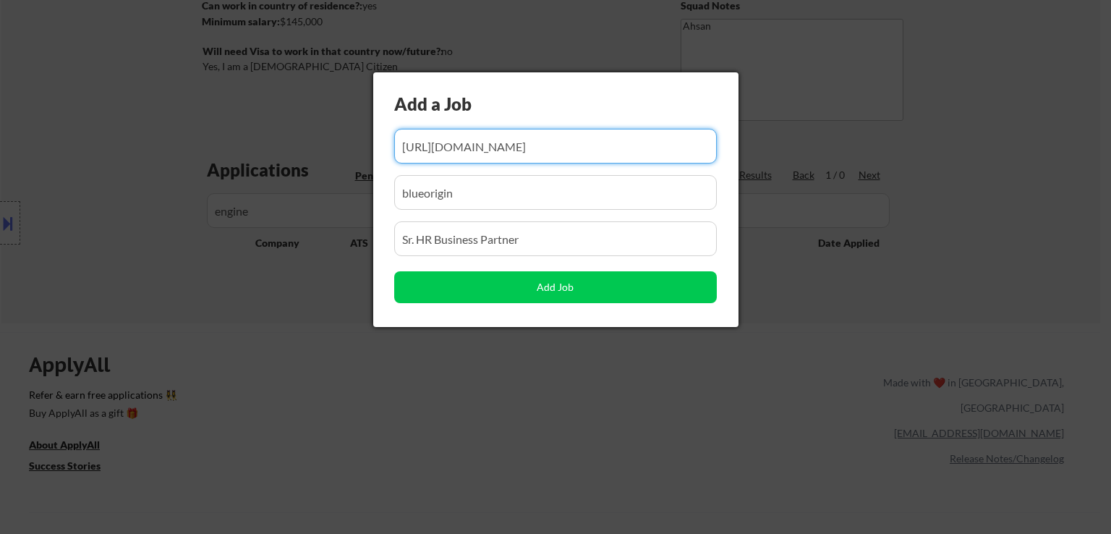
scroll to position [0, 243]
click at [585, 151] on input "input" at bounding box center [555, 146] width 323 height 35
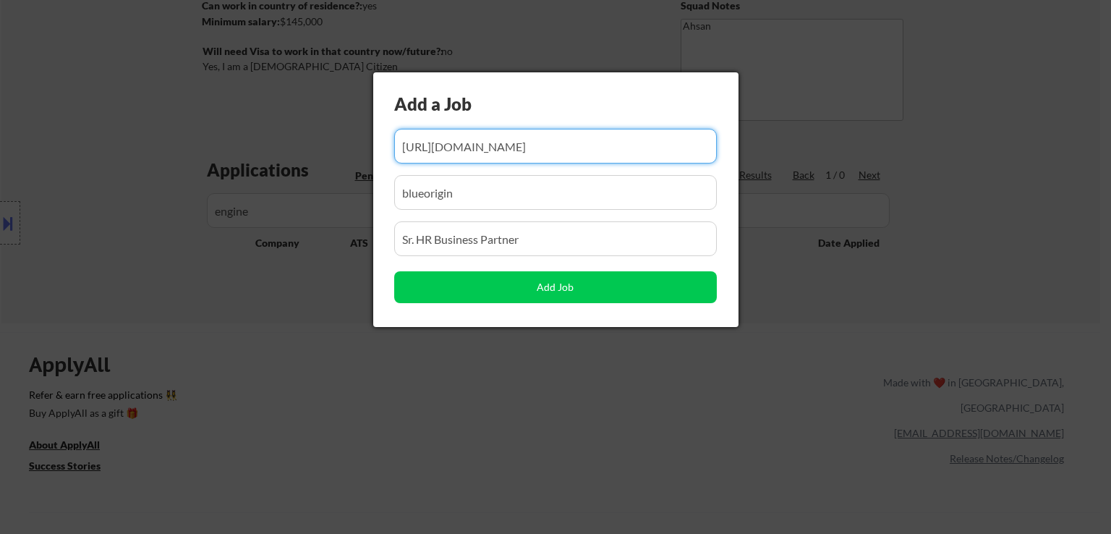
paste input "https://job-boards.greenhouse.io/engine/jobs/6650384003"
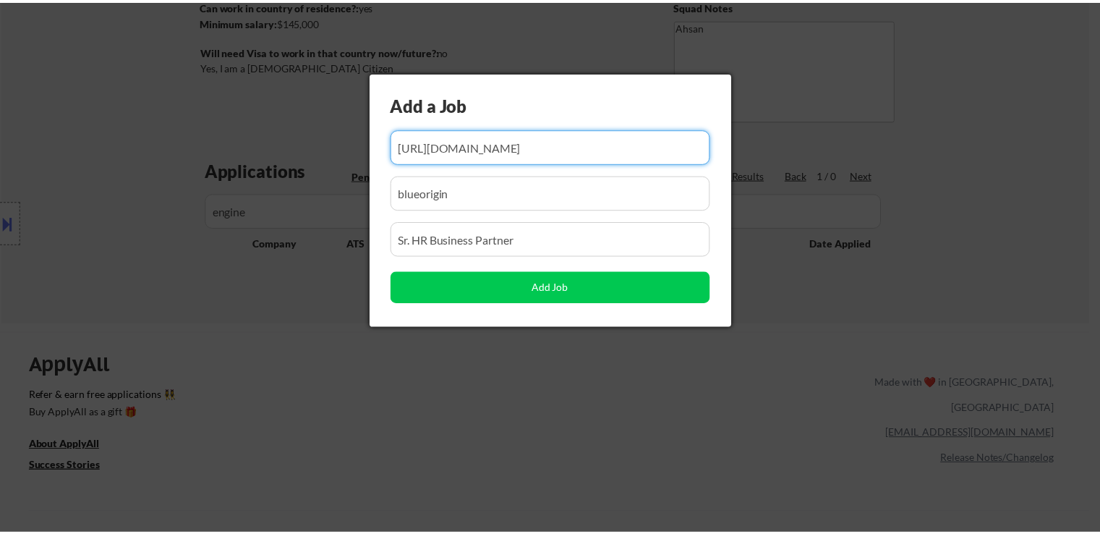
scroll to position [0, 0]
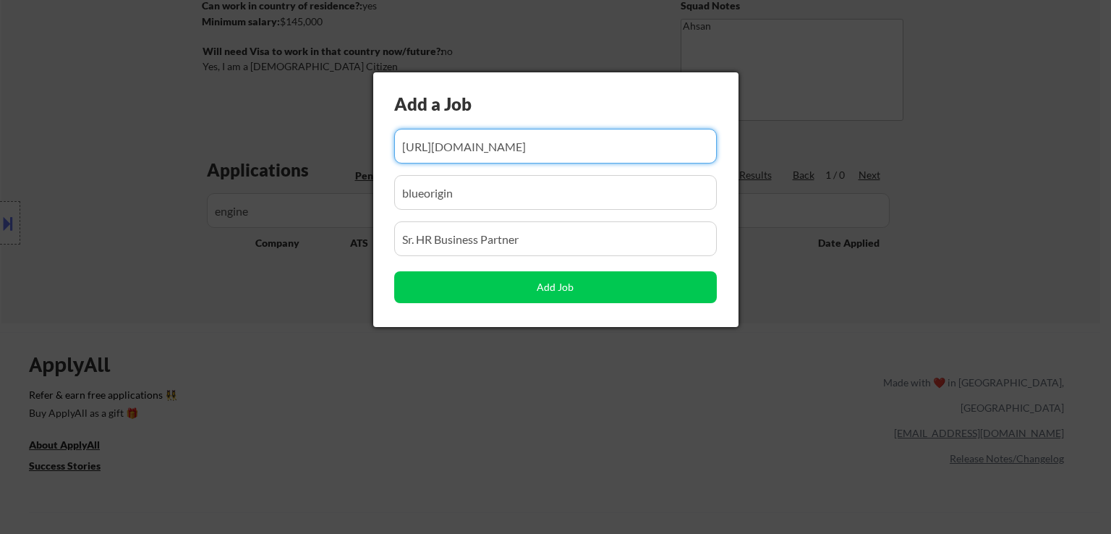
type input "https://job-boards.greenhouse.io/engine/jobs/6650384003"
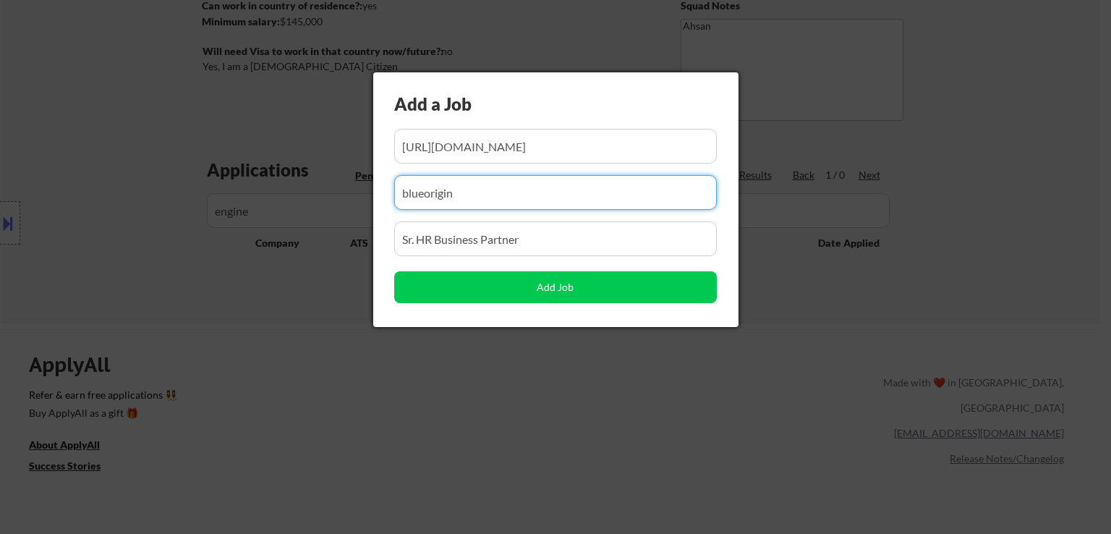
drag, startPoint x: 480, startPoint y: 187, endPoint x: 305, endPoint y: 198, distance: 176.1
click at [305, 198] on body "← Return to /applysquad Mailslurp Inbox Job Search Builder Jessica Johnson User…" at bounding box center [555, 50] width 1111 height 534
paste input "engine"
type input "engine"
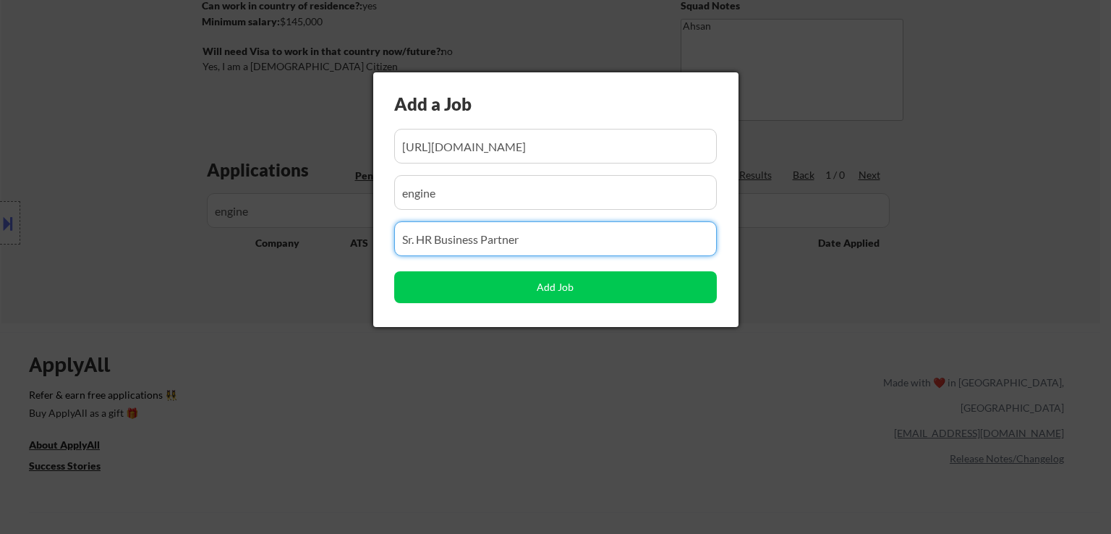
drag, startPoint x: 517, startPoint y: 238, endPoint x: 174, endPoint y: 273, distance: 344.7
click at [174, 273] on body "← Return to /applysquad Mailslurp Inbox Job Search Builder Jessica Johnson User…" at bounding box center [555, 50] width 1111 height 534
paste input "Senior People Partner"
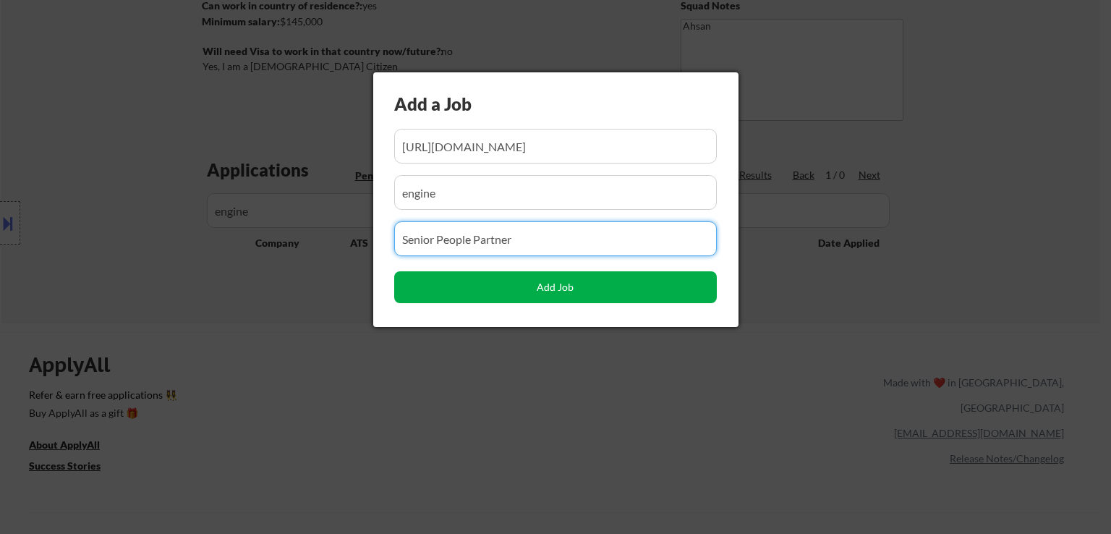
type input "Senior People Partner"
click at [542, 284] on button "Add Job" at bounding box center [555, 287] width 323 height 32
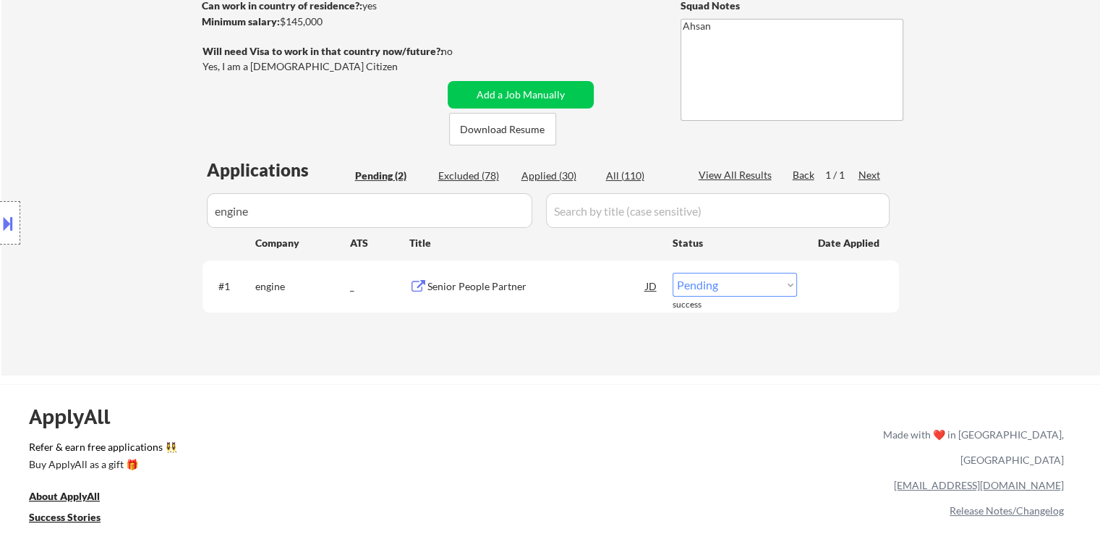
click at [388, 178] on div "Pending (2)" at bounding box center [391, 176] width 72 height 14
click at [719, 287] on select "Choose an option... Pending Applied Excluded (Questions) Excluded (Expired) Exc…" at bounding box center [735, 285] width 124 height 24
select select ""applied""
click at [673, 273] on select "Choose an option... Pending Applied Excluded (Questions) Excluded (Expired) Exc…" at bounding box center [735, 285] width 124 height 24
click at [588, 342] on div "Applications Pending (2) Excluded (78) Applied (30) All (110) View All Results …" at bounding box center [551, 253] width 697 height 190
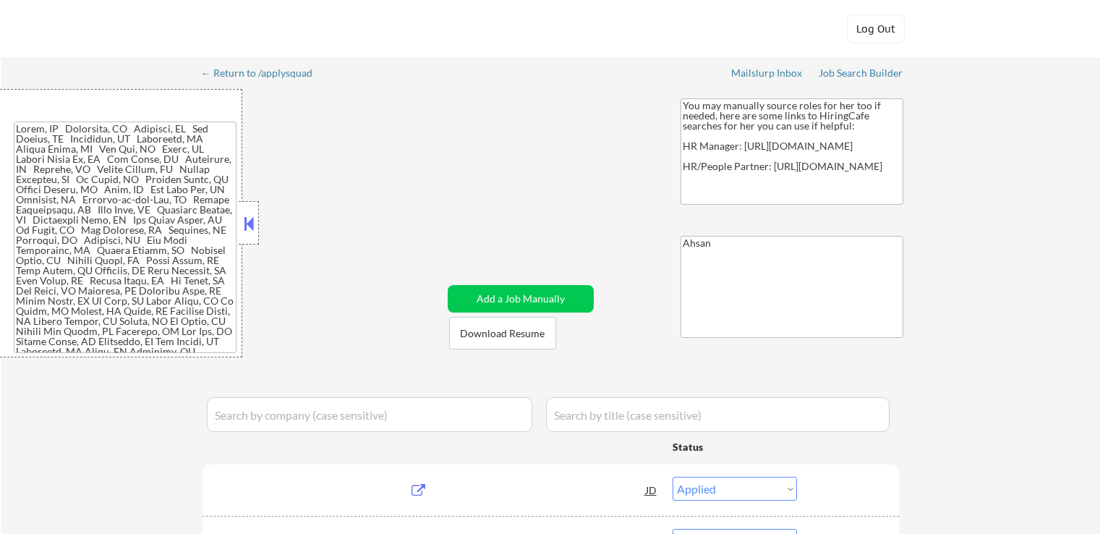
select select ""applied""
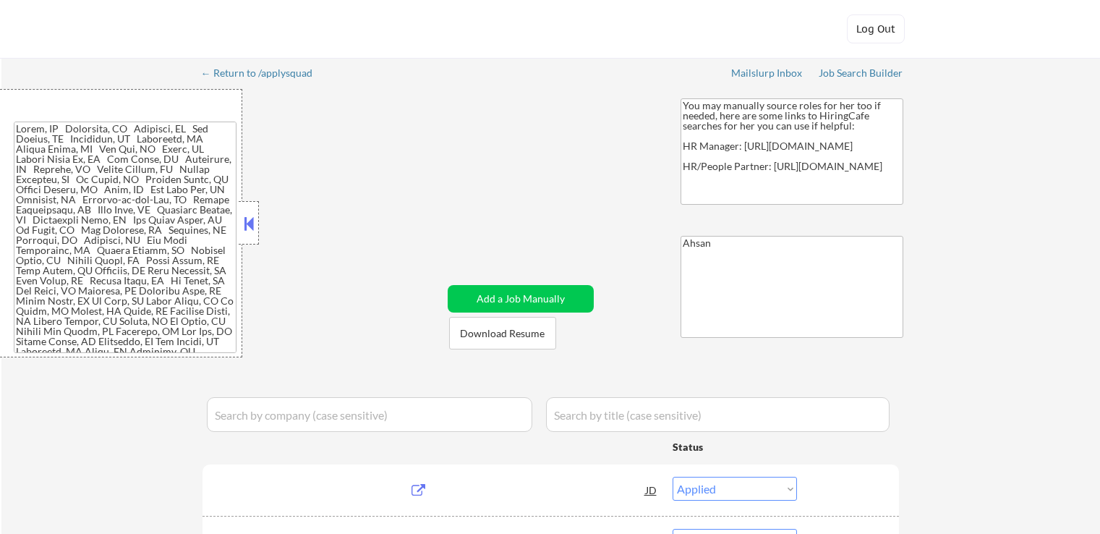
select select ""applied""
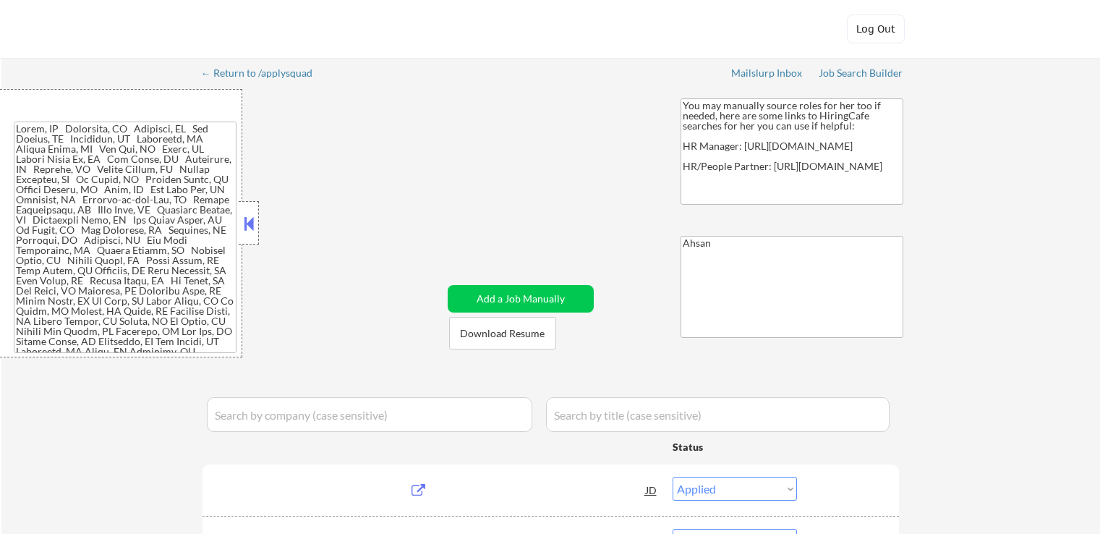
select select ""applied""
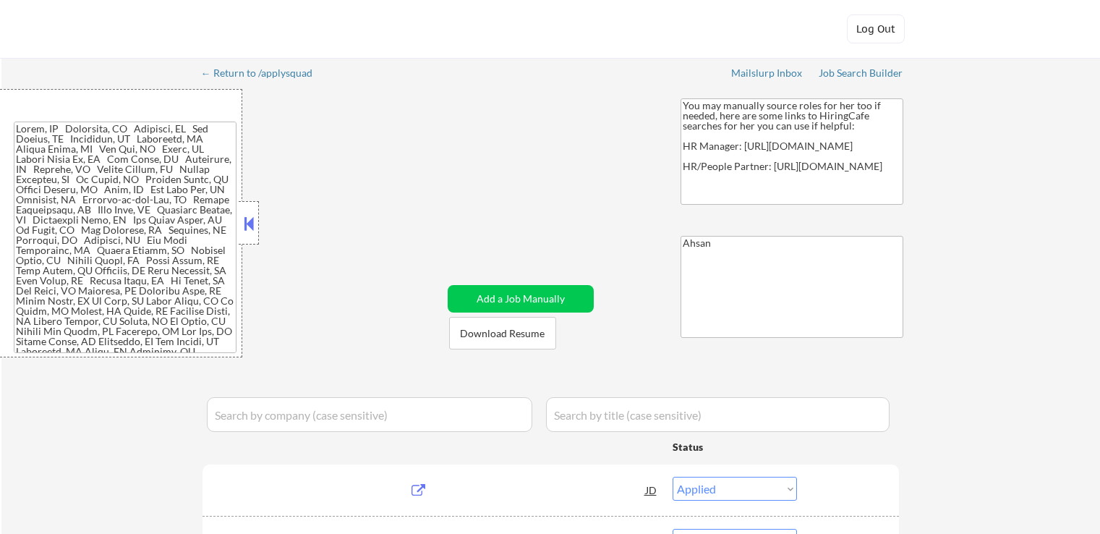
select select ""applied""
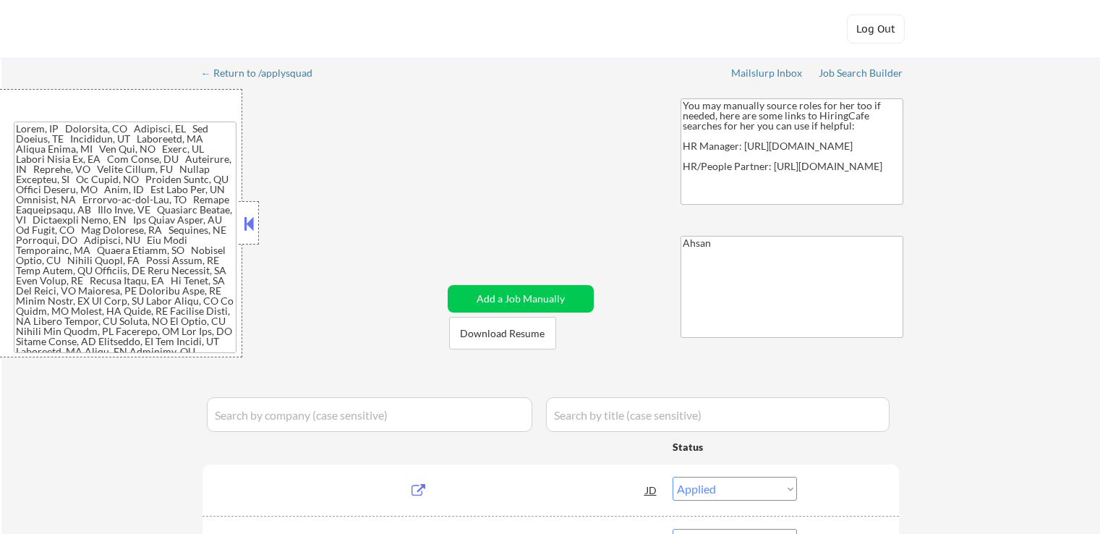
select select ""applied""
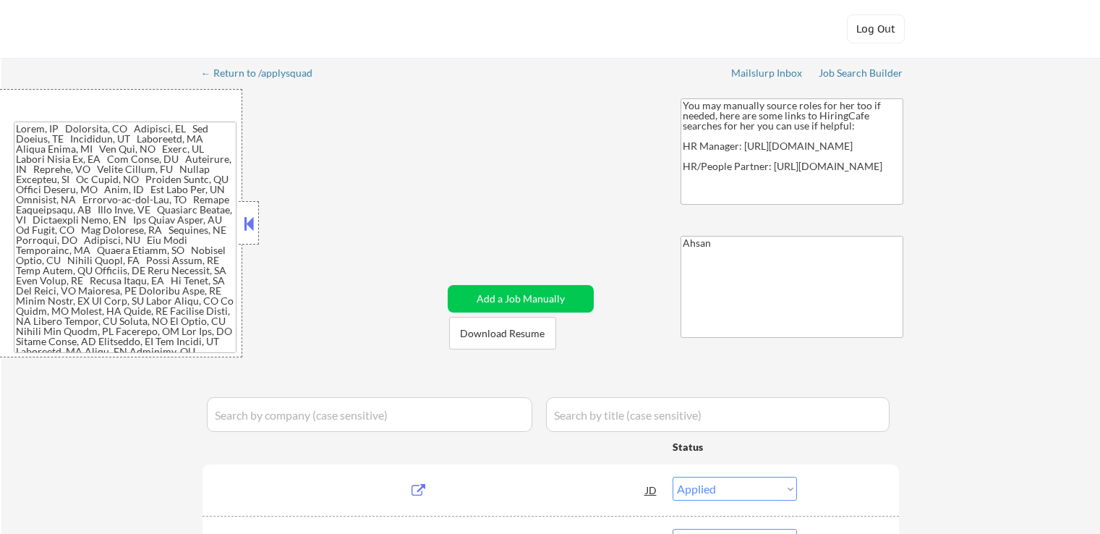
select select ""applied""
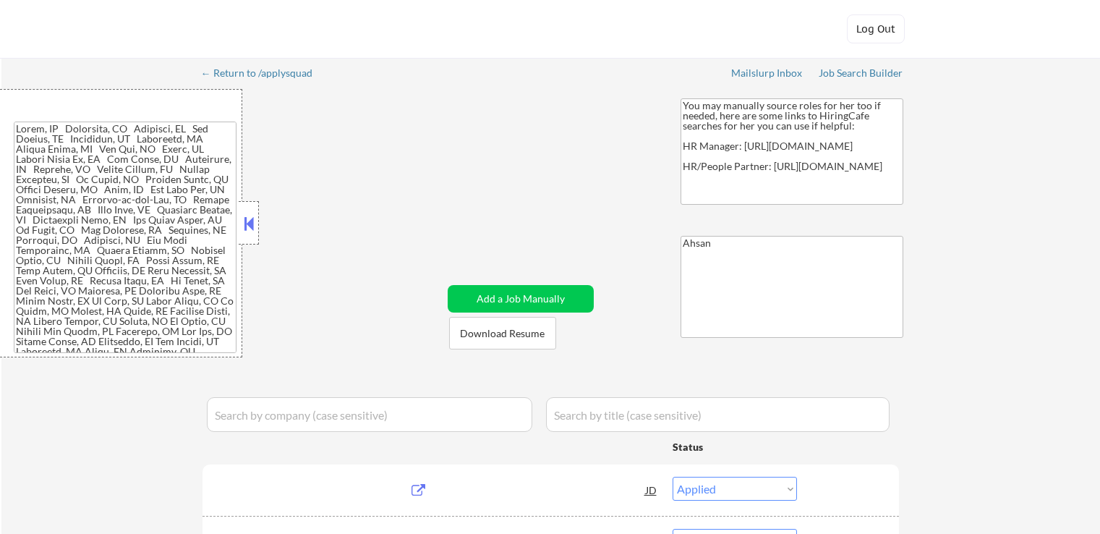
select select ""applied""
select select ""excluded__expired_""
select select ""excluded__location_""
select select ""excluded__expired_""
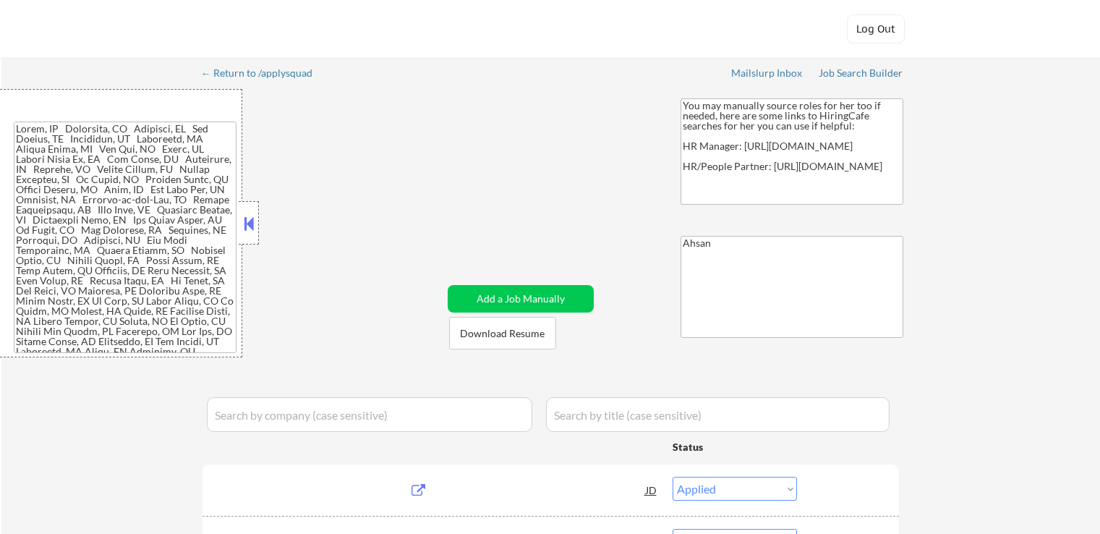
select select ""excluded__expired_""
select select ""excluded""
select select ""excluded__salary_""
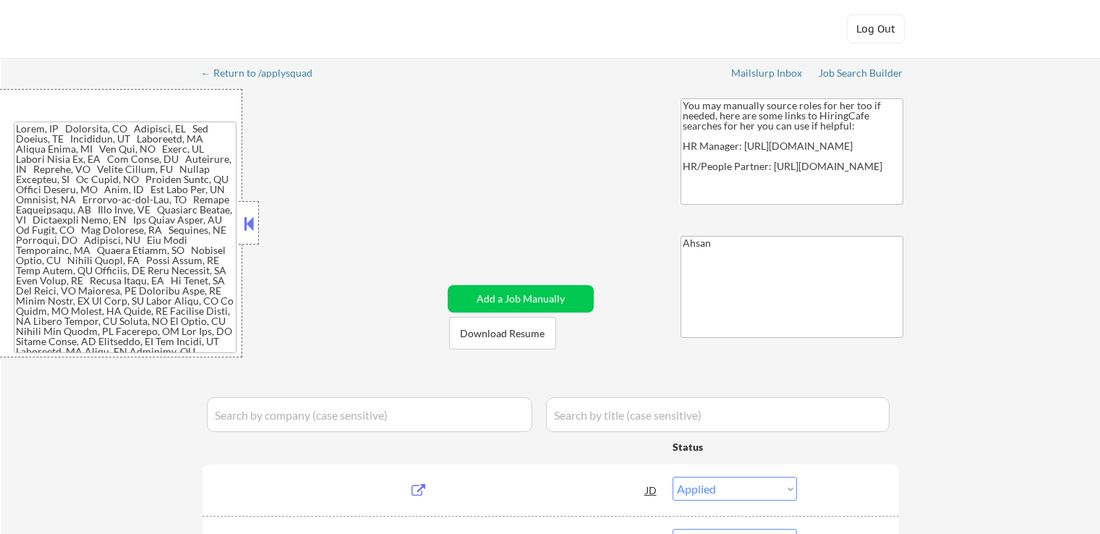
select select ""excluded__expired_""
select select ""excluded""
select select ""excluded__location_""
select select ""excluded""
select select ""excluded__expired_""
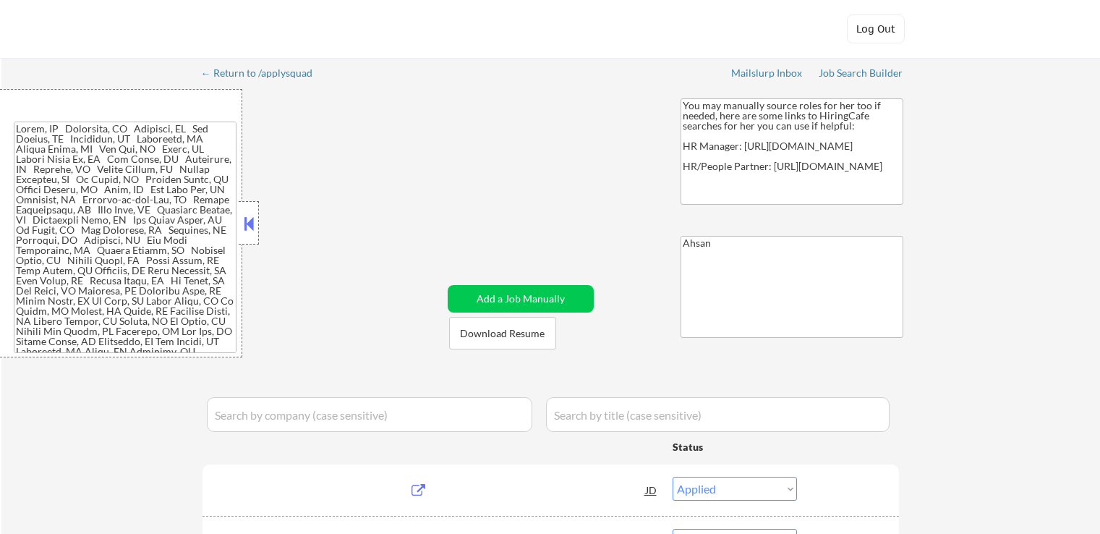
select select ""excluded__salary_""
select select ""excluded""
select select ""excluded__expired_""
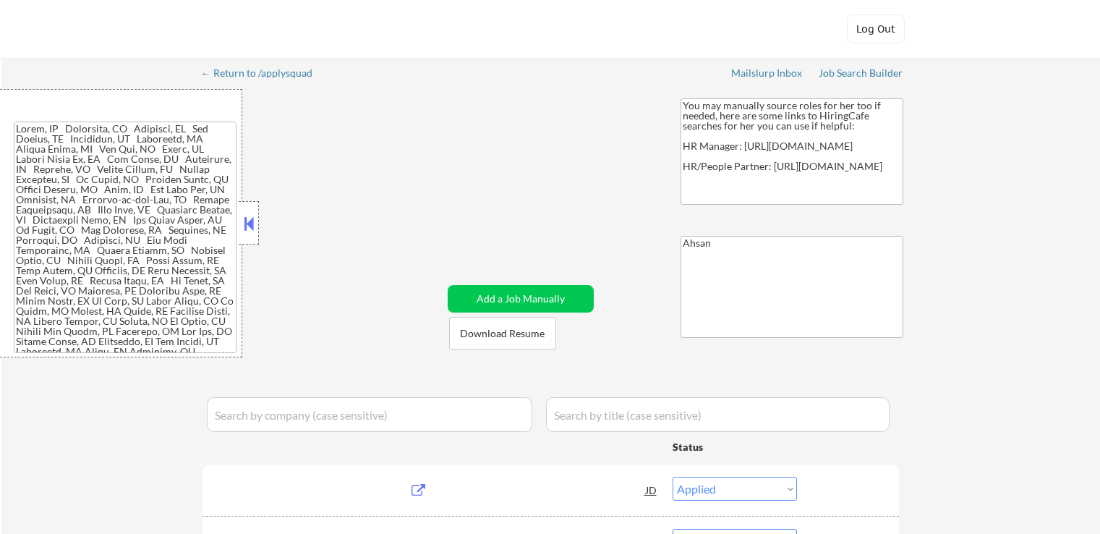
select select ""excluded__salary_""
select select ""excluded__location_""
select select ""excluded__expired_""
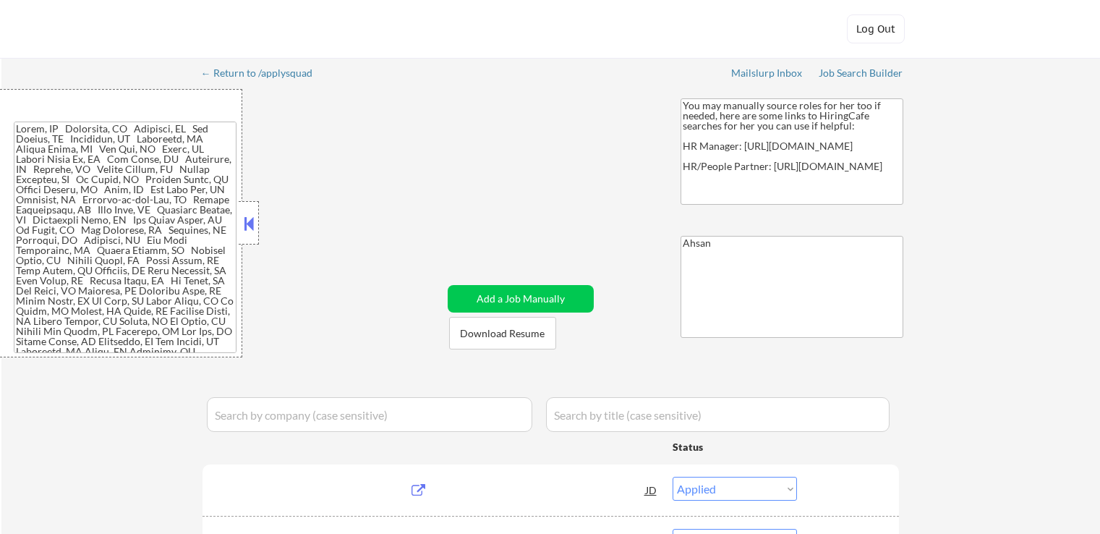
select select ""excluded__expired_""
select select ""excluded__location_""
select select ""excluded__salary_""
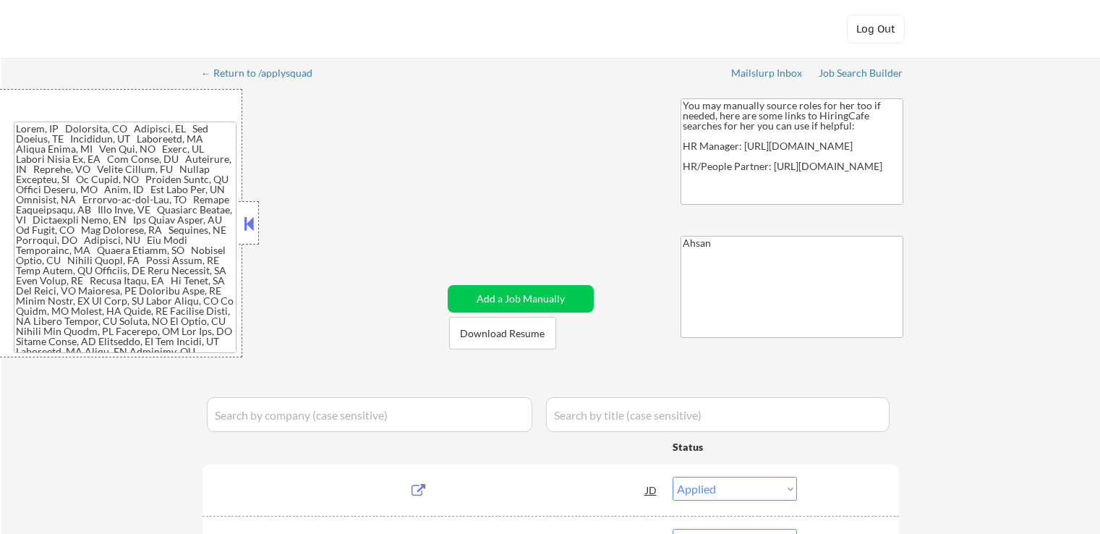
select select ""excluded__expired_""
select select ""excluded__salary_""
select select ""excluded""
select select ""excluded__location_""
select select ""excluded__expired_""
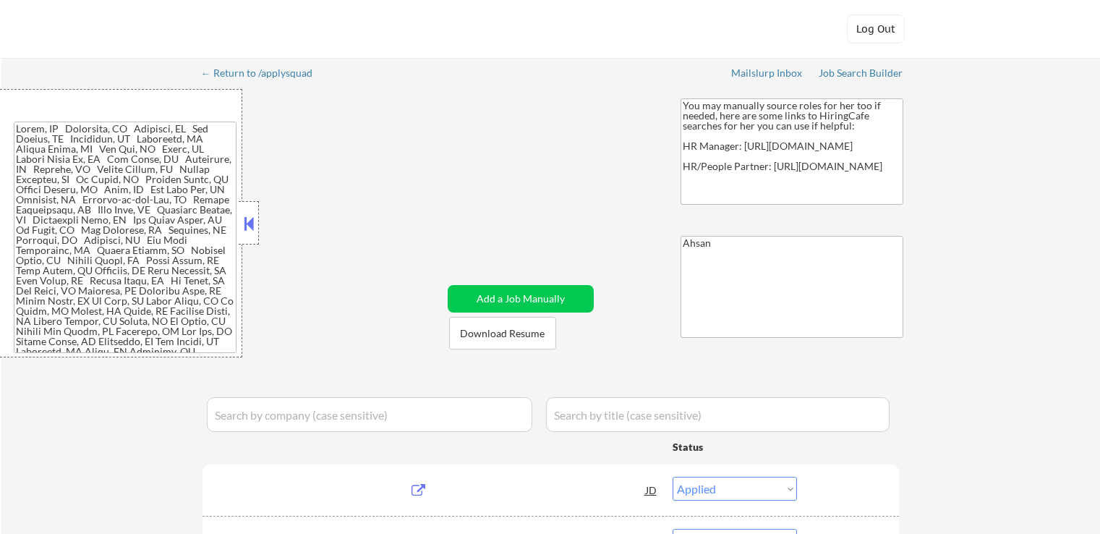
select select ""excluded__location_""
select select ""excluded__expired_""
select select ""excluded__location_""
select select ""excluded__expired_""
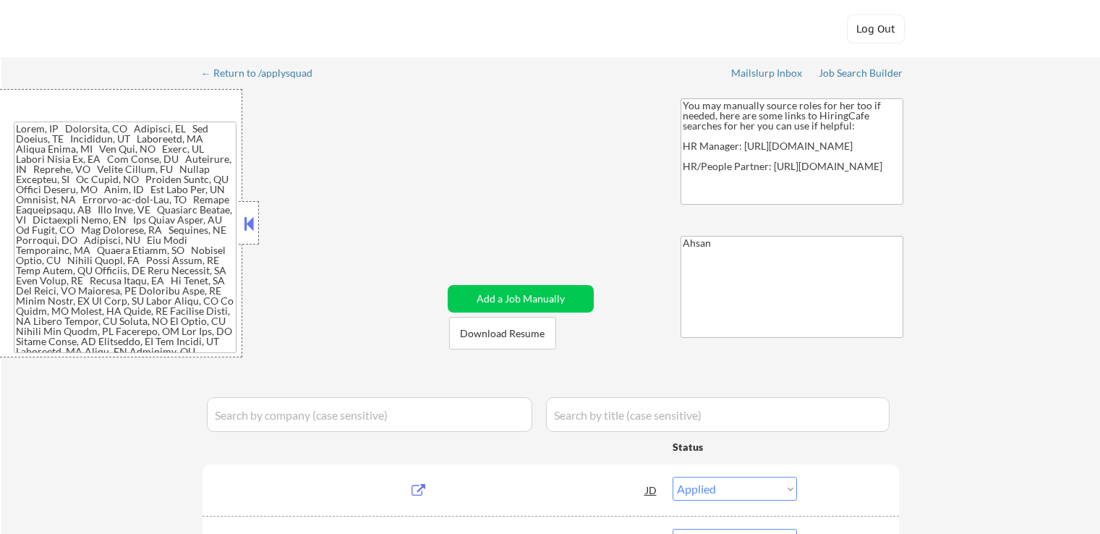
select select ""excluded__location_""
select select ""excluded__salary_""
select select ""excluded""
select select ""excluded__expired_""
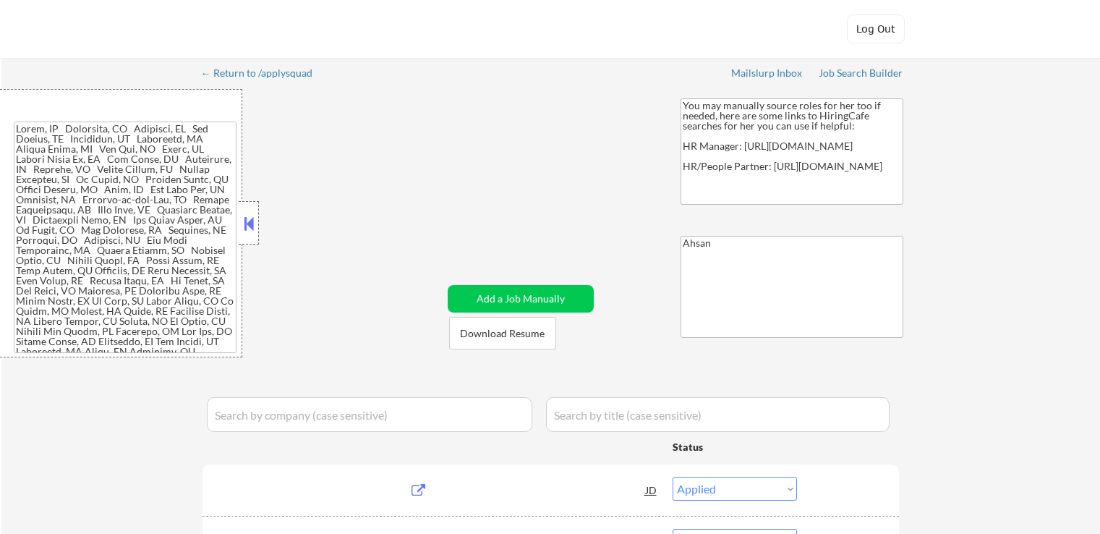
select select ""excluded""
select select ""excluded__expired_""
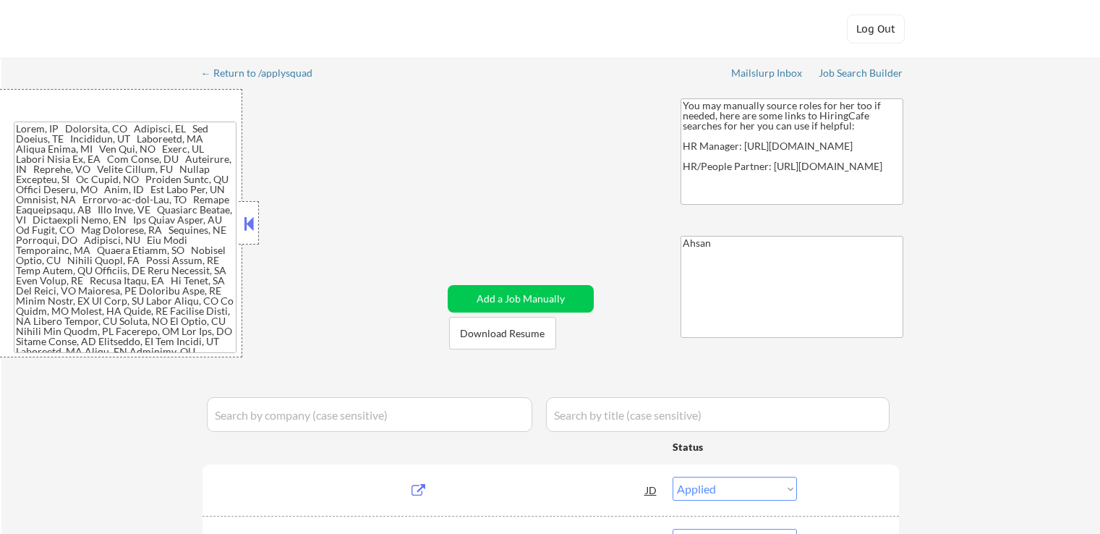
select select ""excluded__location_""
select select ""excluded""
select select ""excluded__location_""
select select ""excluded__expired_""
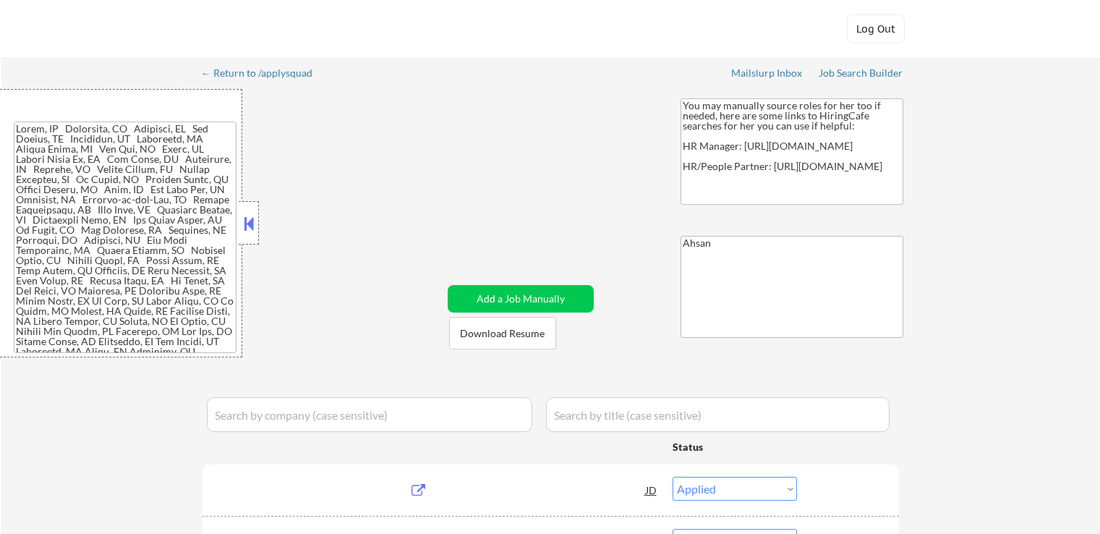
select select ""excluded__expired_""
select select ""excluded""
select select ""excluded__salary_""
select select ""excluded""
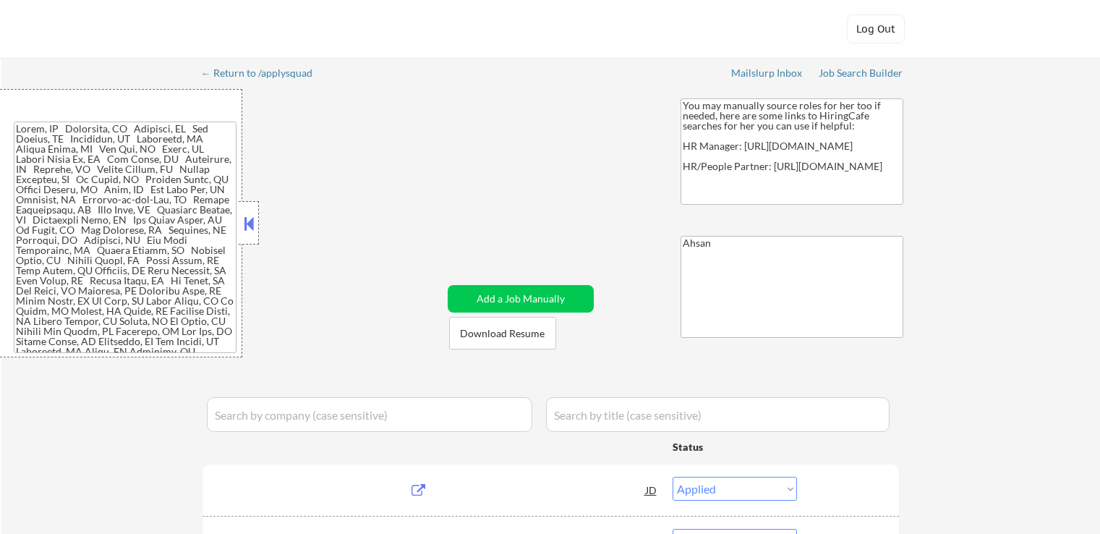
select select ""excluded__location_""
select select ""excluded__salary_""
select select ""excluded__expired_""
select select ""excluded__location_""
select select ""excluded__salary_""
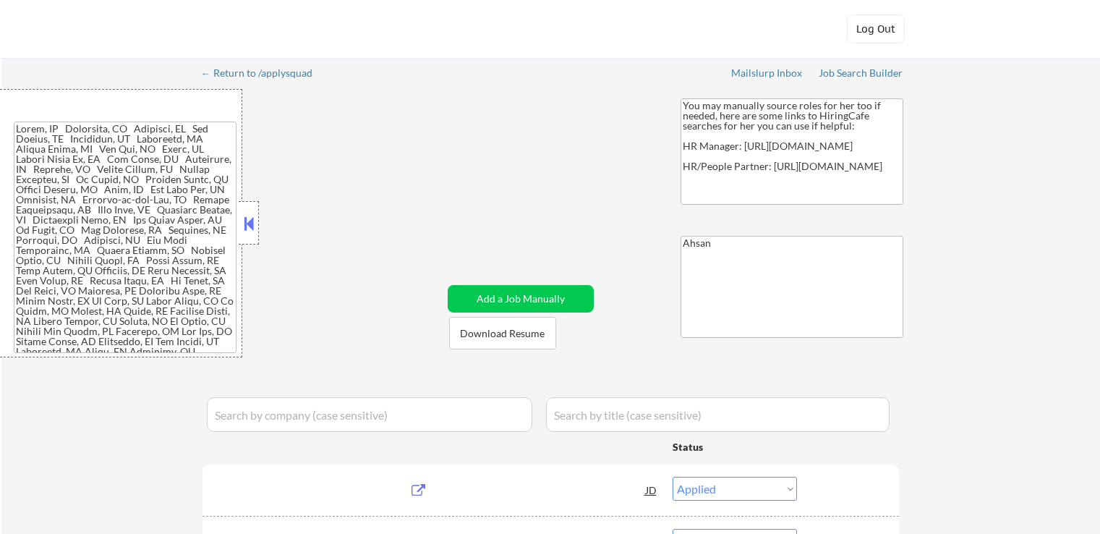
select select ""excluded__expired_""
select select ""excluded__location_""
select select ""excluded__expired_""
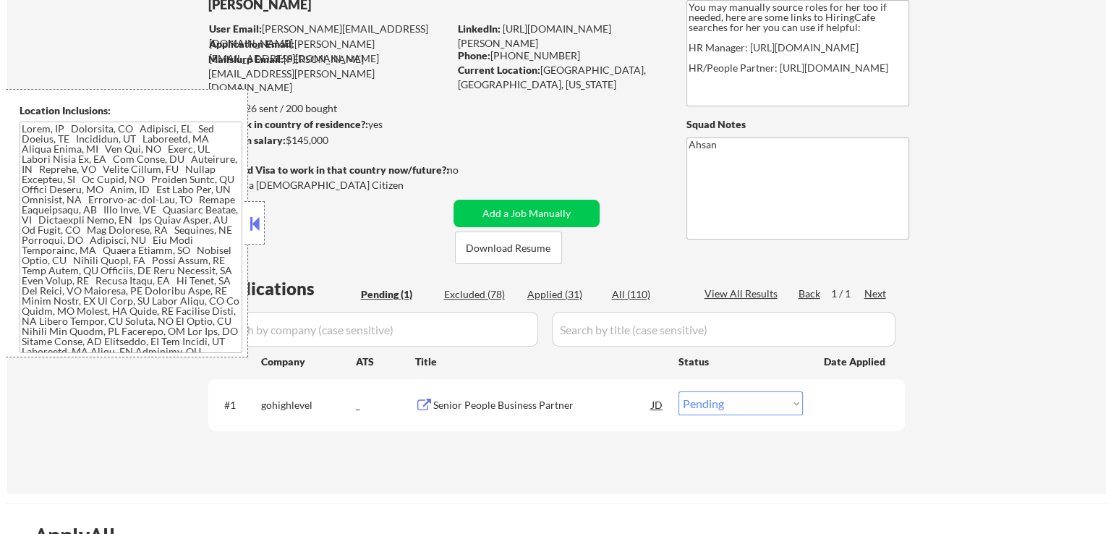
scroll to position [145, 0]
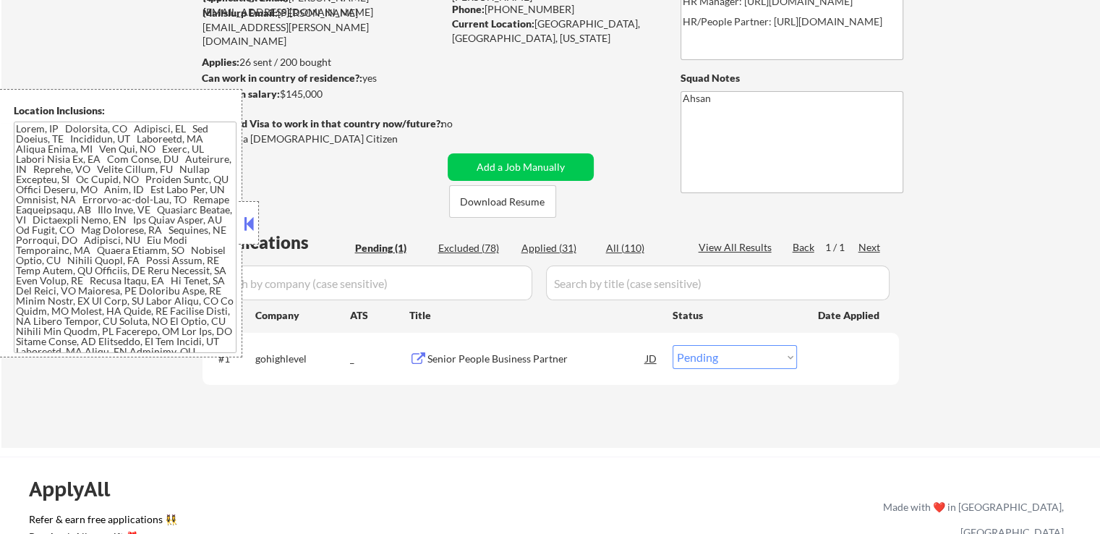
click at [718, 354] on select "Choose an option... Pending Applied Excluded (Questions) Excluded (Expired) Exc…" at bounding box center [735, 357] width 124 height 24
select select ""applied""
click at [673, 345] on select "Choose an option... Pending Applied Excluded (Questions) Excluded (Expired) Exc…" at bounding box center [735, 357] width 124 height 24
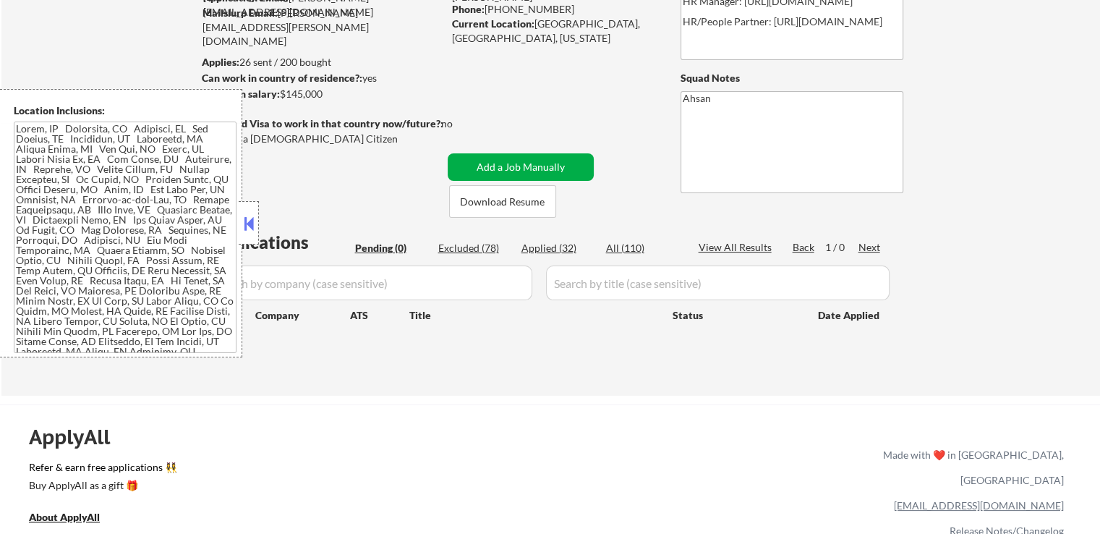
click at [556, 171] on button "Add a Job Manually" at bounding box center [521, 166] width 146 height 27
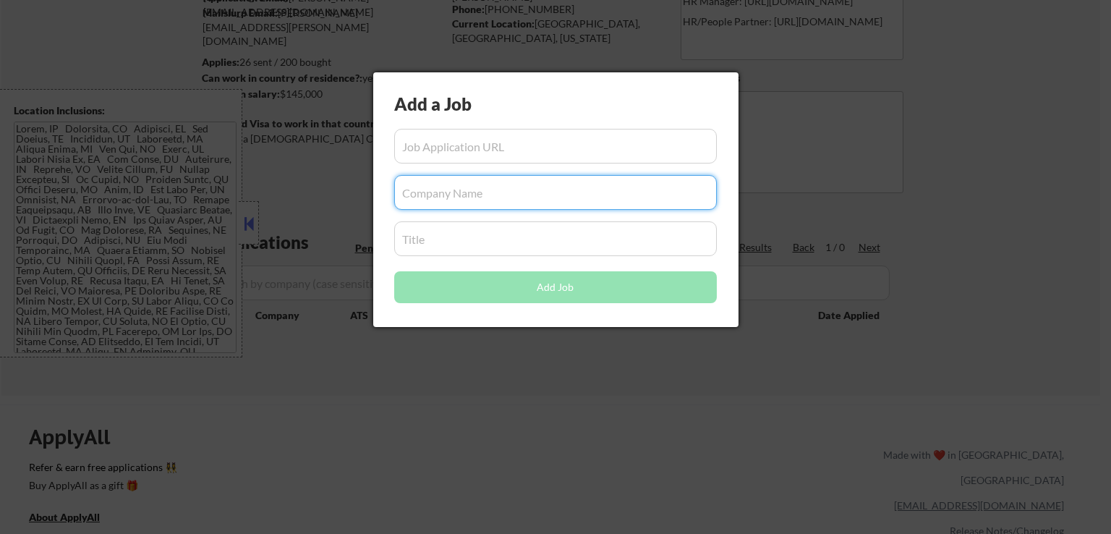
click at [523, 199] on input "input" at bounding box center [555, 192] width 323 height 35
paste input "figma"
type input "figma"
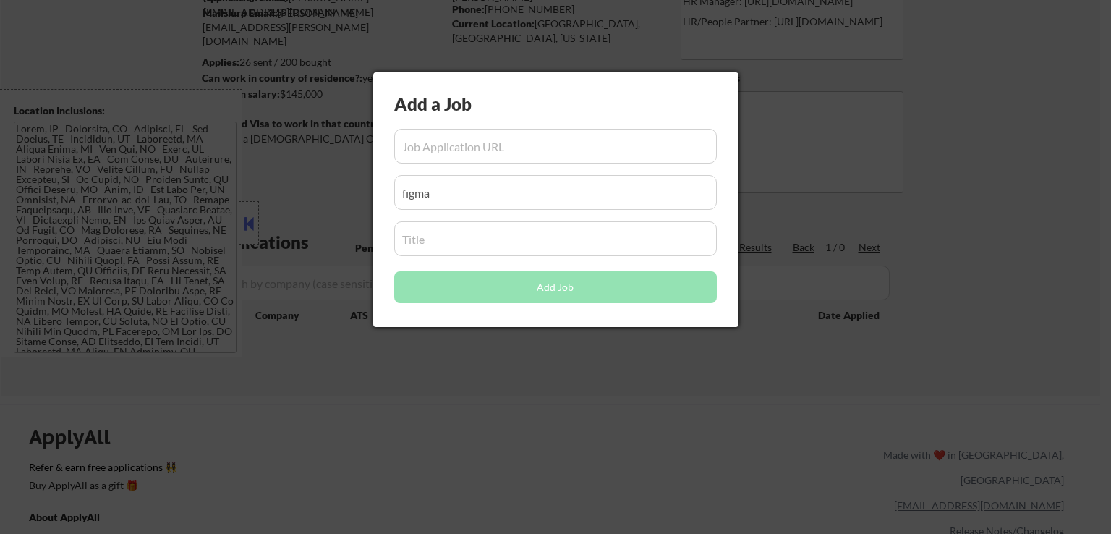
click at [523, 143] on input "input" at bounding box center [555, 146] width 323 height 35
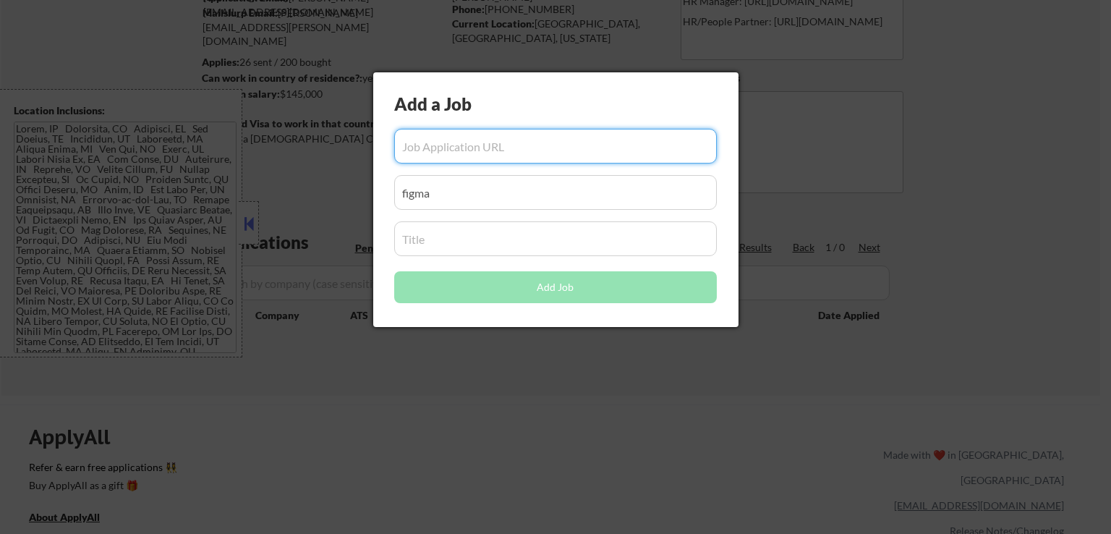
paste input "https://job-boards.greenhouse.io/figma/jobs/5658724004?gh_jid=5658724004"
type input "https://job-boards.greenhouse.io/figma/jobs/5658724004?gh_jid=5658724004"
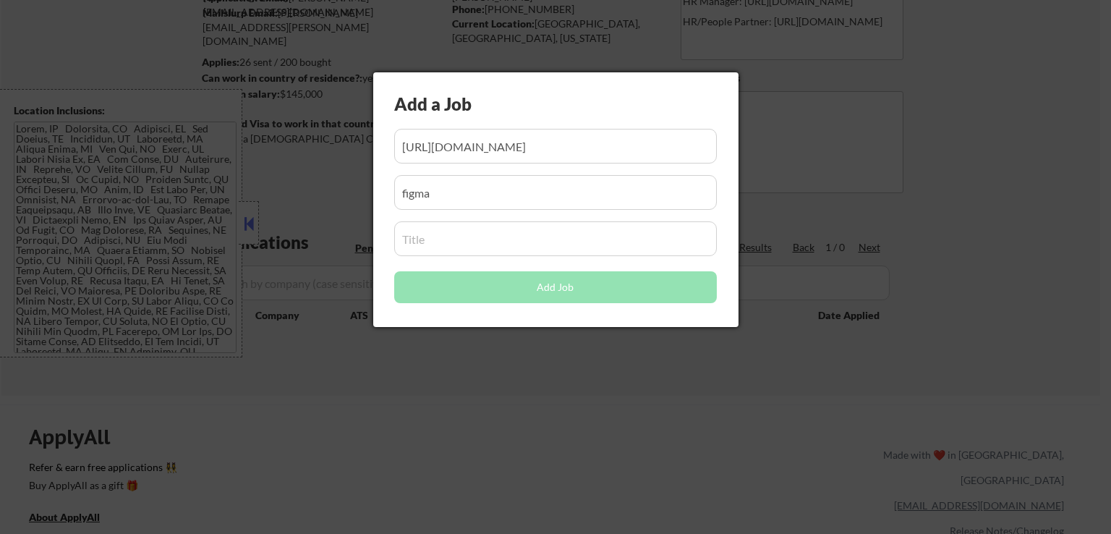
scroll to position [0, 0]
drag, startPoint x: 467, startPoint y: 248, endPoint x: 480, endPoint y: 247, distance: 13.8
click at [467, 247] on input "input" at bounding box center [555, 238] width 323 height 35
paste input "People Compliance Manager"
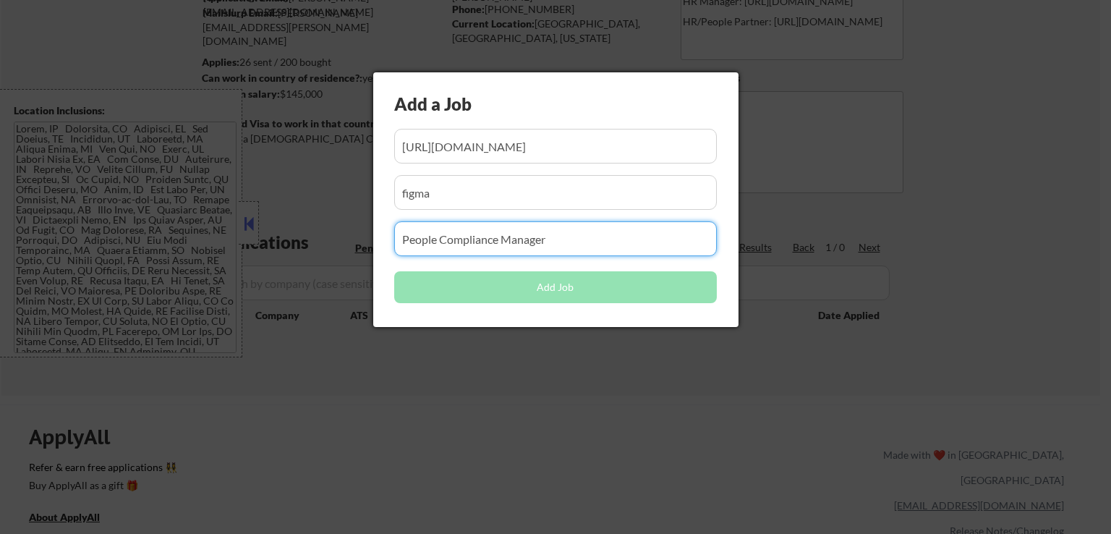
type input "People Compliance Manager"
click at [527, 289] on button "Add Job" at bounding box center [555, 287] width 323 height 32
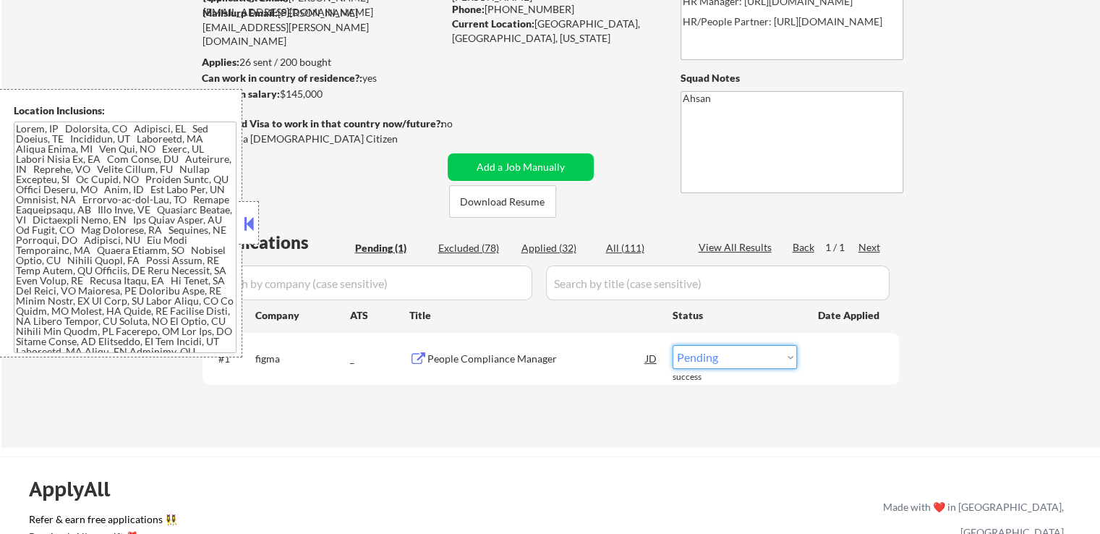
click at [726, 357] on select "Choose an option... Pending Applied Excluded (Questions) Excluded (Expired) Exc…" at bounding box center [735, 357] width 124 height 24
select select ""applied""
click at [673, 345] on select "Choose an option... Pending Applied Excluded (Questions) Excluded (Expired) Exc…" at bounding box center [735, 357] width 124 height 24
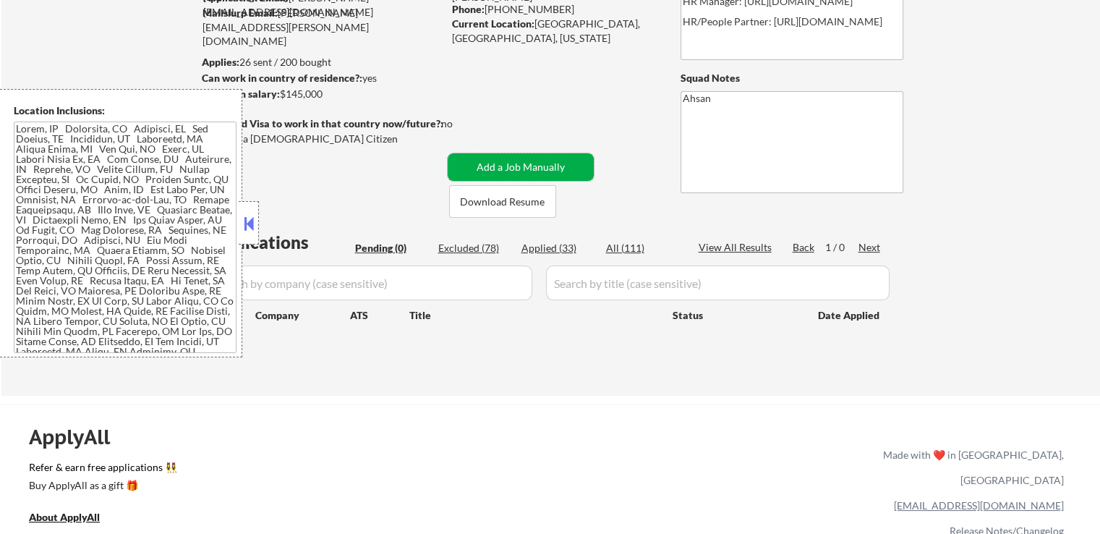
click at [500, 164] on button "Add a Job Manually" at bounding box center [521, 166] width 146 height 27
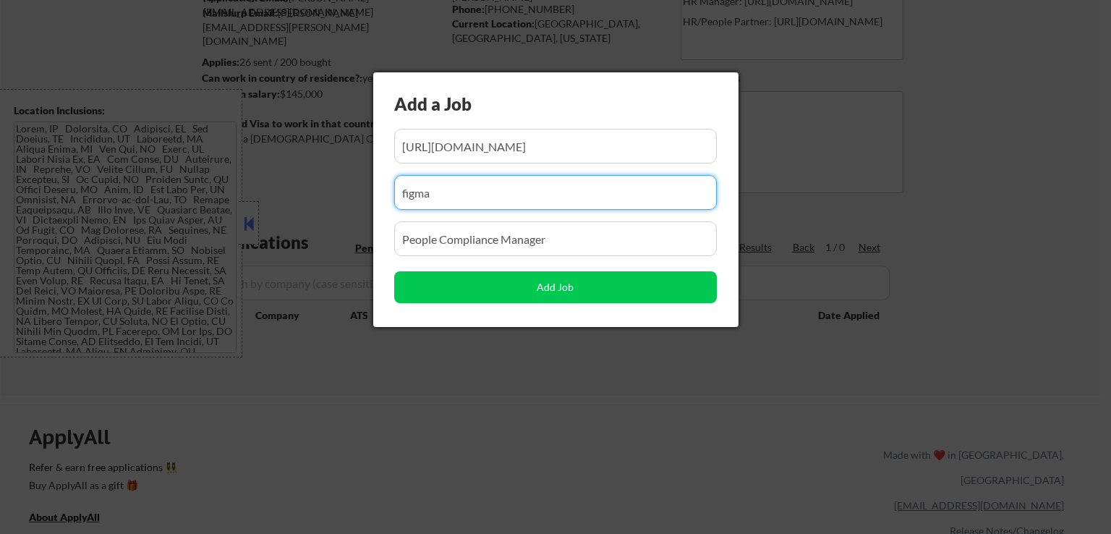
drag, startPoint x: 561, startPoint y: 199, endPoint x: 252, endPoint y: 209, distance: 309.1
click at [252, 209] on body "← Return to /applysquad Mailslurp Inbox Job Search Builder Jessica Johnson User…" at bounding box center [555, 122] width 1111 height 534
paste input "AbercrombieAndFitchCo"
type input "AbercrombieAndFitchCo"
click at [645, 150] on input "input" at bounding box center [555, 146] width 323 height 35
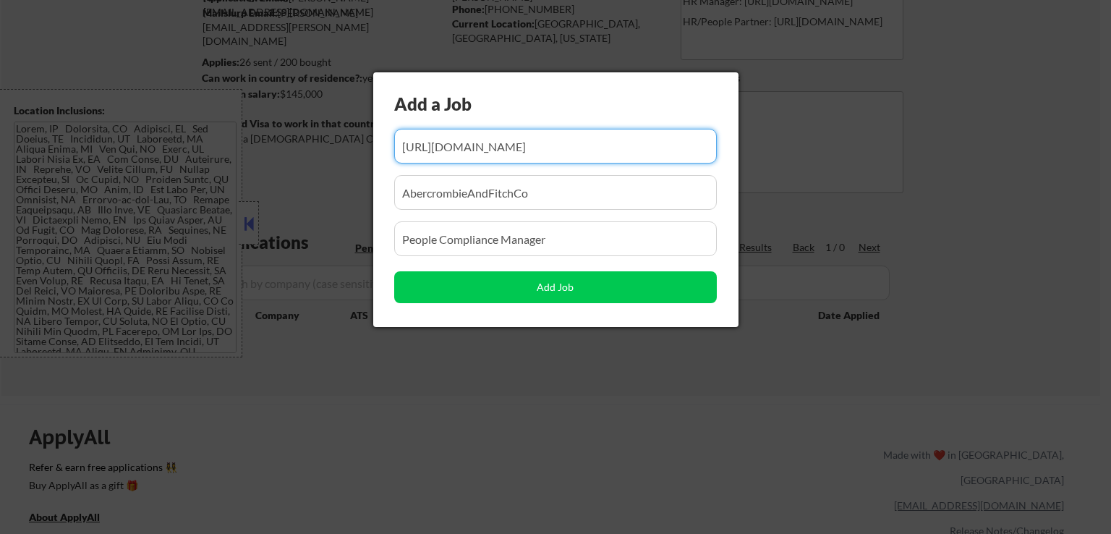
click at [645, 150] on input "input" at bounding box center [555, 146] width 323 height 35
paste input "https://jobs.smartrecruiters.com/AbercrombieAndFitchCo/744000086438675-manager-…"
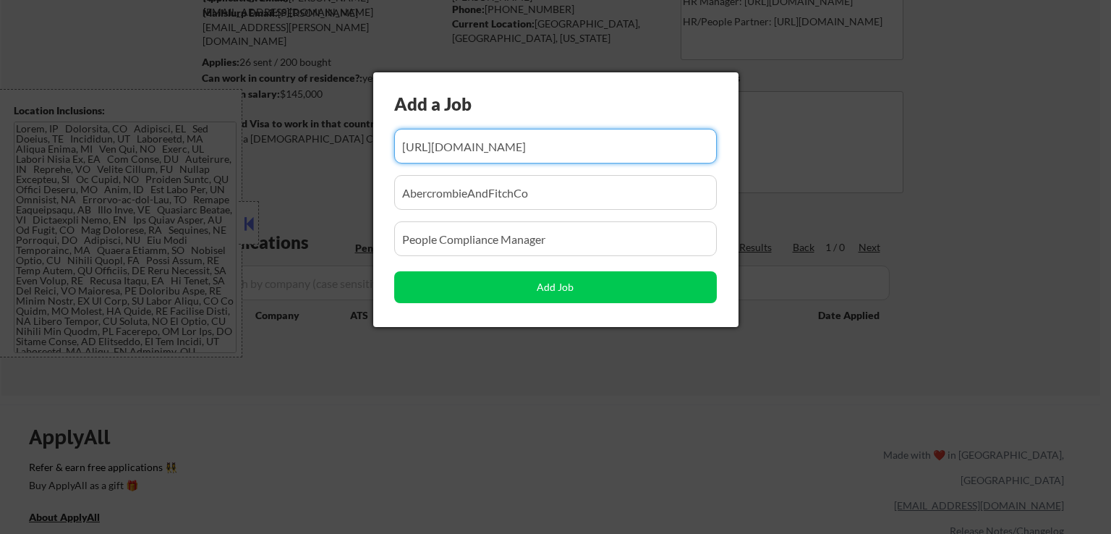
type input "https://jobs.smartrecruiters.com/AbercrombieAndFitchCo/744000086438675-manager-…"
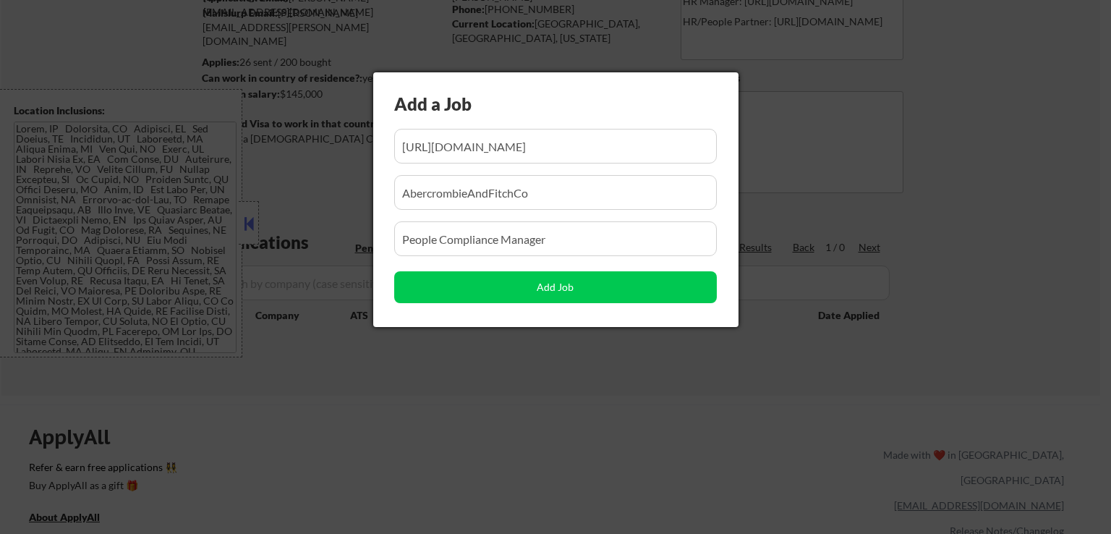
scroll to position [0, 0]
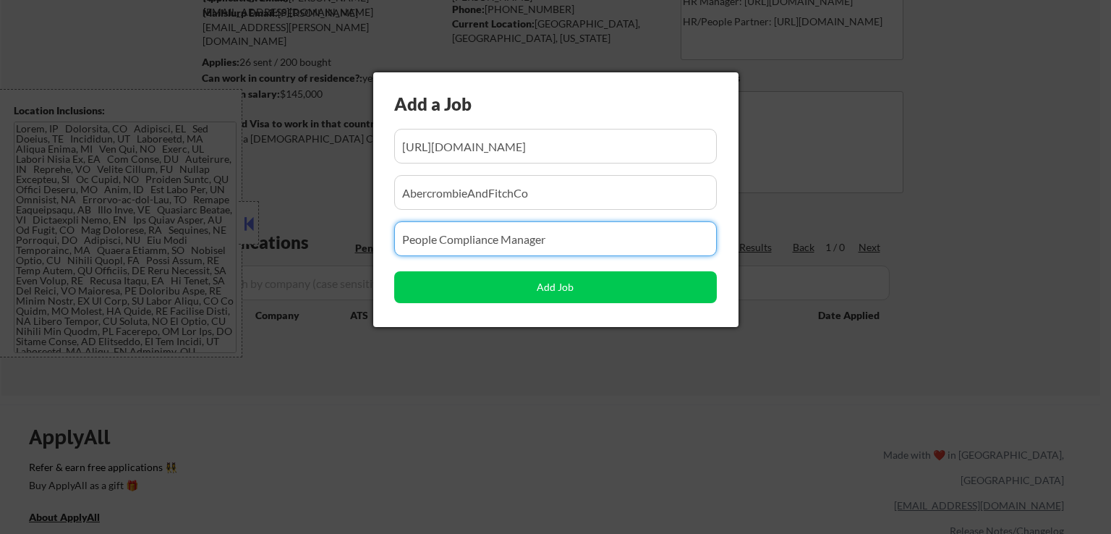
drag, startPoint x: 584, startPoint y: 239, endPoint x: 307, endPoint y: 260, distance: 277.9
click at [234, 262] on body "← Return to /applysquad Mailslurp Inbox Job Search Builder Jessica Johnson User…" at bounding box center [555, 122] width 1111 height 534
paste input "Manager, HR Technology Platforms (Remote)"
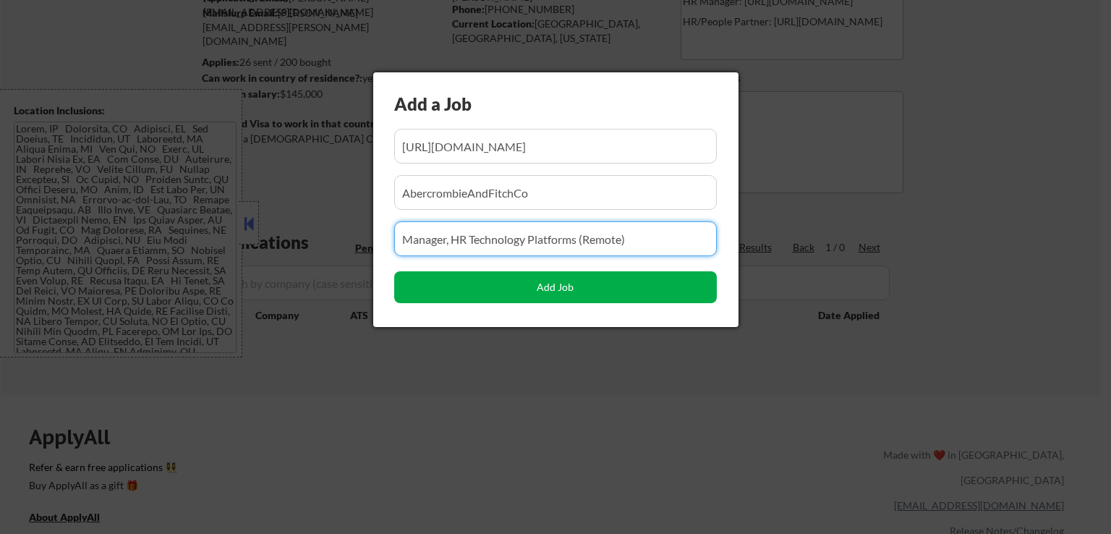
type input "Manager, HR Technology Platforms (Remote)"
click at [570, 290] on button "Add Job" at bounding box center [555, 287] width 323 height 32
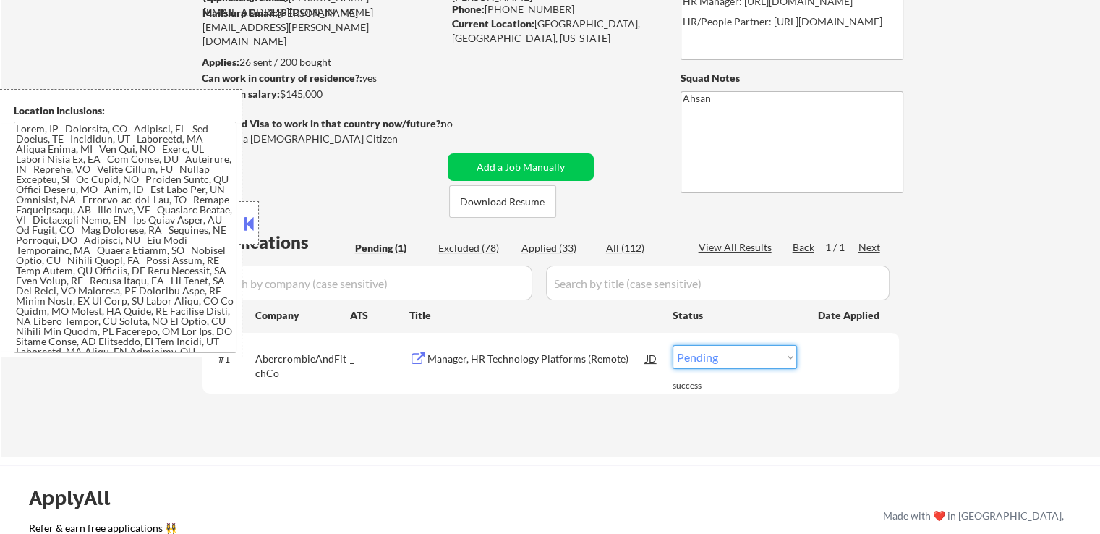
click at [719, 355] on select "Choose an option... Pending Applied Excluded (Questions) Excluded (Expired) Exc…" at bounding box center [735, 357] width 124 height 24
select select ""applied""
click at [673, 345] on select "Choose an option... Pending Applied Excluded (Questions) Excluded (Expired) Exc…" at bounding box center [735, 357] width 124 height 24
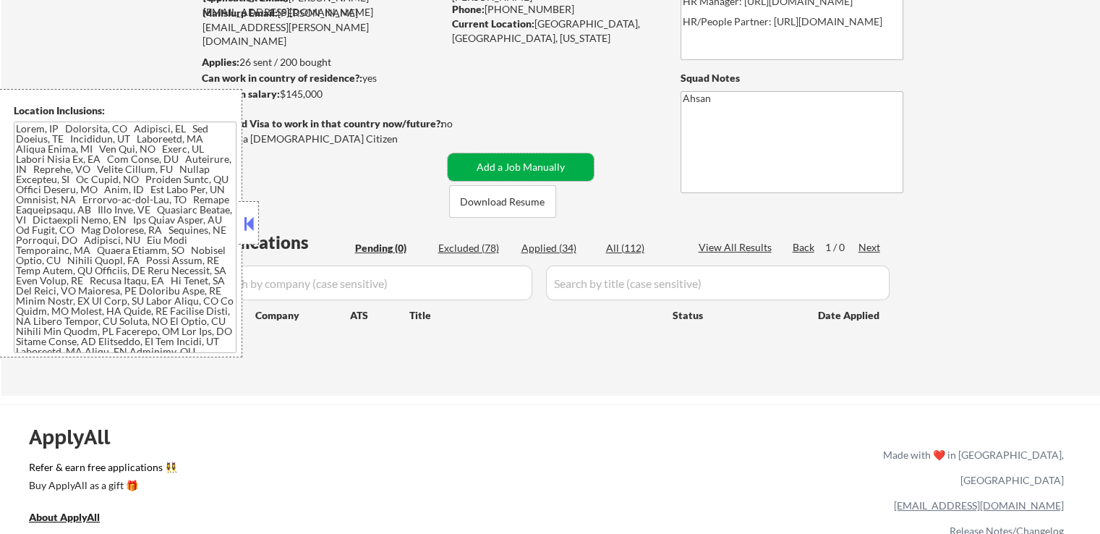
click at [506, 171] on button "Add a Job Manually" at bounding box center [521, 166] width 146 height 27
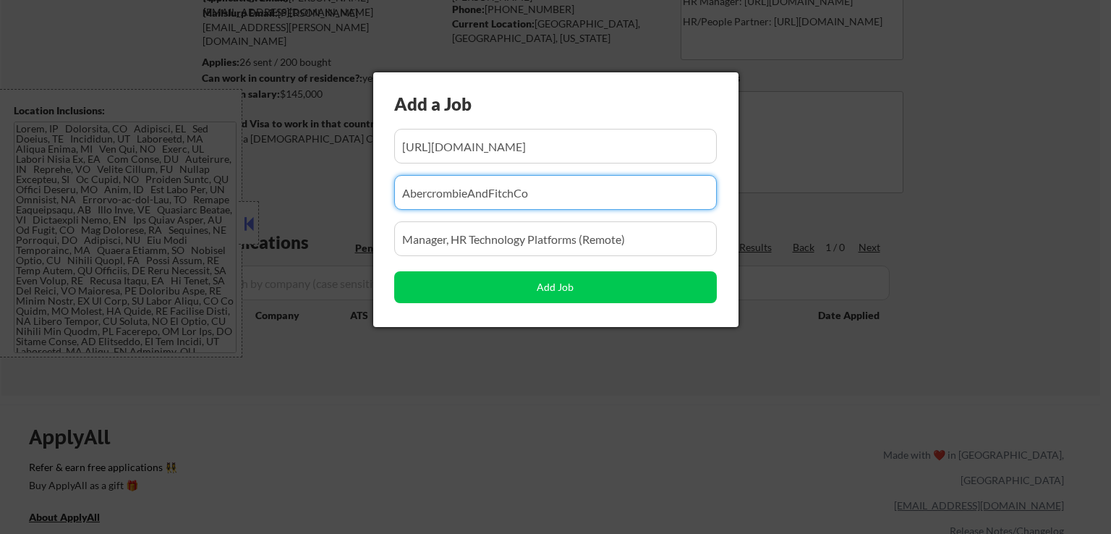
drag, startPoint x: 577, startPoint y: 190, endPoint x: 300, endPoint y: 188, distance: 277.1
click at [263, 188] on body "← Return to /applysquad Mailslurp Inbox Job Search Builder Jessica Johnson User…" at bounding box center [555, 122] width 1111 height 534
paste input "servicerocket"
type input "servicerocket"
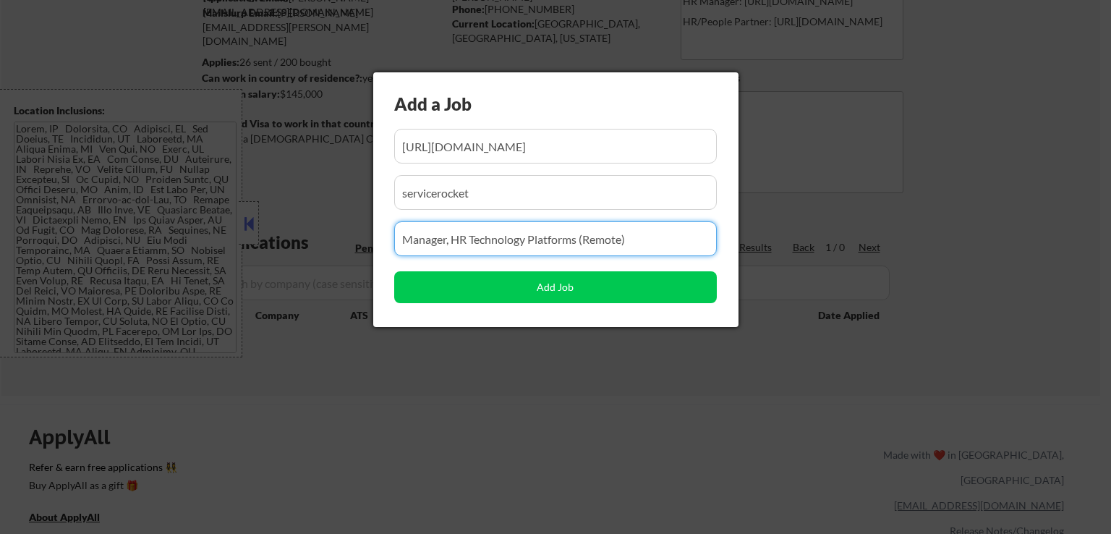
drag, startPoint x: 333, startPoint y: 219, endPoint x: 305, endPoint y: 221, distance: 27.5
click at [305, 221] on body "← Return to /applysquad Mailslurp Inbox Job Search Builder Jessica Johnson User…" at bounding box center [555, 122] width 1111 height 534
click at [588, 154] on input "input" at bounding box center [555, 146] width 323 height 35
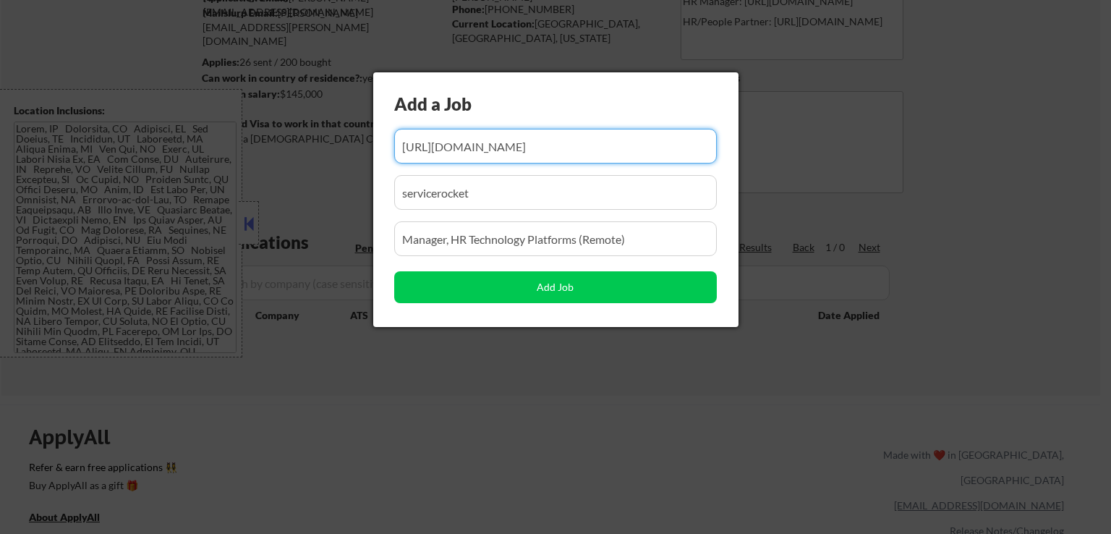
click at [588, 154] on input "input" at bounding box center [555, 146] width 323 height 35
paste input "https://jobs.lever.co/servicerocket/7c1ff68b-0979-43ea-b0dc-0f0f8677d9e3/"
type input "https://jobs.lever.co/servicerocket/7c1ff68b-0979-43ea-b0dc-0f0f8677d9e3/"
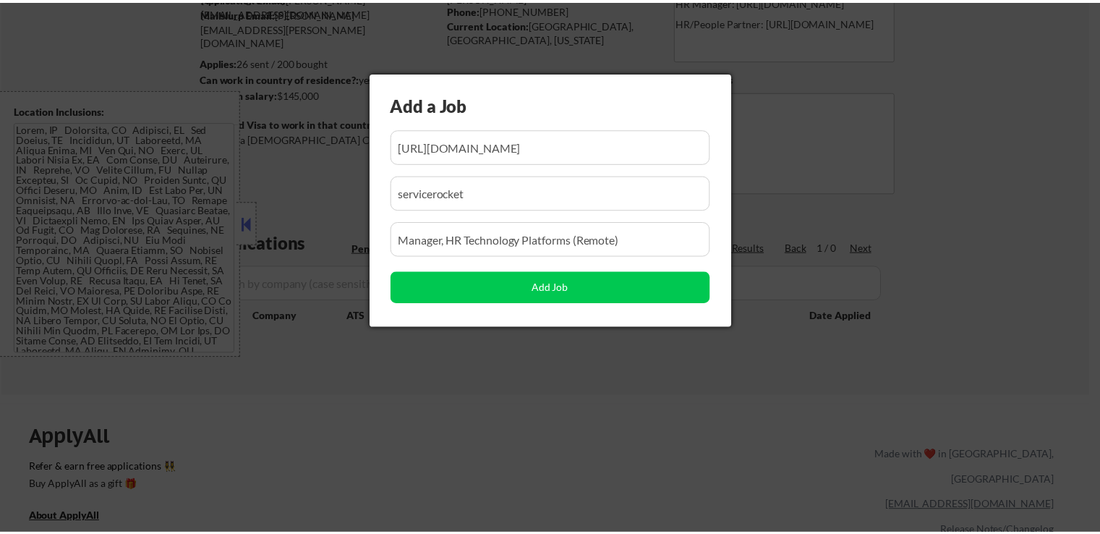
scroll to position [0, 0]
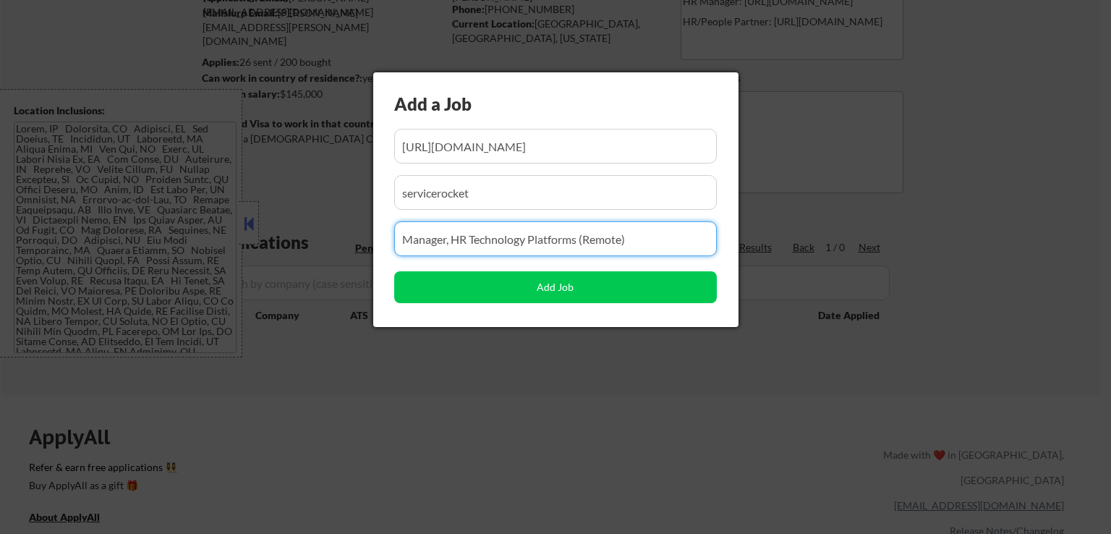
drag, startPoint x: 269, startPoint y: 265, endPoint x: 268, endPoint y: 291, distance: 26.1
click at [149, 279] on body "← Return to /applysquad Mailslurp Inbox Job Search Builder Jessica Johnson User…" at bounding box center [555, 122] width 1111 height 534
paste input "Senior Manager, Total Rewards and HR Operations"
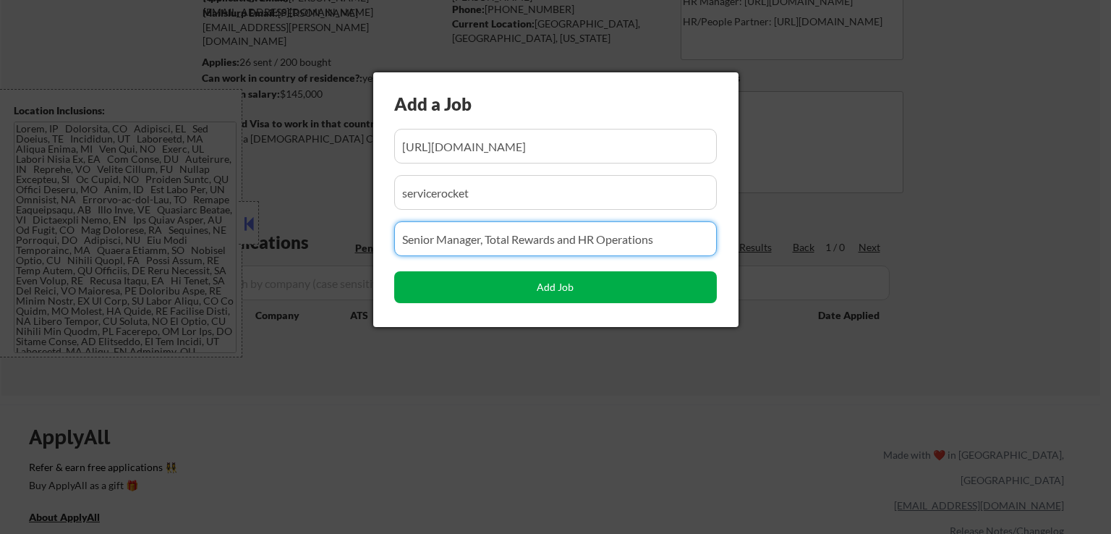
type input "Senior Manager, Total Rewards and HR Operations"
click at [541, 290] on button "Add Job" at bounding box center [555, 287] width 323 height 32
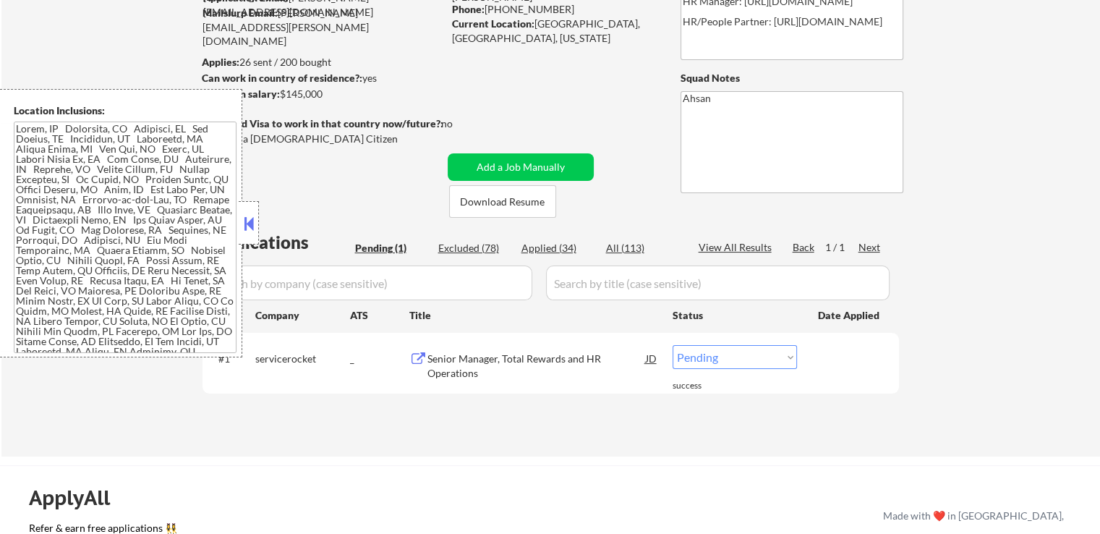
click at [250, 219] on button at bounding box center [249, 224] width 16 height 22
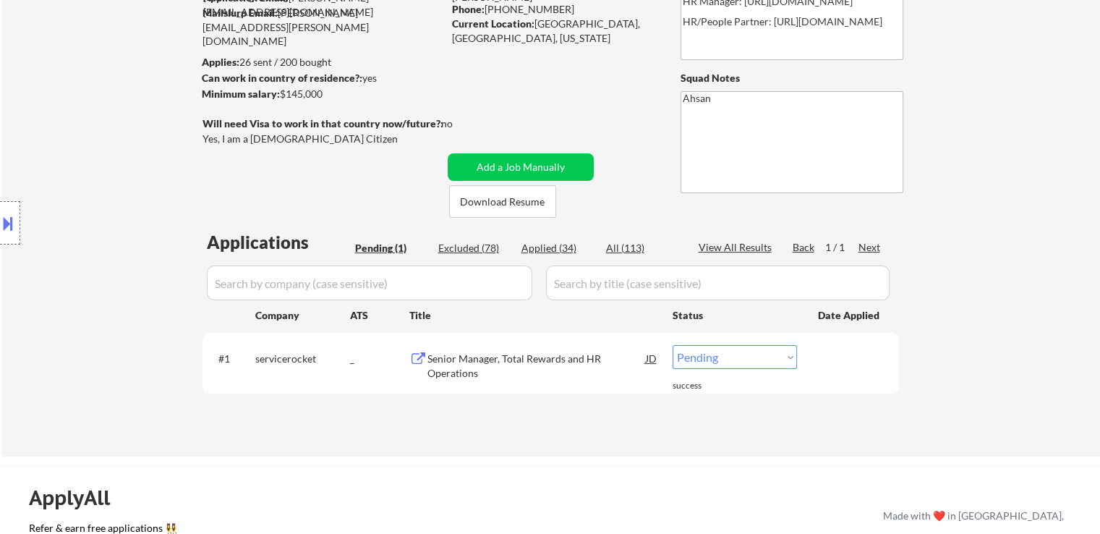
click at [734, 354] on select "Choose an option... Pending Applied Excluded (Questions) Excluded (Expired) Exc…" at bounding box center [735, 357] width 124 height 24
select select ""excluded__salary_""
click at [673, 345] on select "Choose an option... Pending Applied Excluded (Questions) Excluded (Expired) Exc…" at bounding box center [735, 357] width 124 height 24
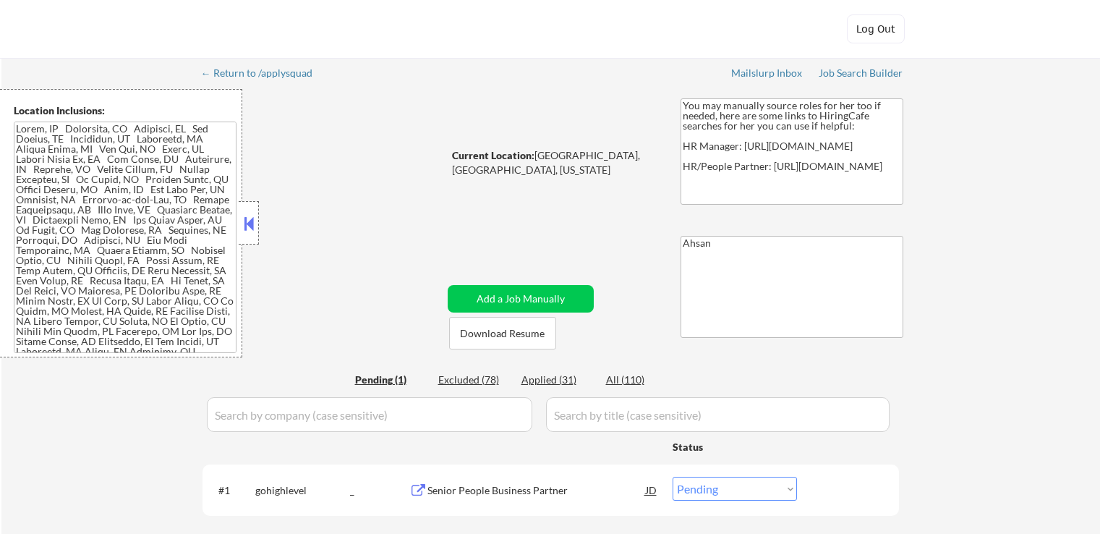
select select ""pending""
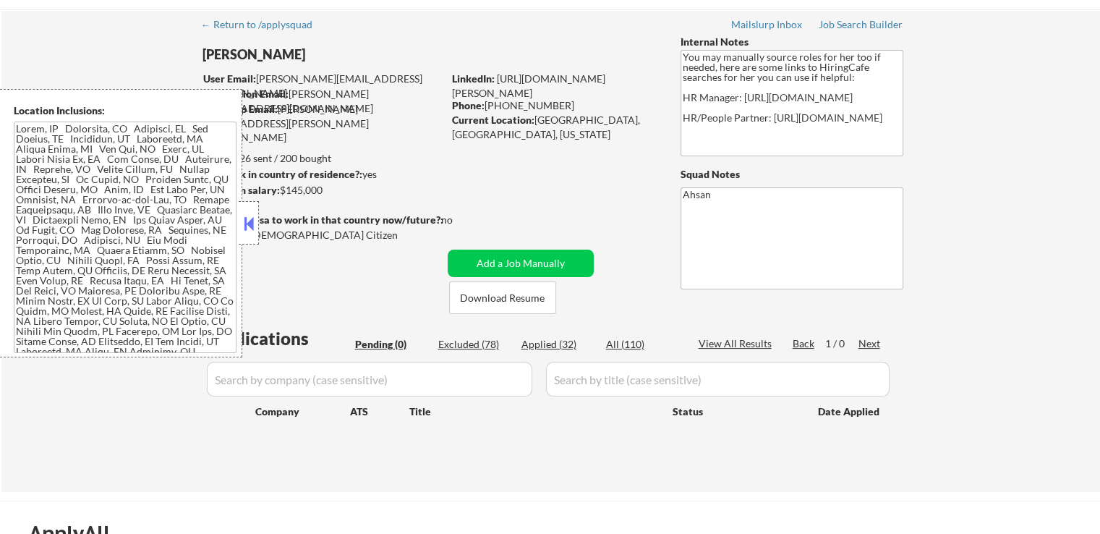
scroll to position [72, 0]
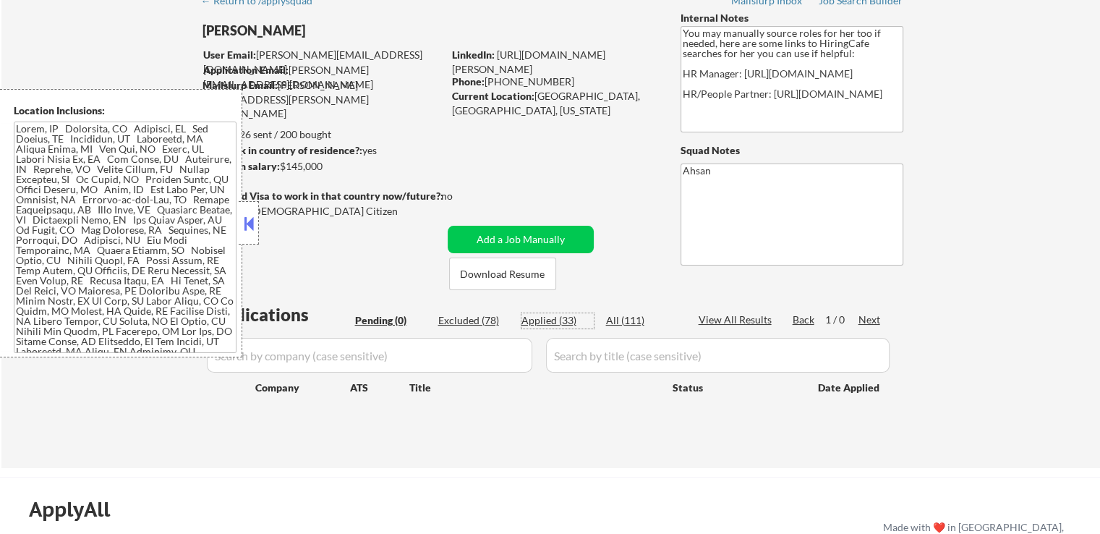
click at [563, 323] on div "Applied (33)" at bounding box center [558, 320] width 72 height 14
select select ""applied""
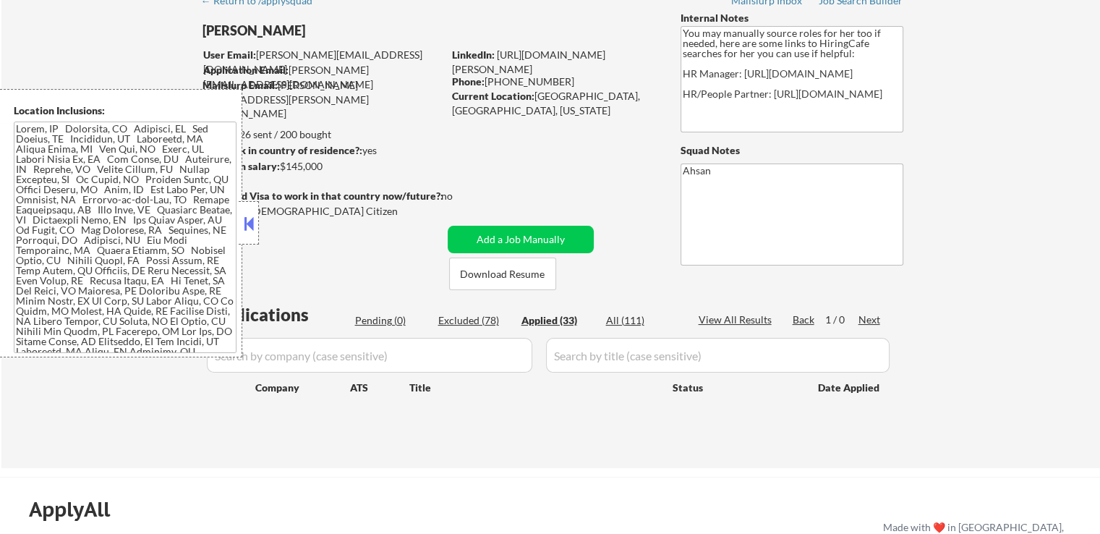
select select ""applied""
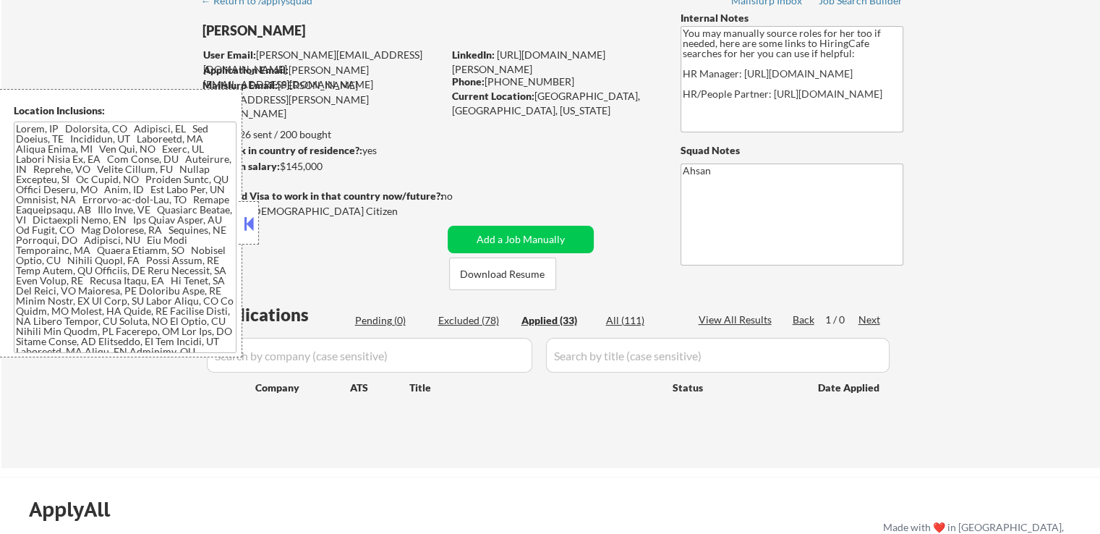
select select ""applied""
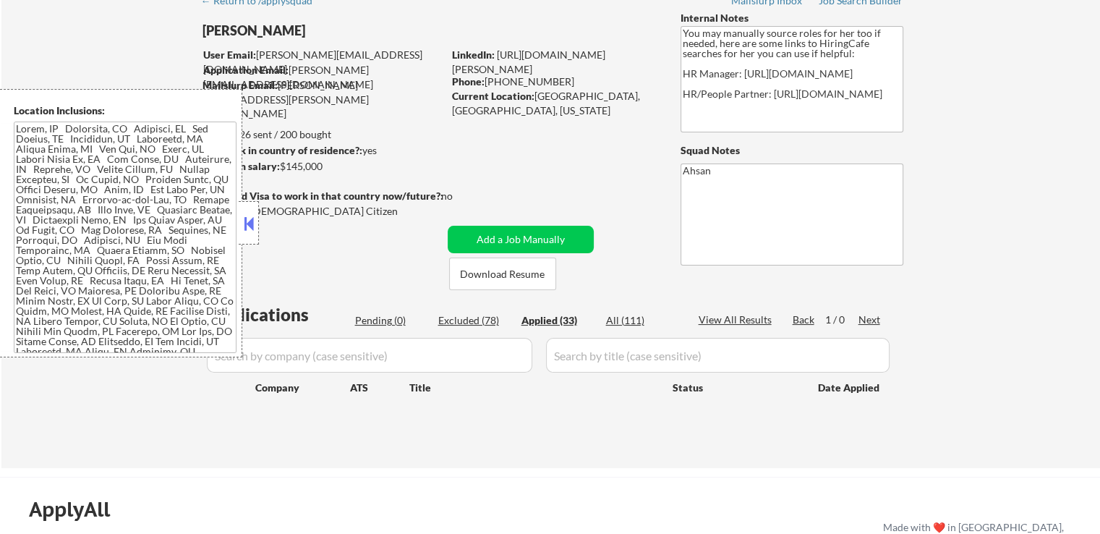
select select ""applied""
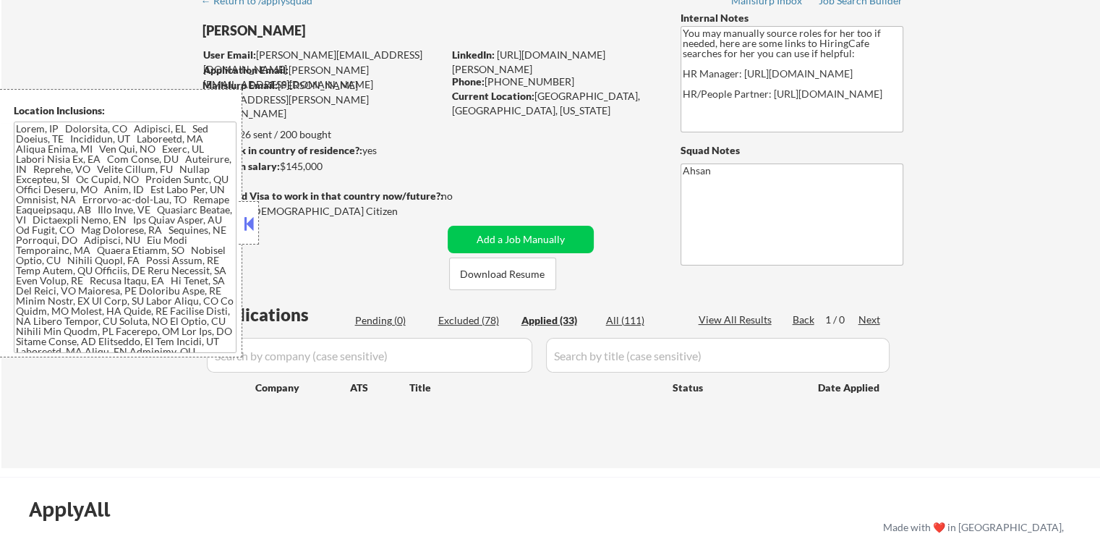
select select ""applied""
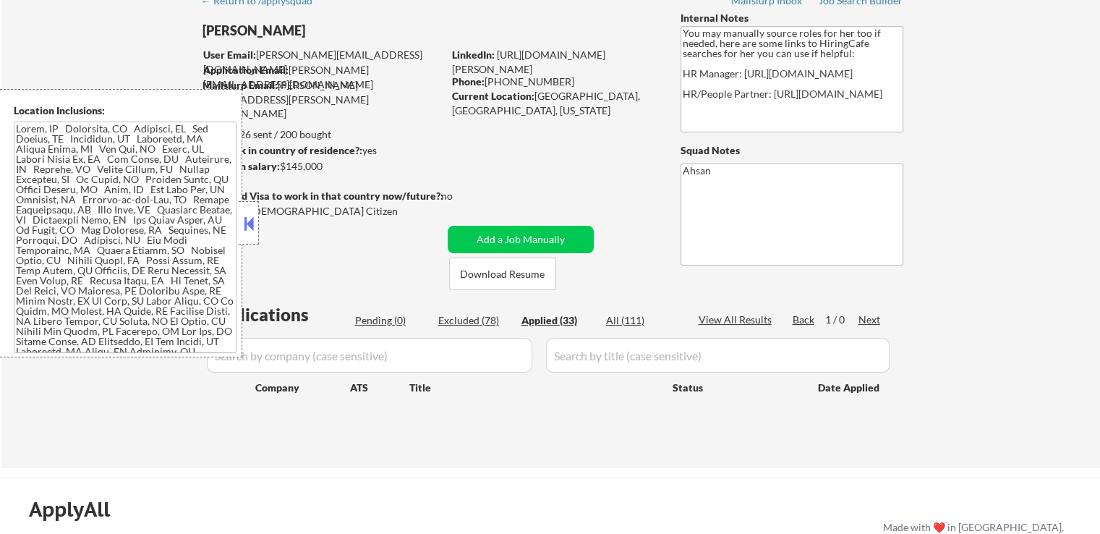
select select ""applied""
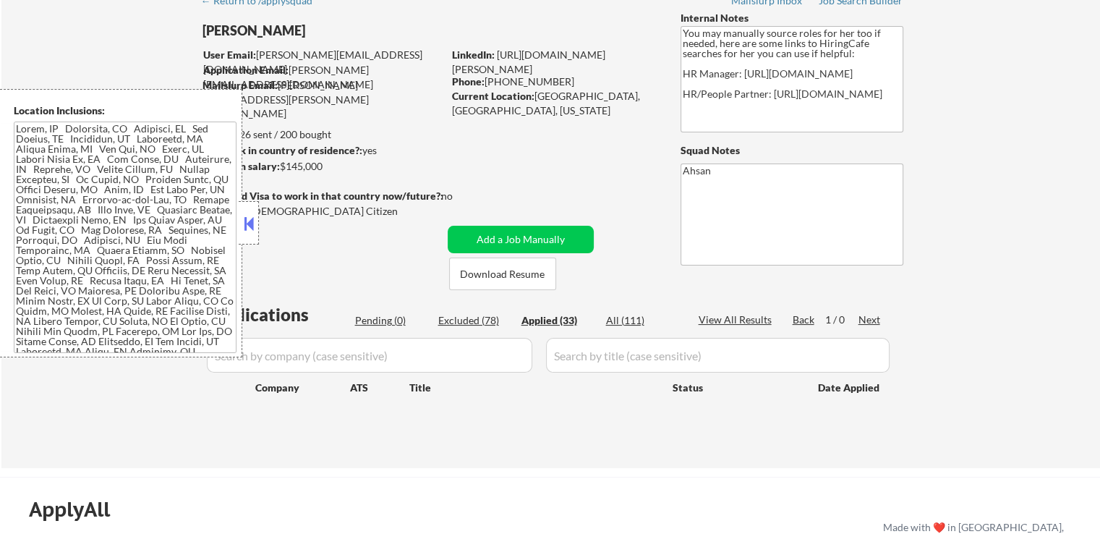
select select ""applied""
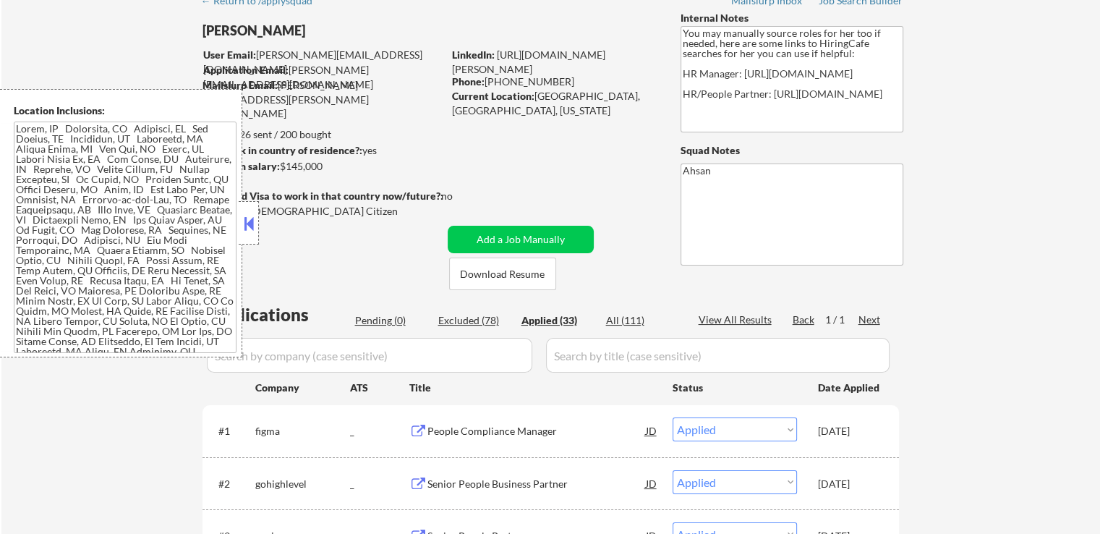
click at [419, 357] on input "input" at bounding box center [370, 355] width 326 height 35
paste input "AbercrombieAndFitchCo"
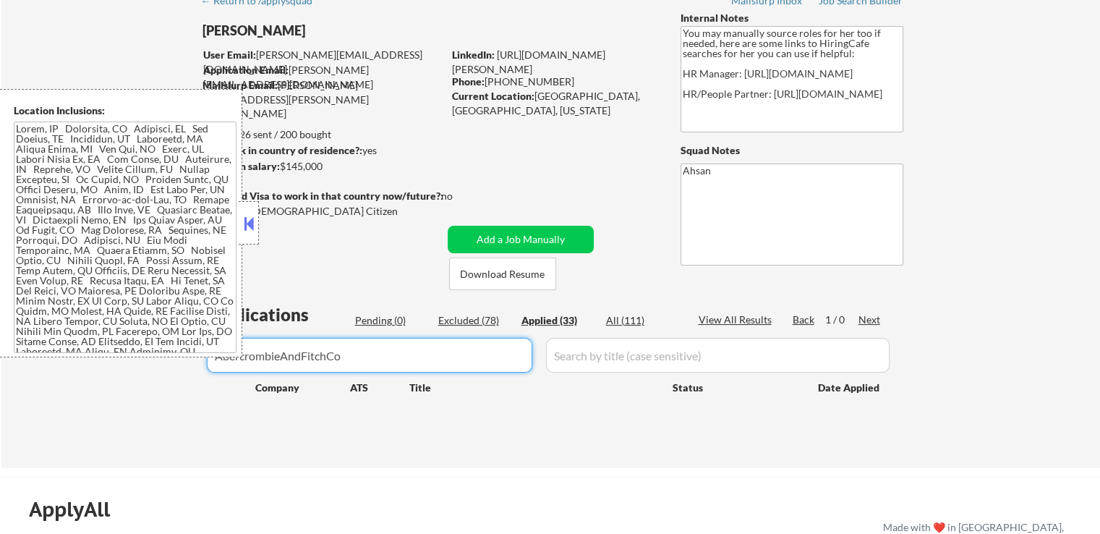
type input "AbercrombieAndFitchCo"
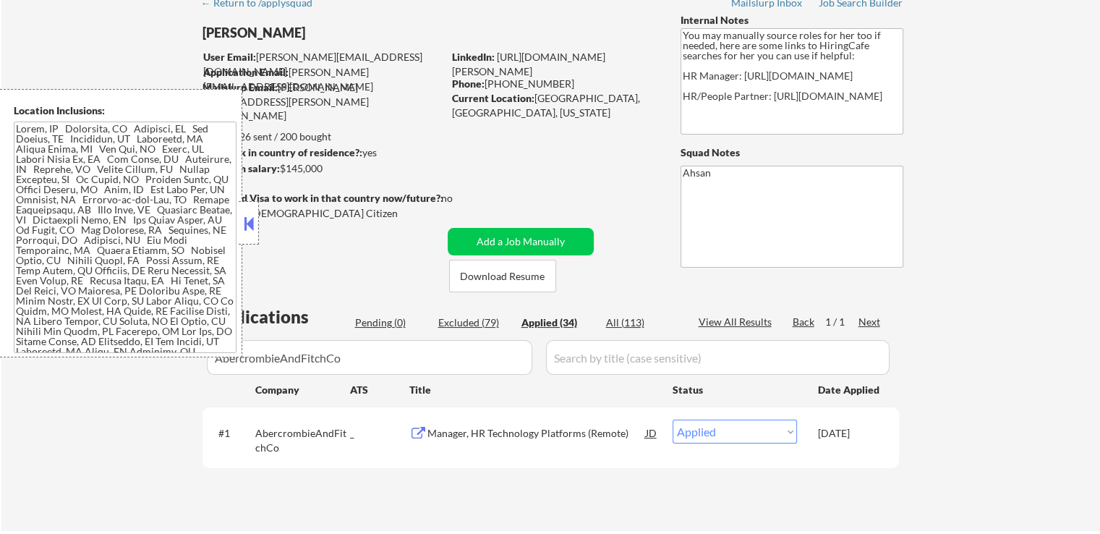
scroll to position [145, 0]
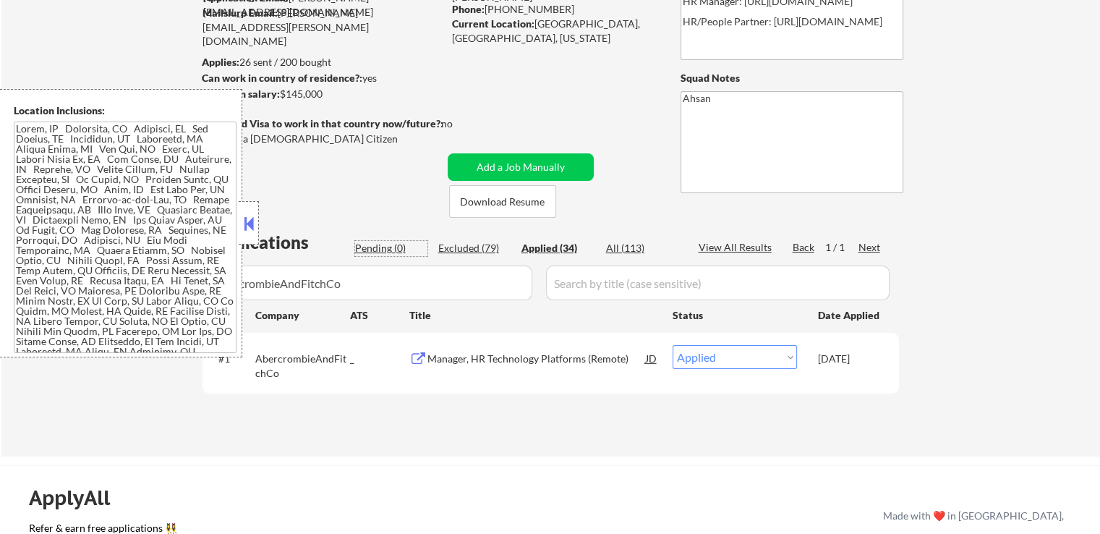
click at [404, 251] on div "Pending (0)" at bounding box center [391, 248] width 72 height 14
